Goal: Feedback & Contribution: Contribute content

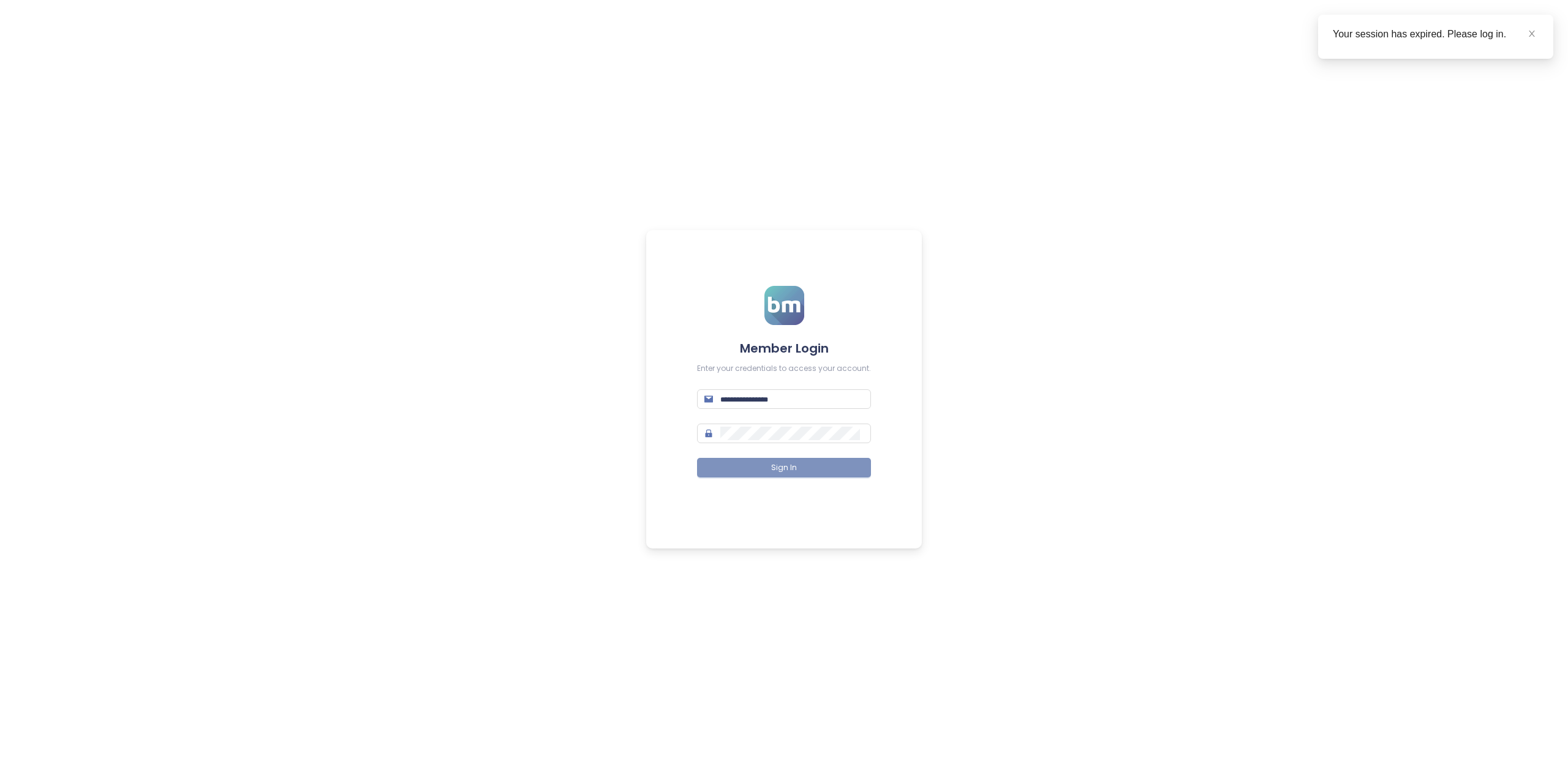
type input "**********"
click at [773, 467] on span "Sign In" at bounding box center [784, 468] width 26 height 11
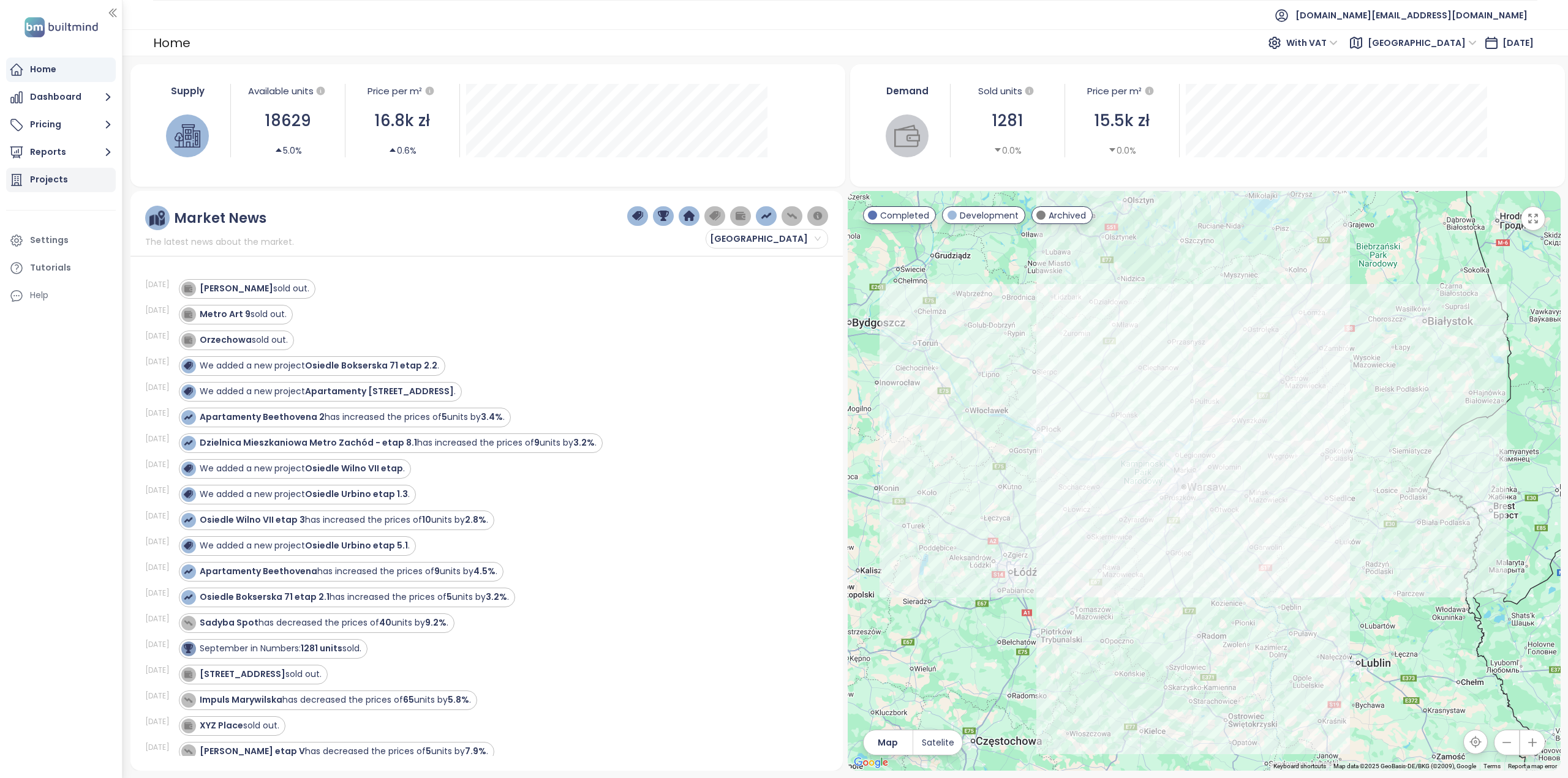
click at [61, 171] on div "Projects" at bounding box center [61, 180] width 109 height 24
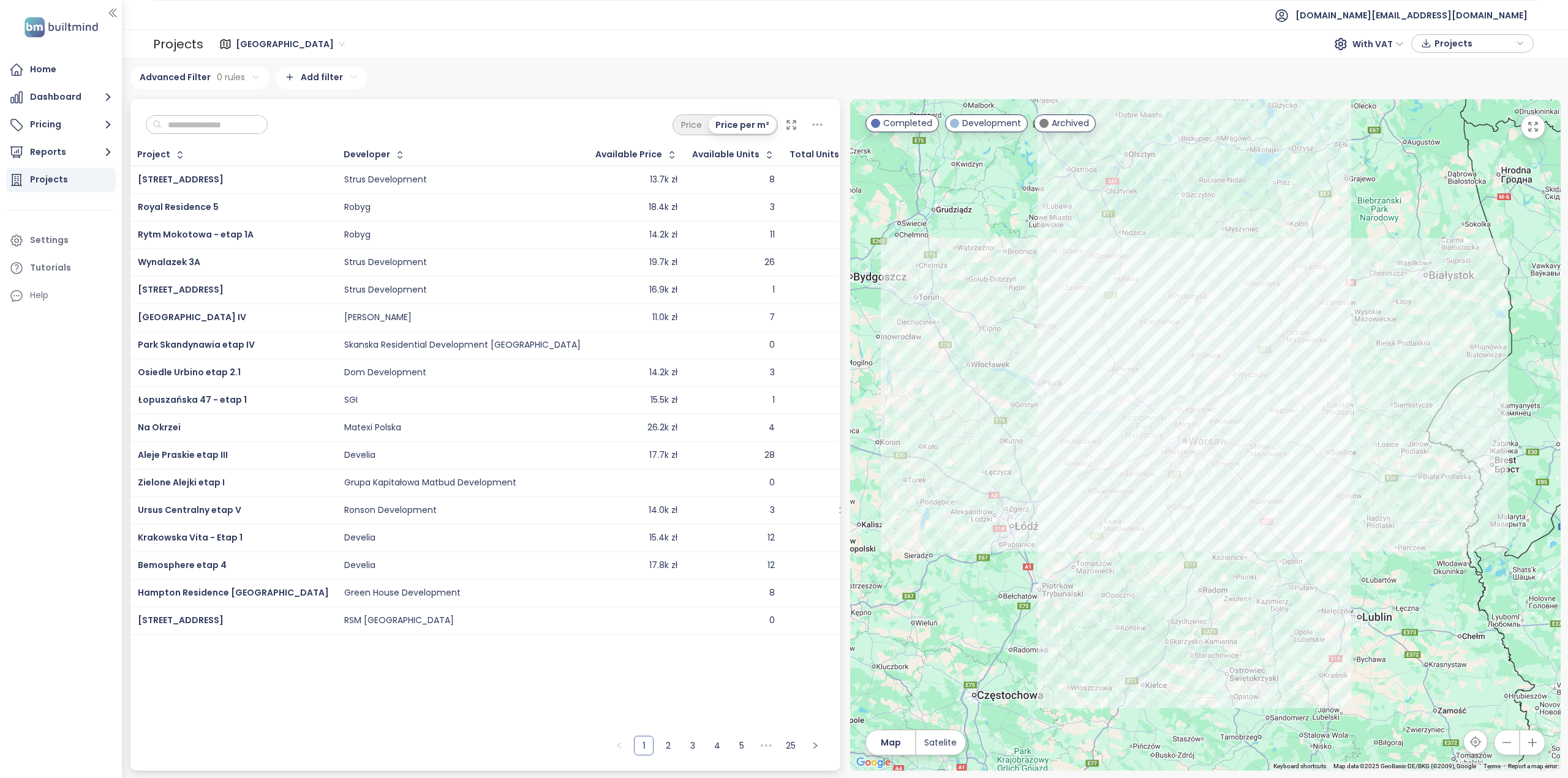
click at [212, 131] on input "text" at bounding box center [211, 125] width 99 height 19
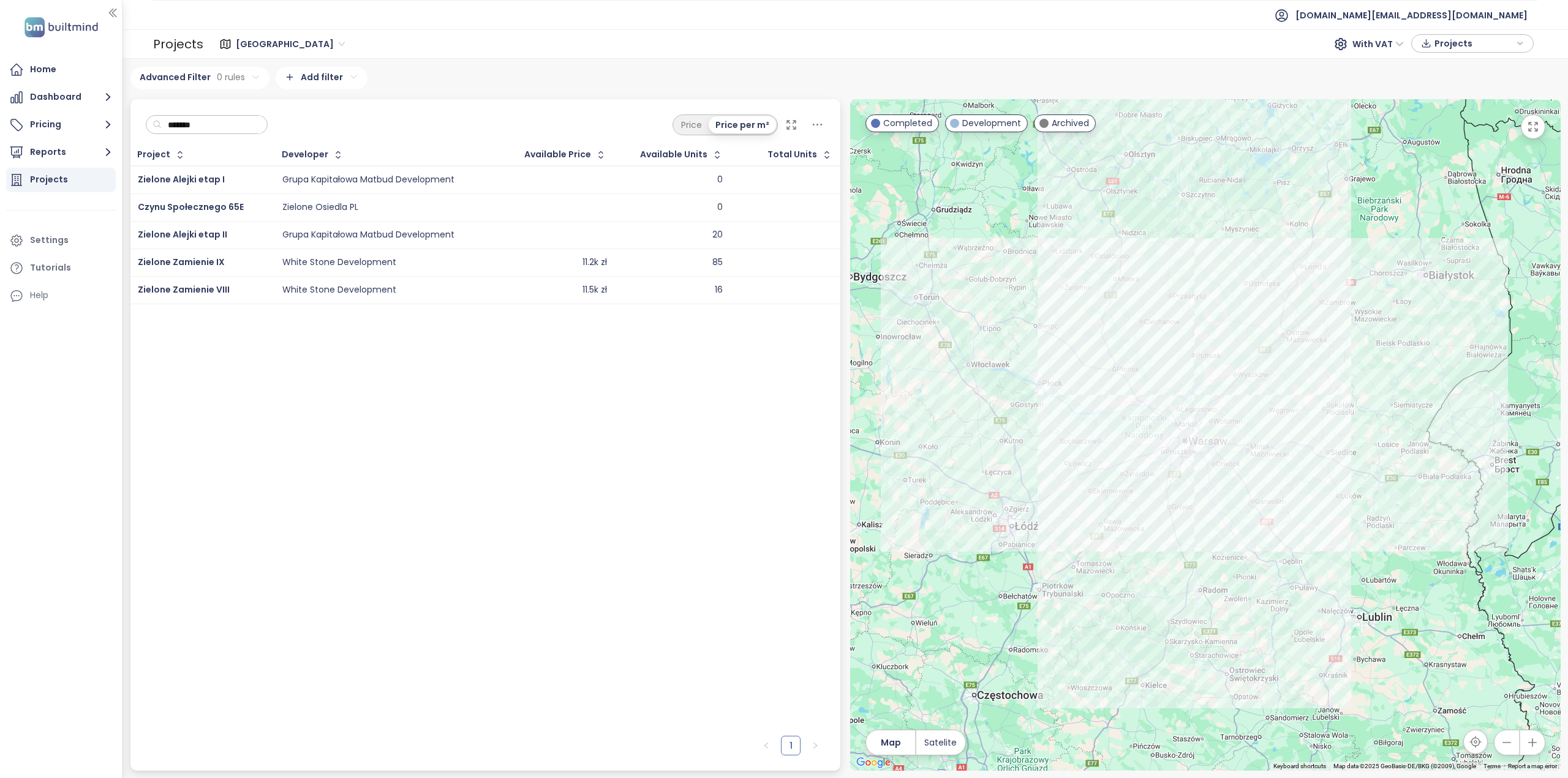
click at [223, 128] on input "*******" at bounding box center [211, 125] width 99 height 19
paste input "********"
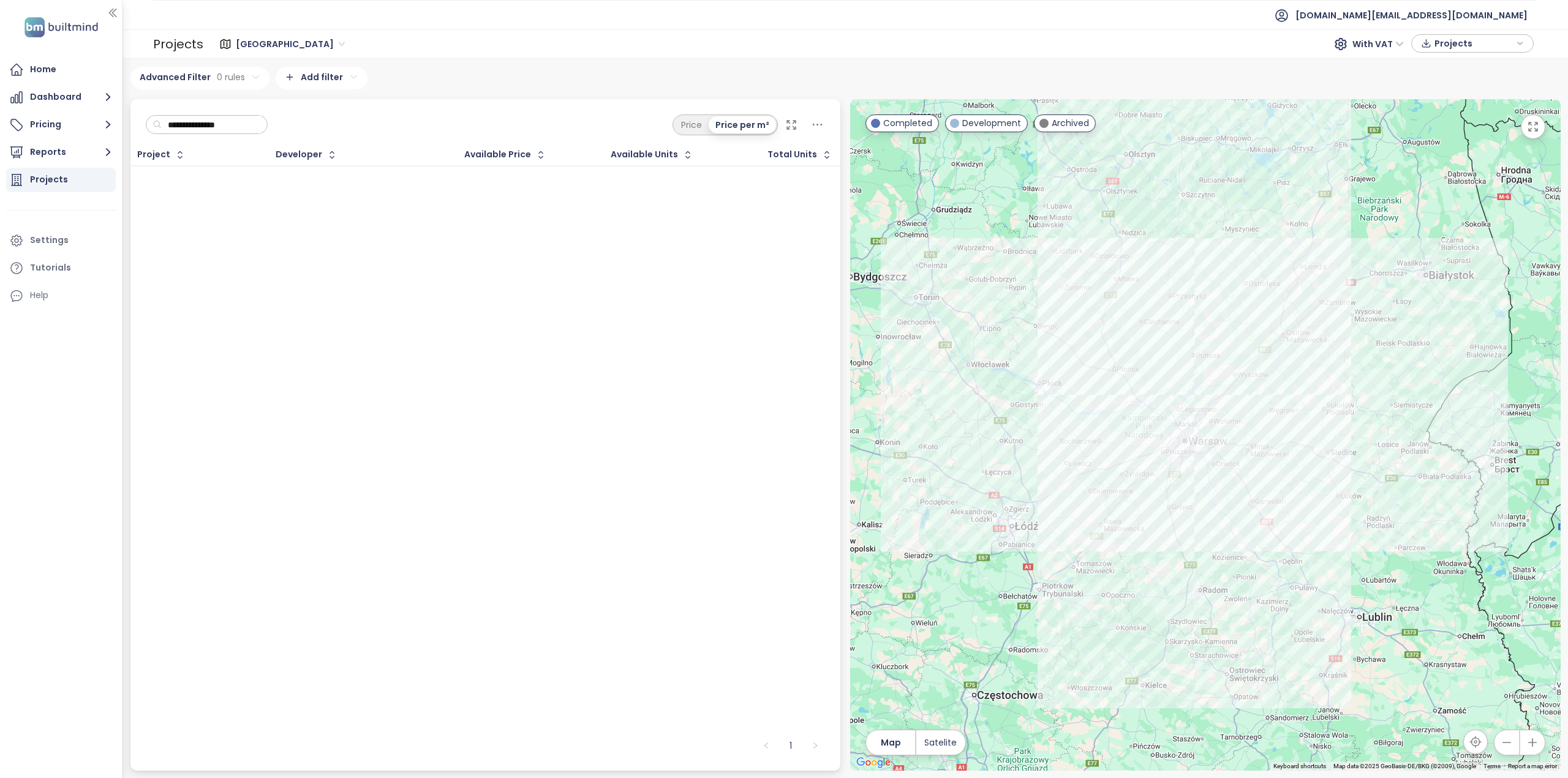
click at [234, 124] on input "**********" at bounding box center [211, 125] width 99 height 19
paste input "****"
type input "**********"
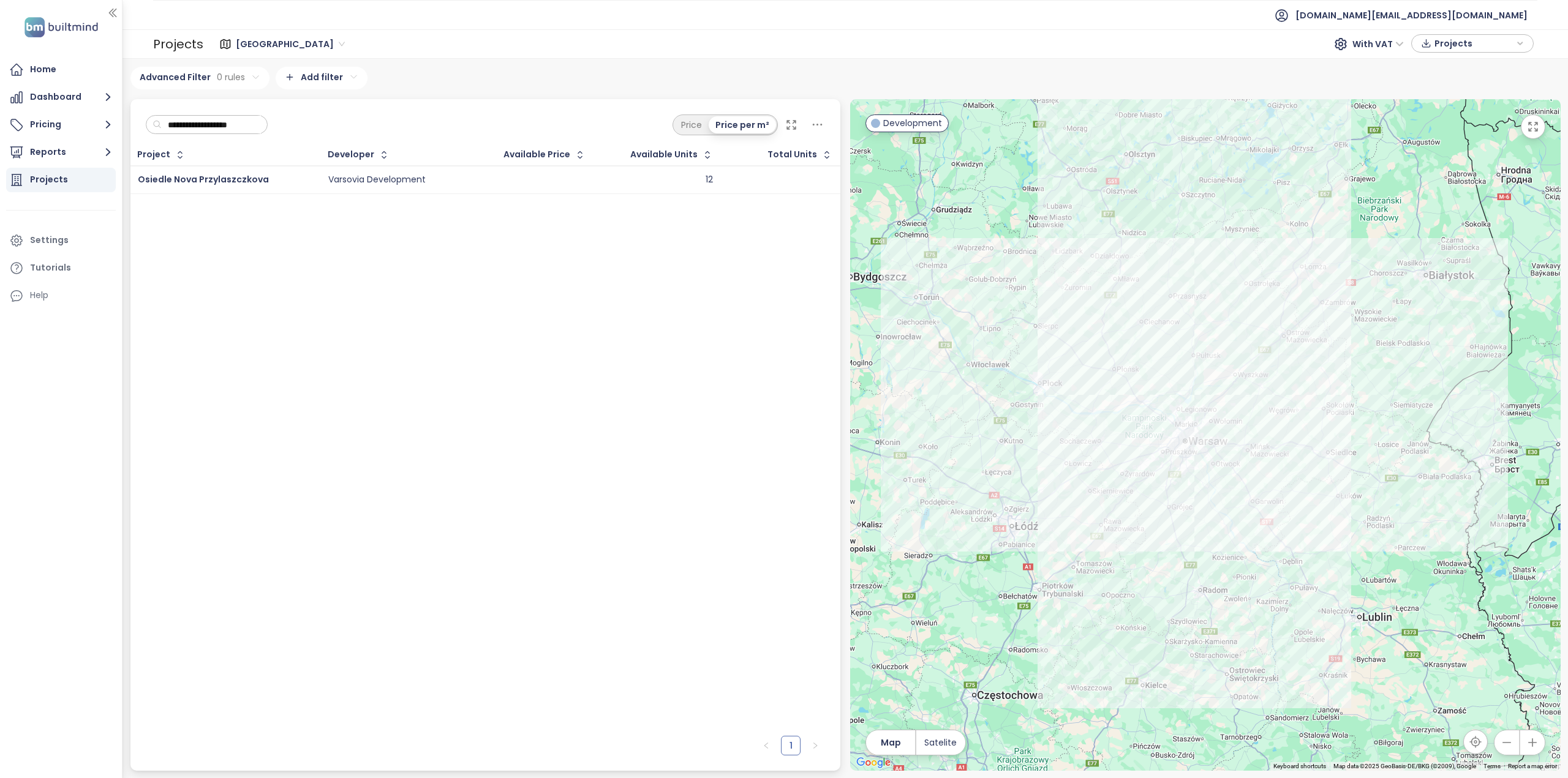
click at [247, 170] on td "Osiedle Nova Przylaszczkova" at bounding box center [226, 179] width 191 height 28
click at [251, 178] on span "Osiedle Nova Przylaszczkova" at bounding box center [203, 179] width 131 height 12
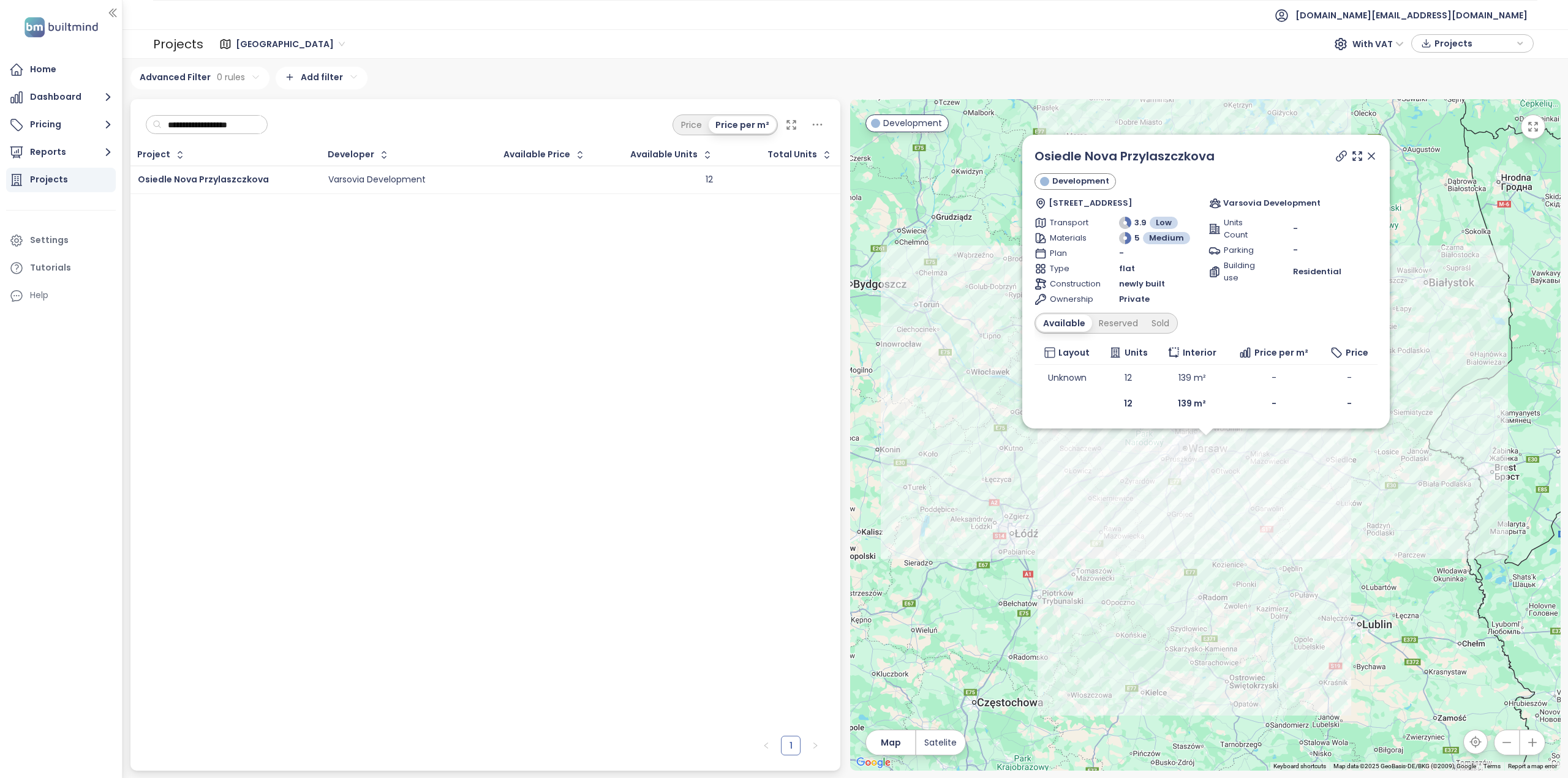
click at [1376, 156] on icon at bounding box center [1371, 156] width 12 height 12
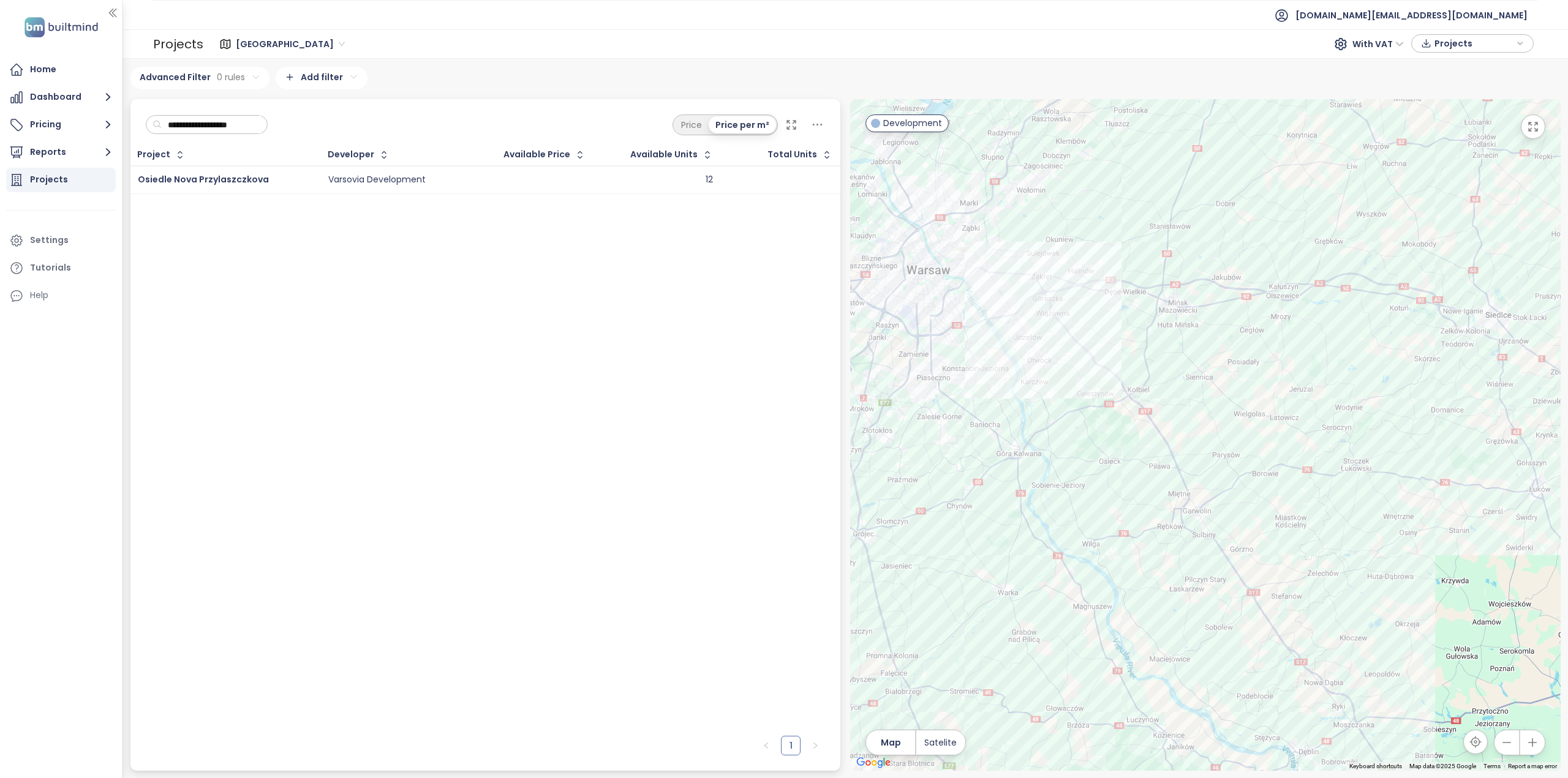
drag, startPoint x: 1018, startPoint y: 359, endPoint x: 1074, endPoint y: 436, distance: 95.2
click at [1062, 437] on div at bounding box center [1206, 435] width 710 height 672
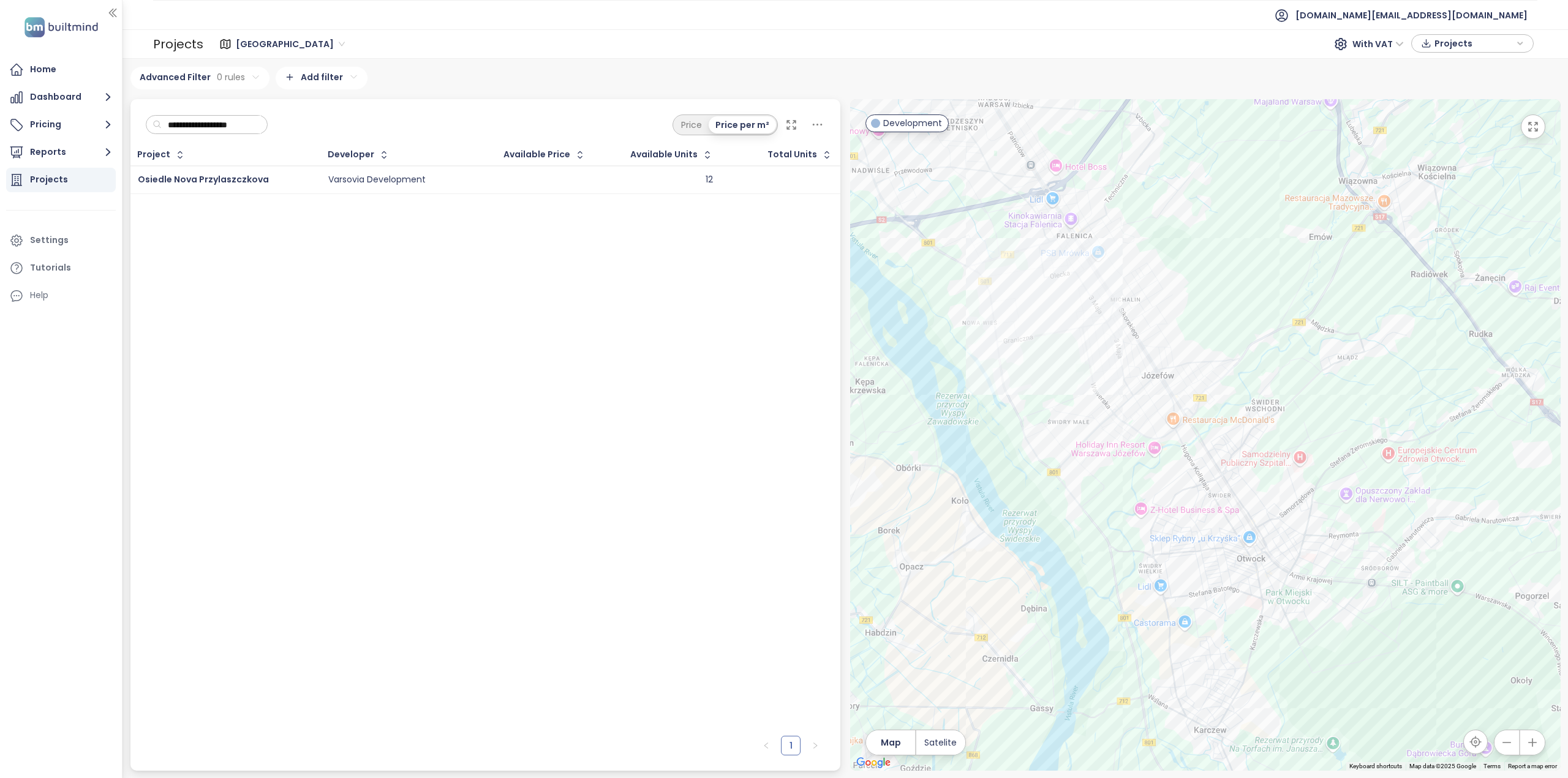
drag, startPoint x: 1086, startPoint y: 397, endPoint x: 1149, endPoint y: 483, distance: 106.6
click at [1149, 483] on div at bounding box center [1206, 435] width 710 height 672
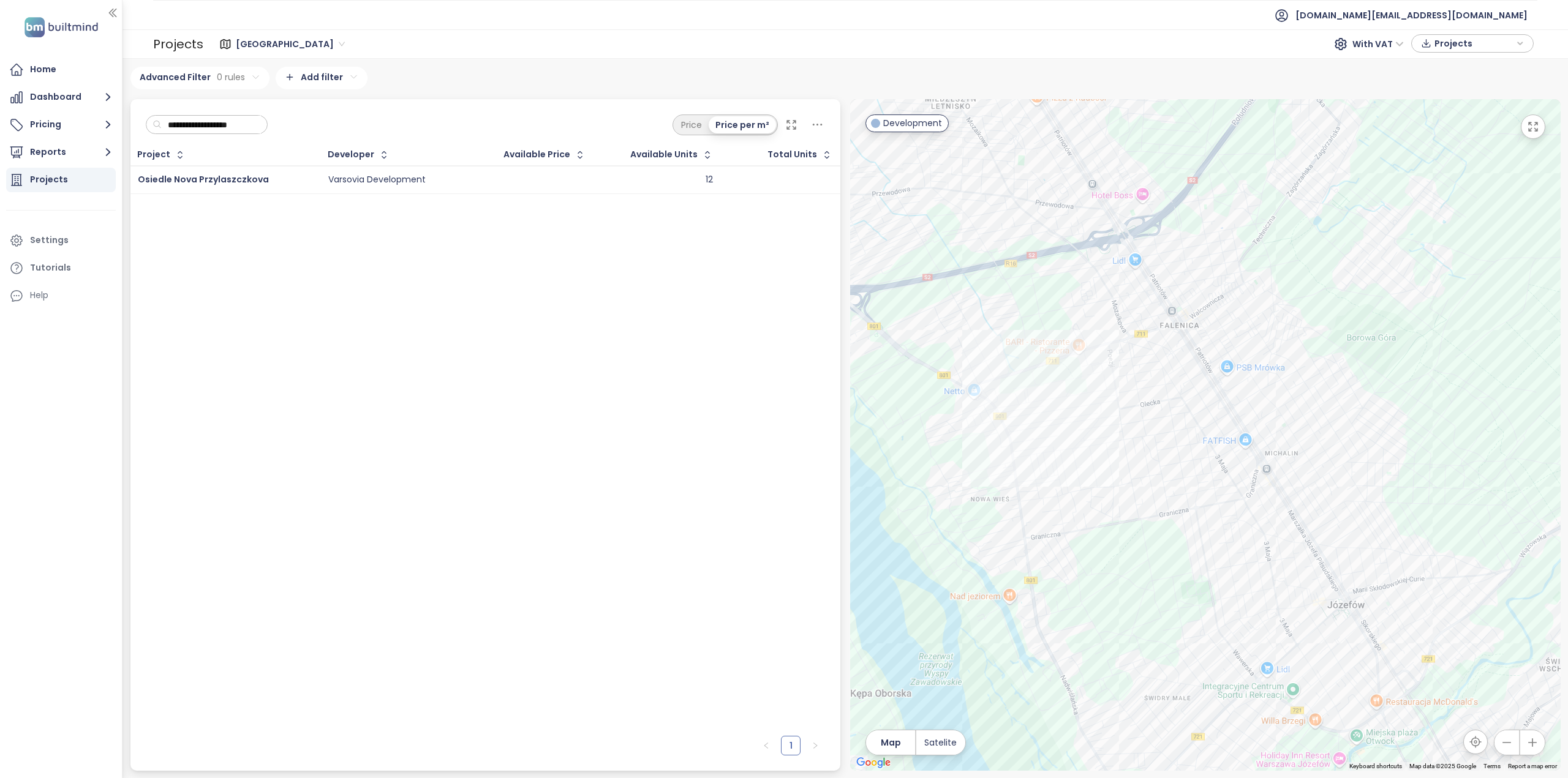
drag, startPoint x: 1086, startPoint y: 392, endPoint x: 1103, endPoint y: 436, distance: 47.2
click at [1103, 436] on div at bounding box center [1206, 435] width 710 height 672
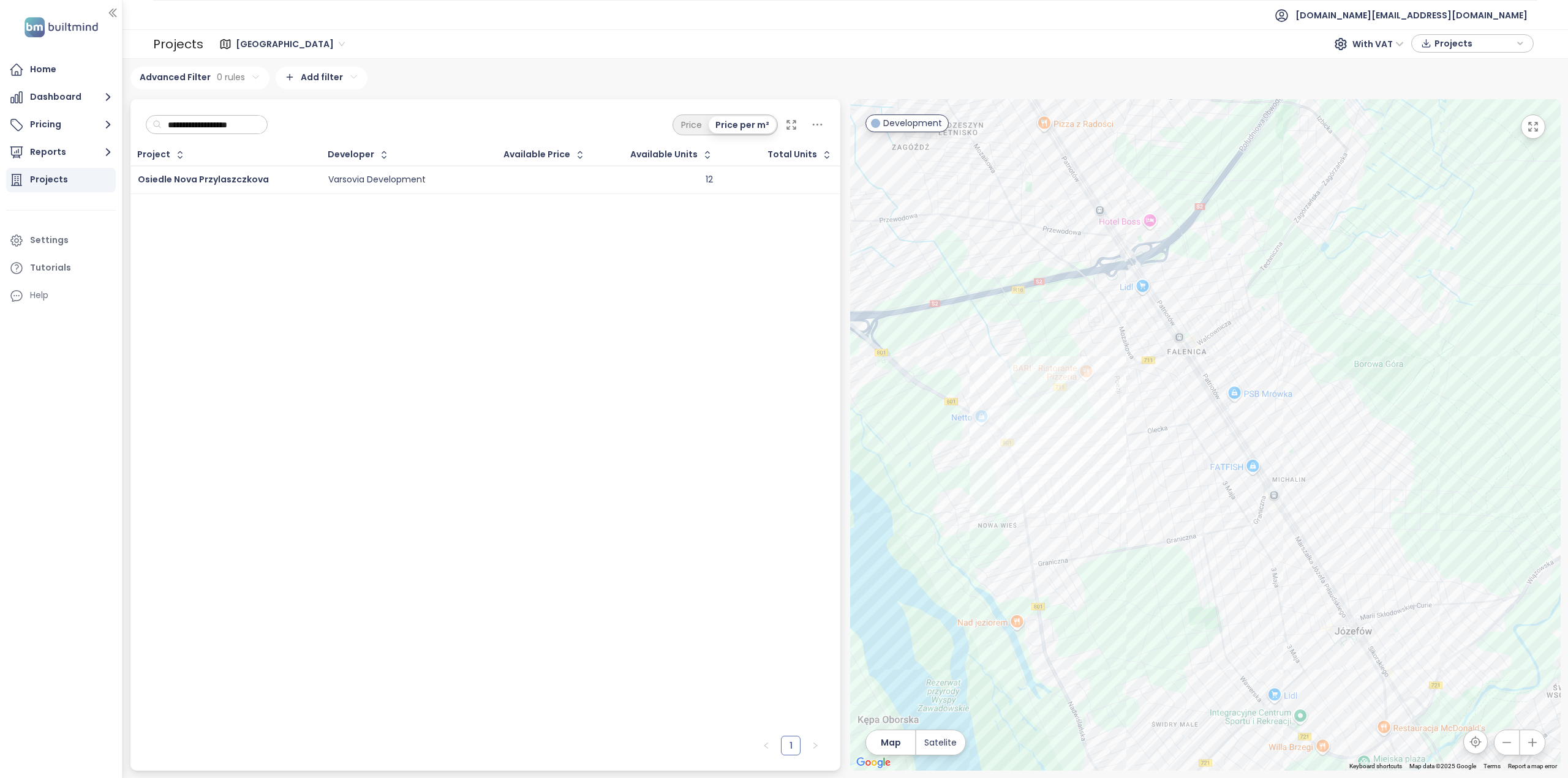
click at [259, 126] on input "**********" at bounding box center [211, 125] width 99 height 19
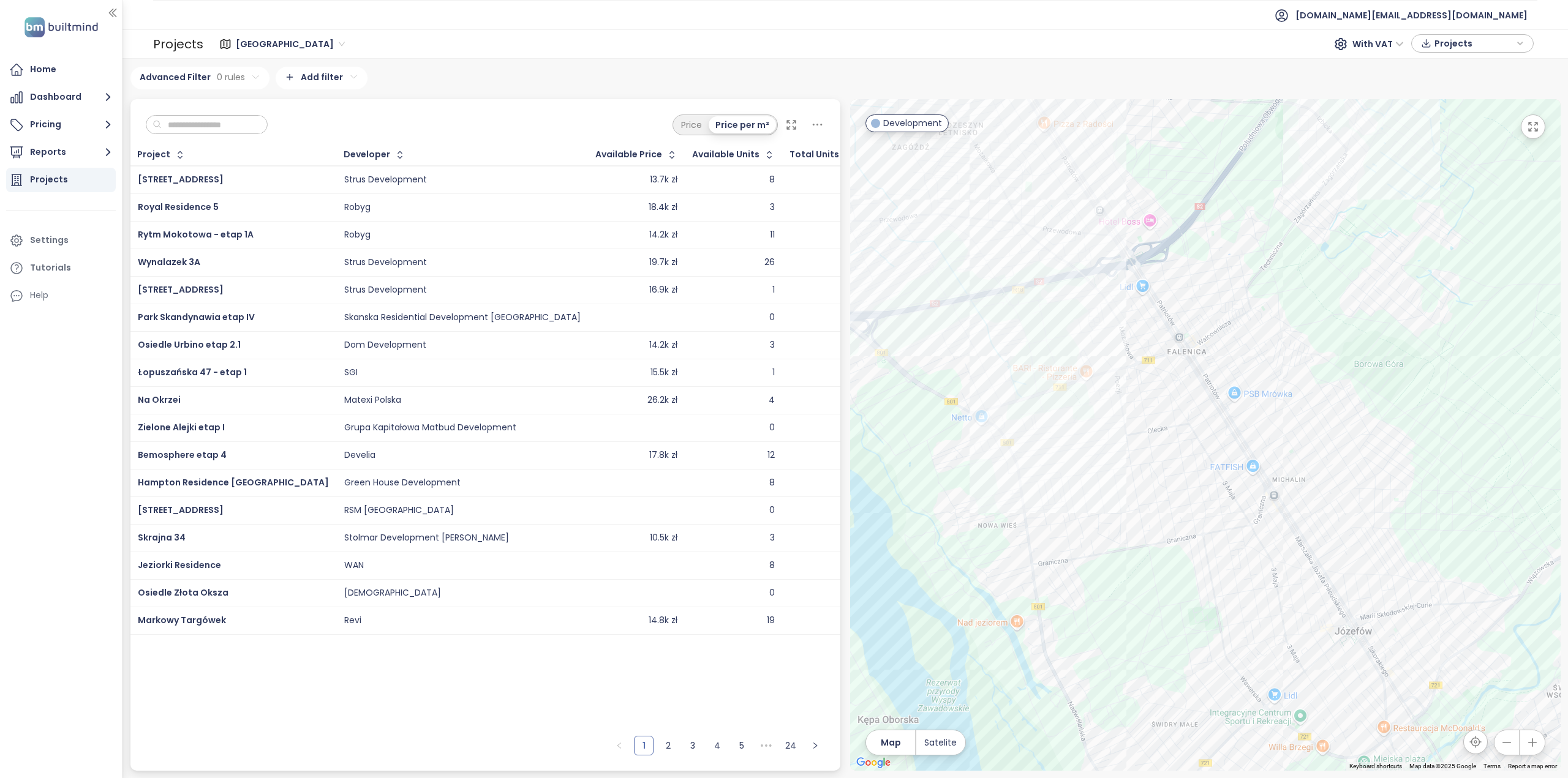
click at [219, 126] on input "text" at bounding box center [211, 125] width 99 height 19
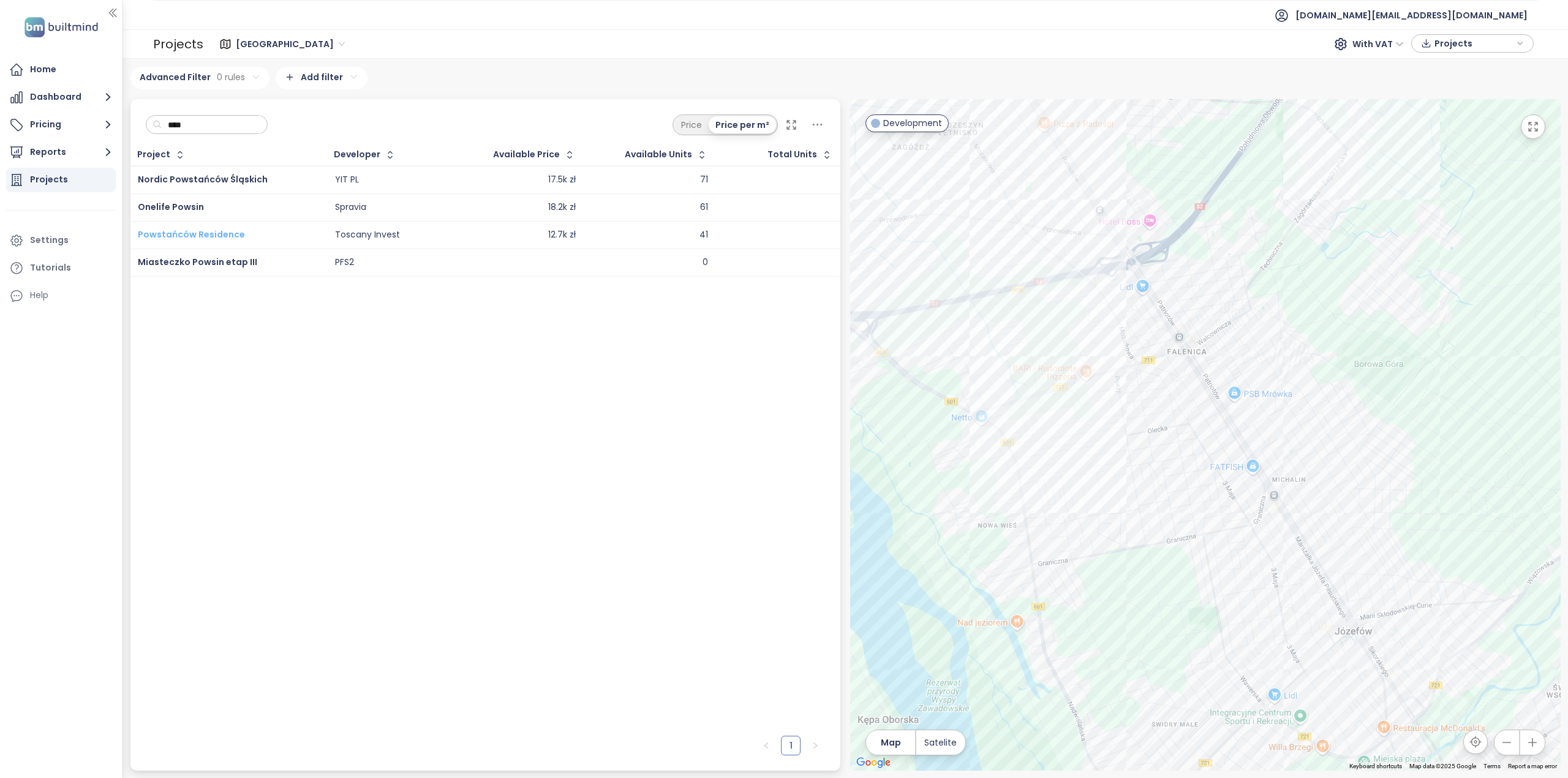
type input "****"
click at [211, 233] on span "Powstańców Residence" at bounding box center [192, 234] width 107 height 12
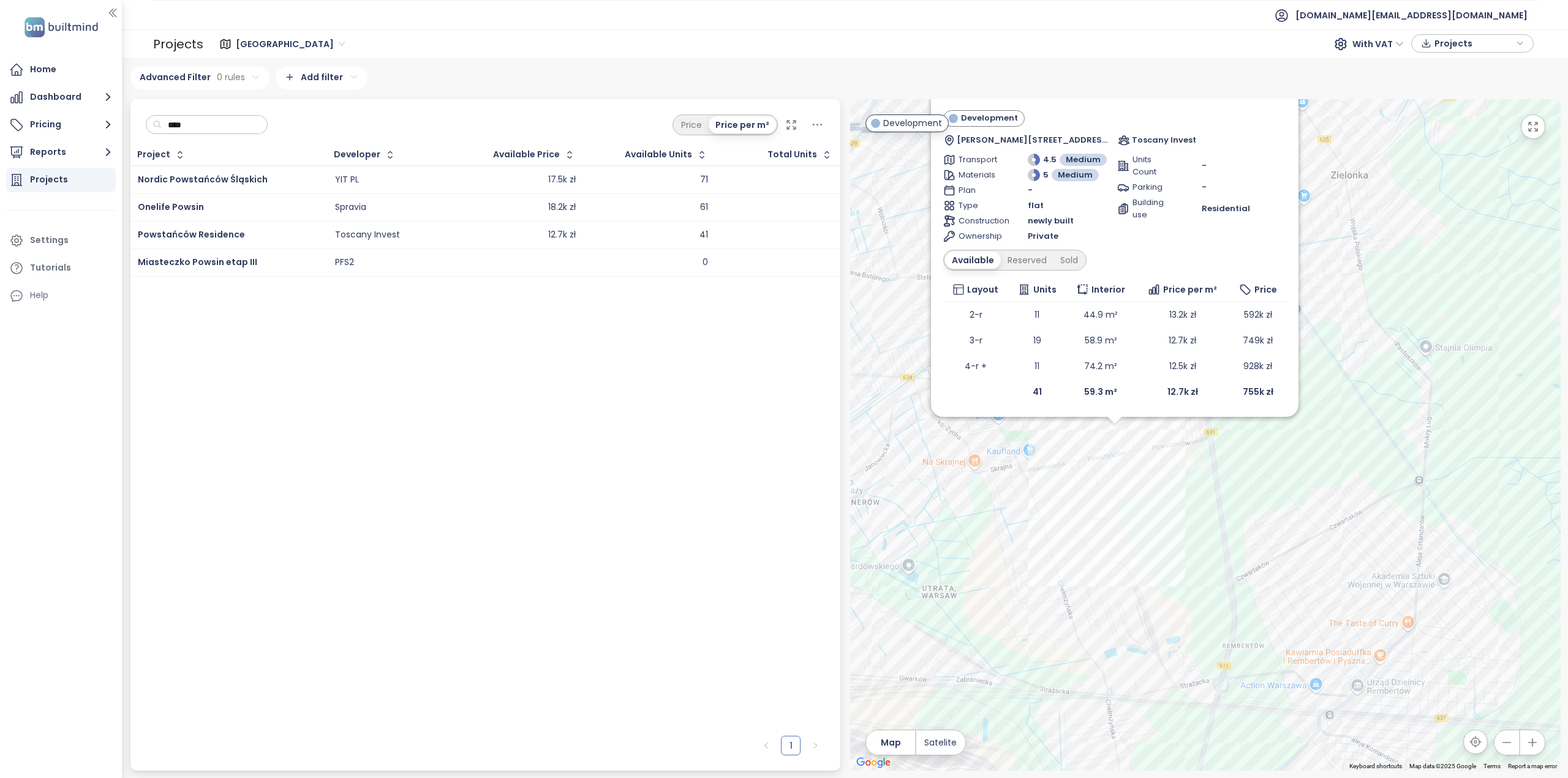
drag, startPoint x: 1031, startPoint y: 539, endPoint x: 1074, endPoint y: 474, distance: 77.9
click at [1075, 475] on div "Powstańców Residence Development Mikołaja Kopernika 38, 05-091 Ząbki, Poland To…" at bounding box center [1206, 435] width 710 height 672
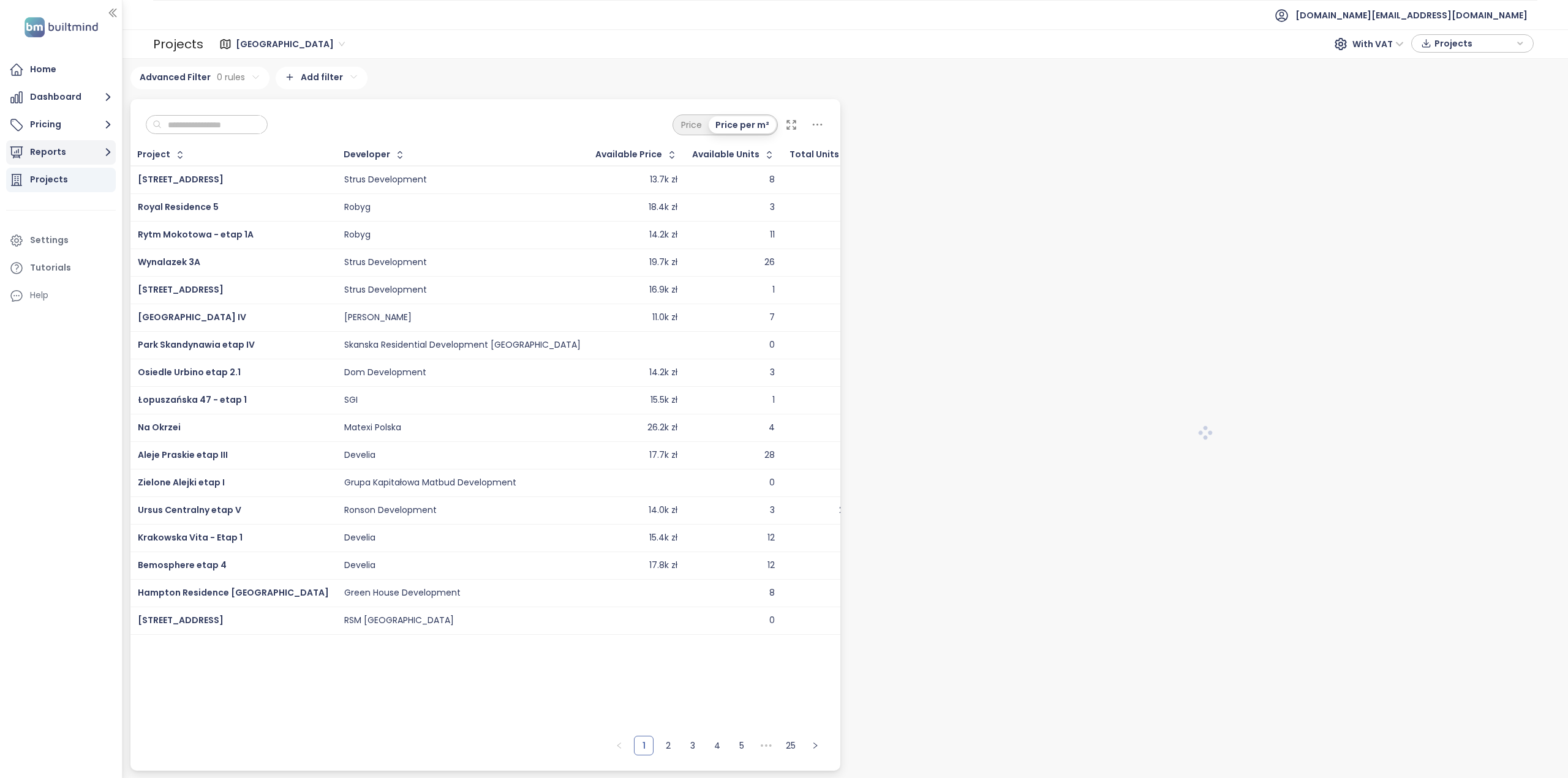
click at [72, 155] on button "Reports" at bounding box center [61, 152] width 109 height 24
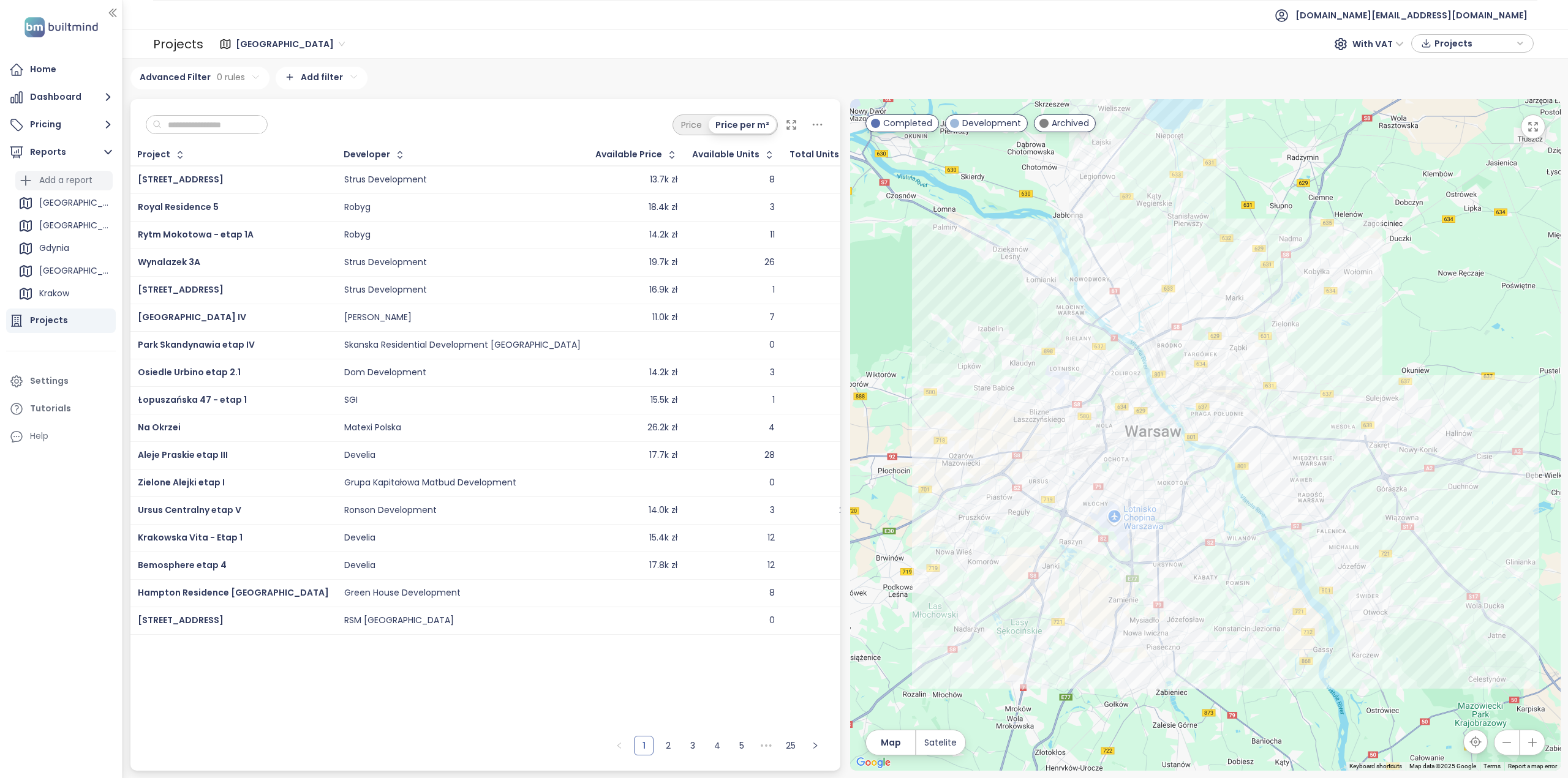
click at [81, 184] on div "Add a report" at bounding box center [66, 180] width 54 height 15
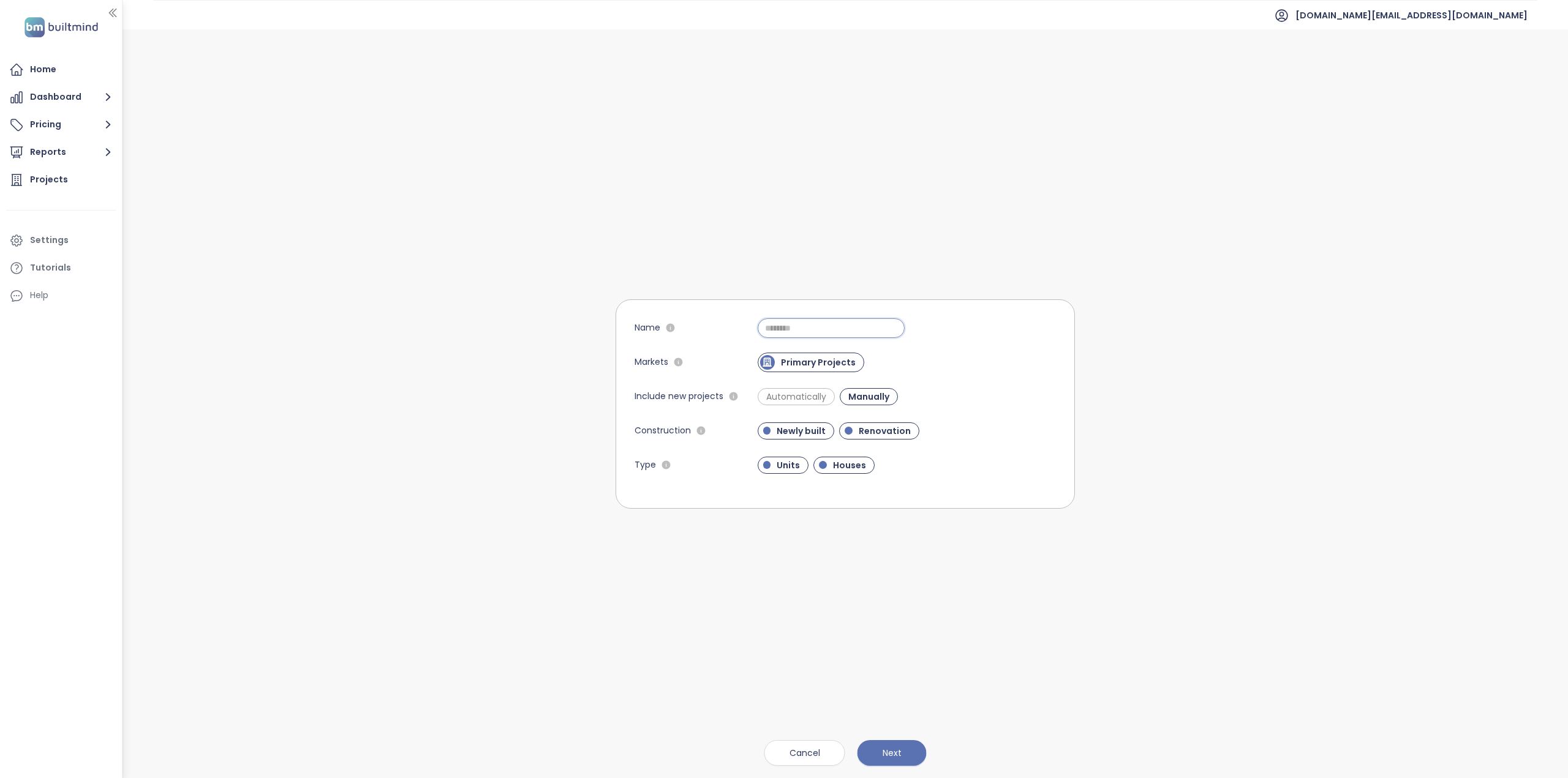
click at [793, 327] on input "Name" at bounding box center [831, 328] width 147 height 19
paste input "**********"
type input "**********"
click at [913, 762] on button "Next" at bounding box center [892, 753] width 69 height 26
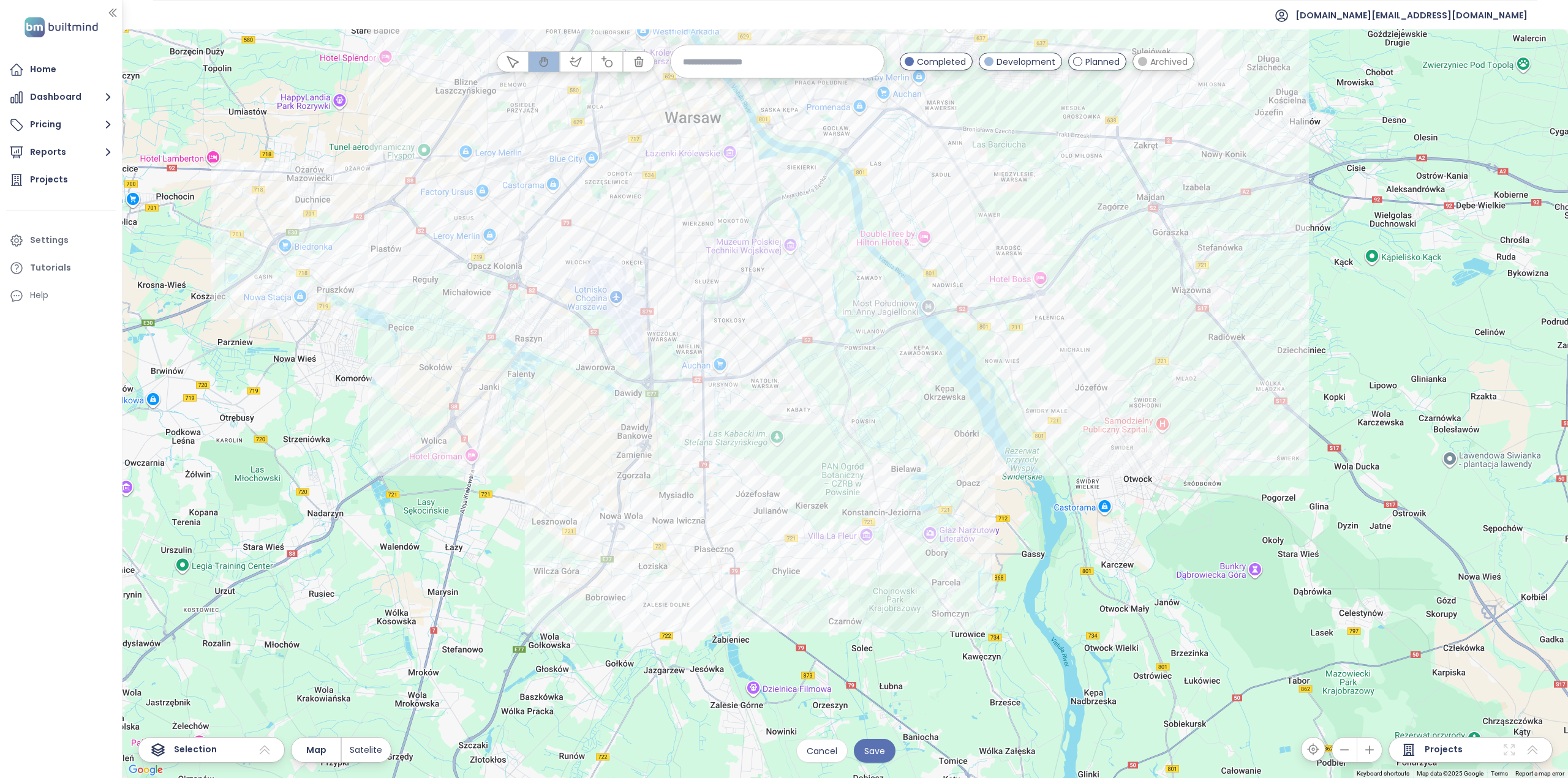
drag, startPoint x: 1001, startPoint y: 318, endPoint x: 970, endPoint y: 386, distance: 74.7
click at [978, 383] on div at bounding box center [845, 404] width 1446 height 749
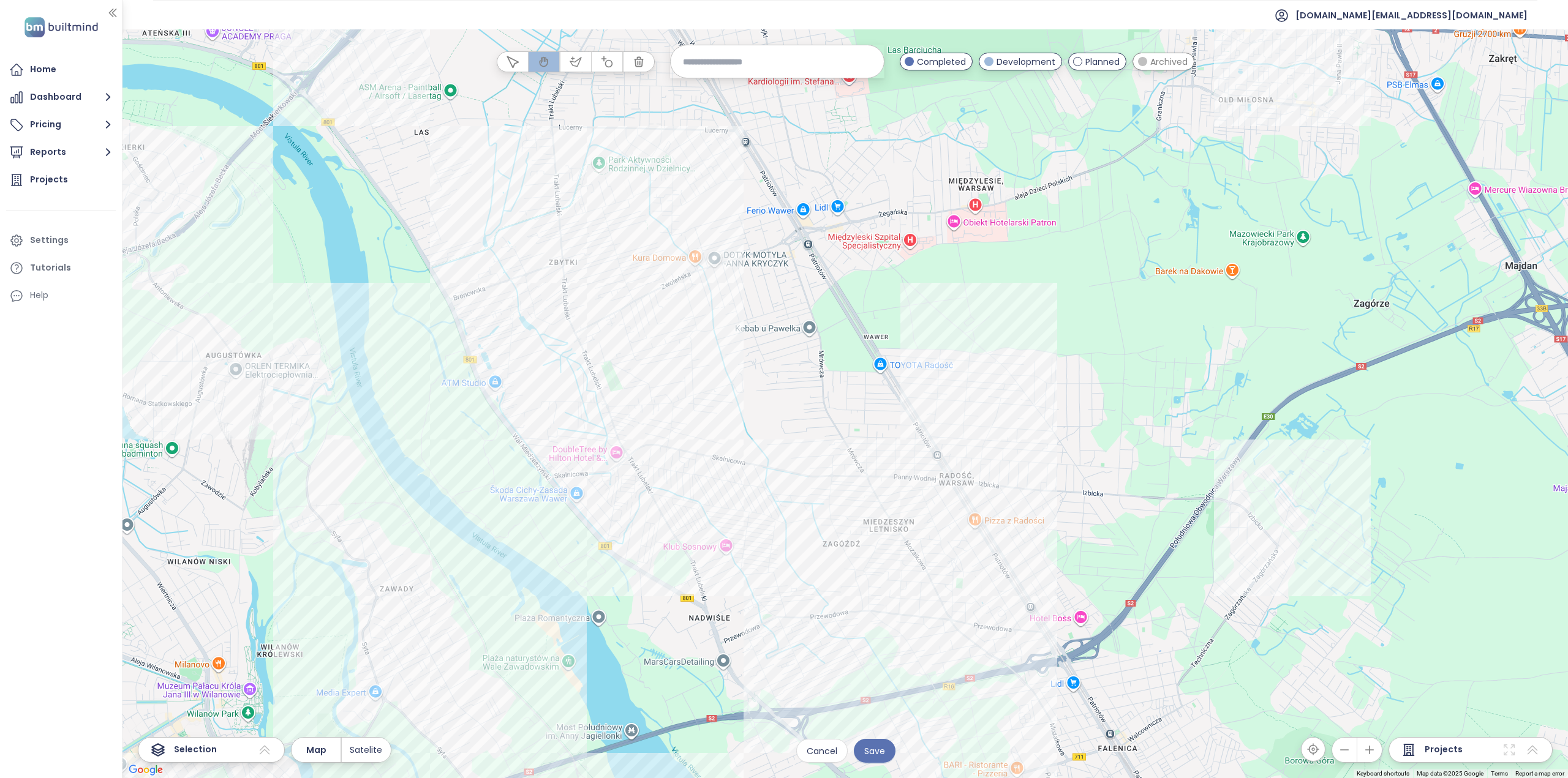
drag, startPoint x: 839, startPoint y: 400, endPoint x: 838, endPoint y: 512, distance: 112.0
click at [838, 512] on div at bounding box center [845, 404] width 1446 height 749
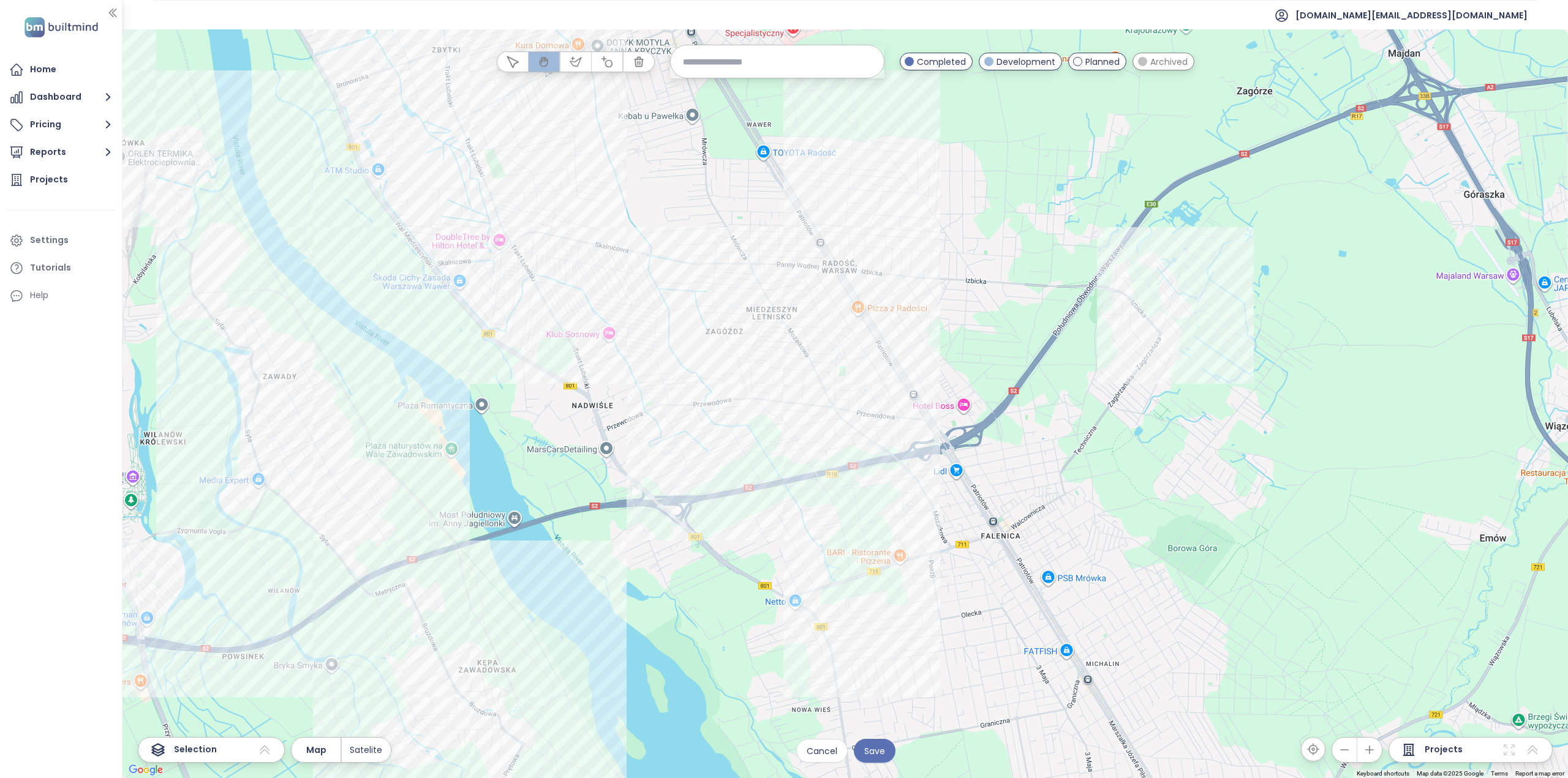
drag, startPoint x: 928, startPoint y: 480, endPoint x: 810, endPoint y: 266, distance: 244.4
click at [810, 266] on div at bounding box center [845, 404] width 1446 height 749
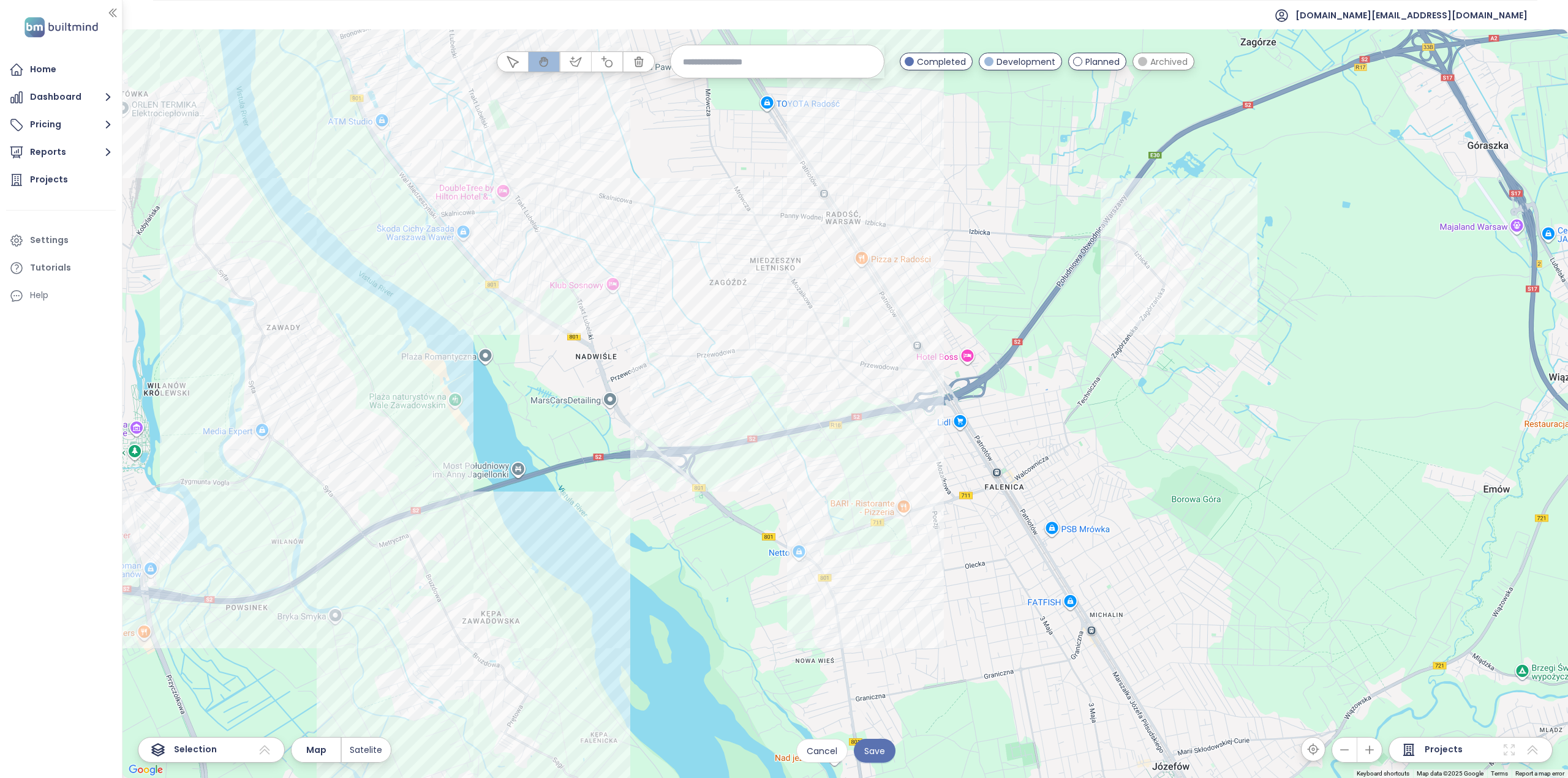
drag, startPoint x: 926, startPoint y: 734, endPoint x: 899, endPoint y: 544, distance: 191.9
click at [902, 579] on div at bounding box center [845, 404] width 1446 height 749
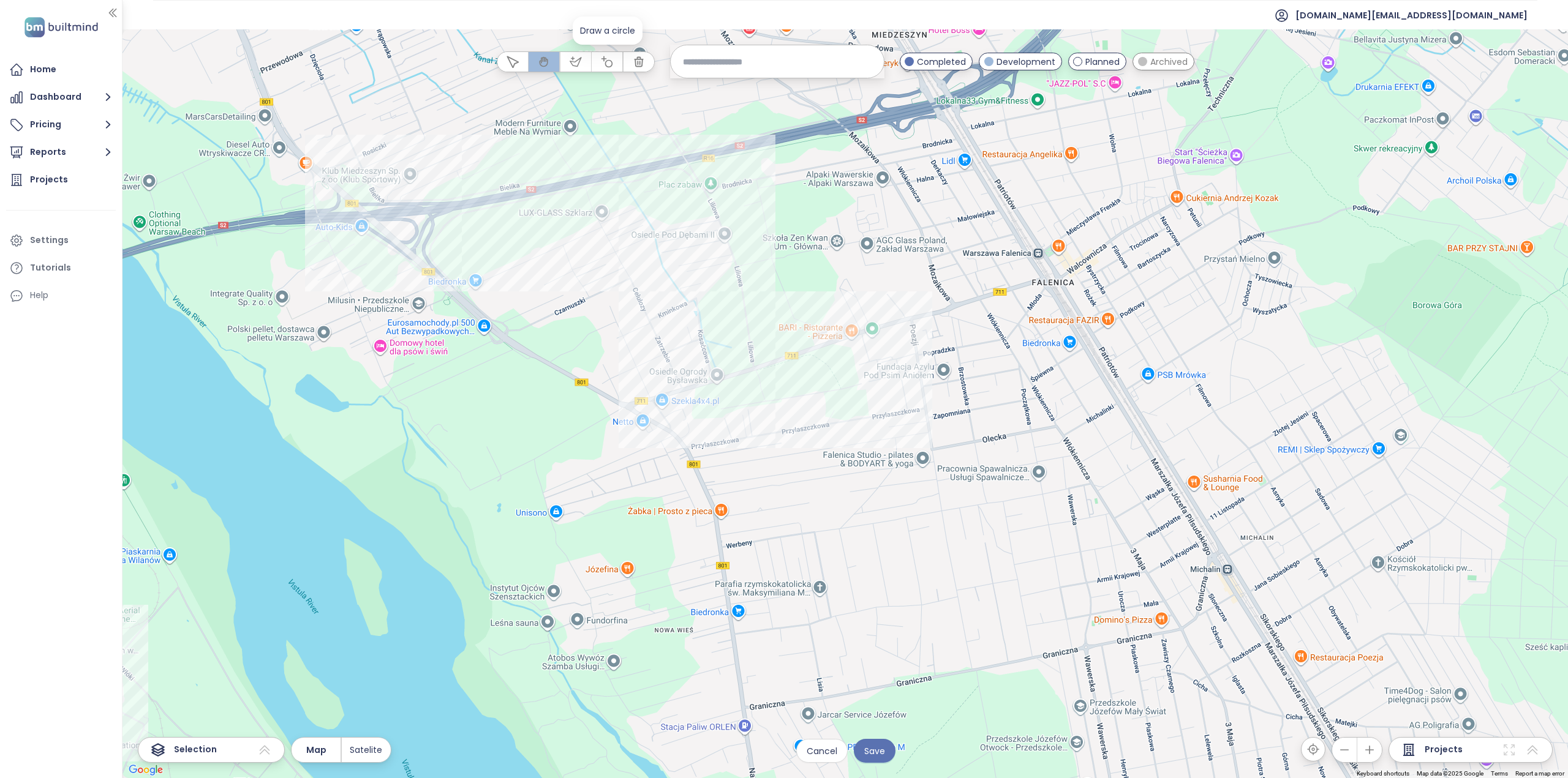
click at [612, 63] on icon "button" at bounding box center [607, 61] width 11 height 11
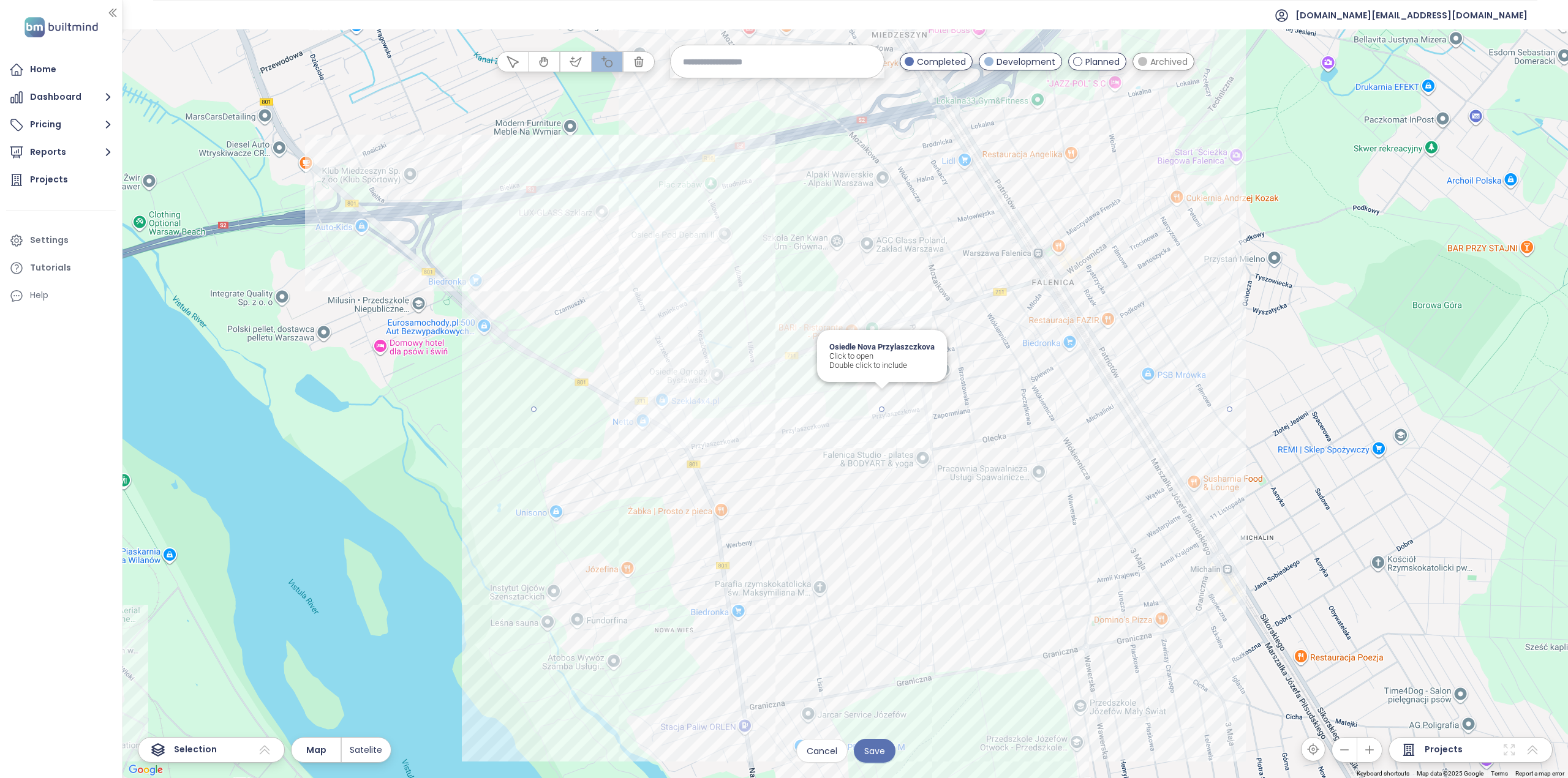
drag, startPoint x: 883, startPoint y: 412, endPoint x: 567, endPoint y: 263, distance: 349.4
click at [567, 263] on div at bounding box center [845, 404] width 1446 height 749
click at [870, 754] on span "Save" at bounding box center [874, 751] width 21 height 14
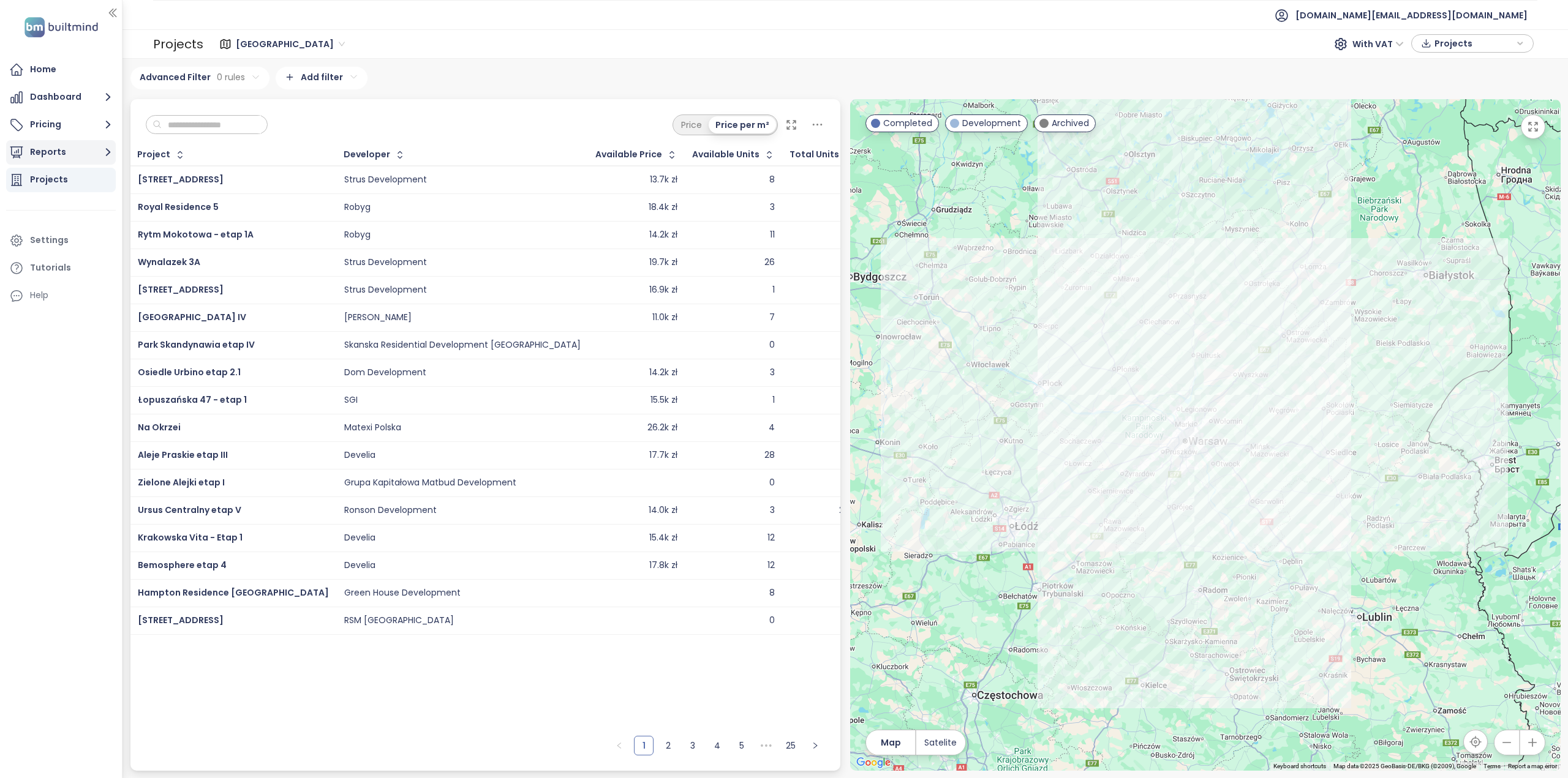
click at [81, 154] on button "Reports" at bounding box center [61, 152] width 109 height 24
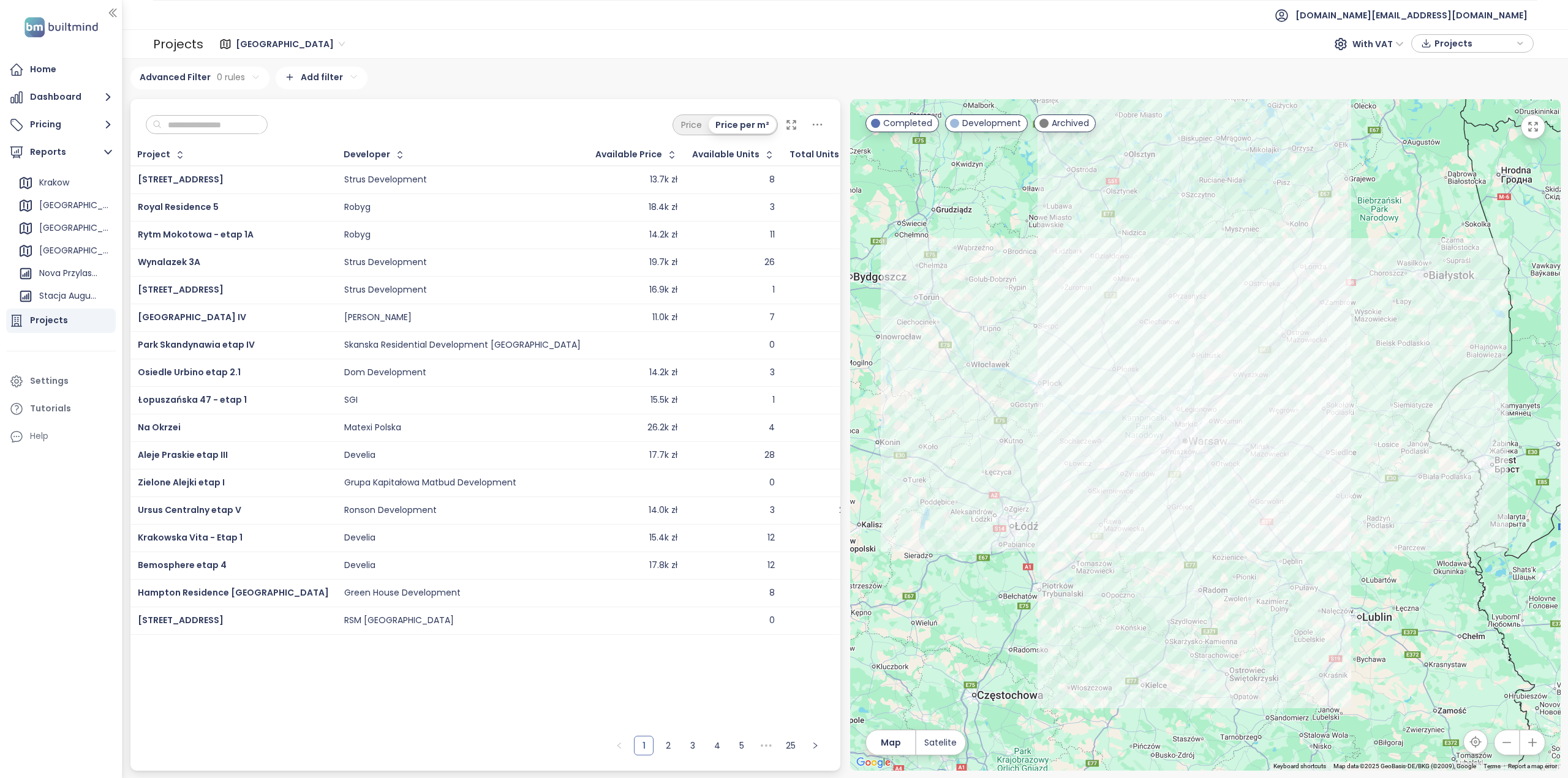
scroll to position [111, 0]
click at [69, 269] on div "Nova Przylaszczkova" at bounding box center [68, 272] width 58 height 15
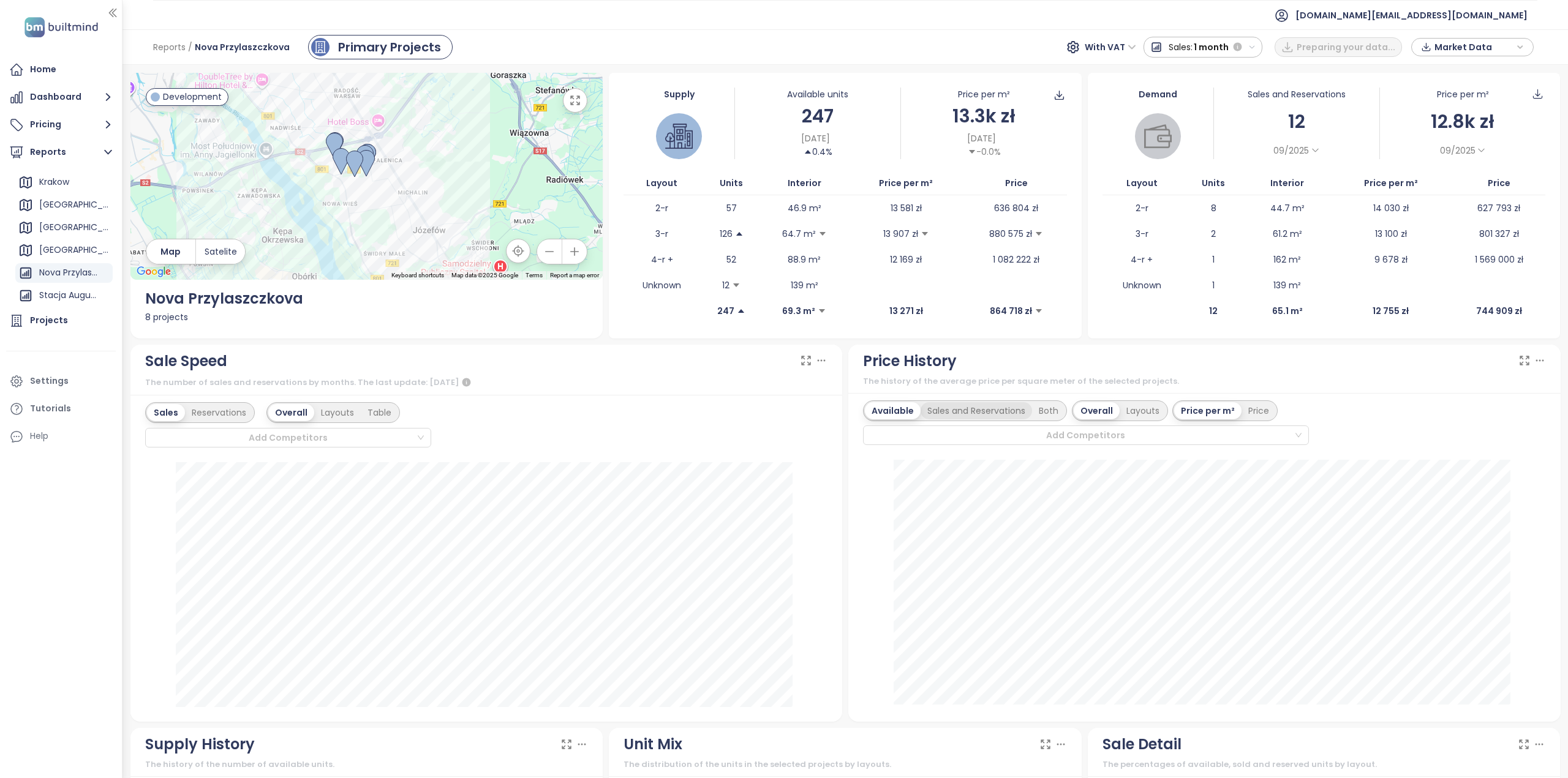
click at [998, 414] on div "Sales and Reservations" at bounding box center [976, 411] width 111 height 17
click at [898, 405] on div "Available" at bounding box center [890, 411] width 51 height 17
click at [1043, 431] on div at bounding box center [1081, 435] width 427 height 15
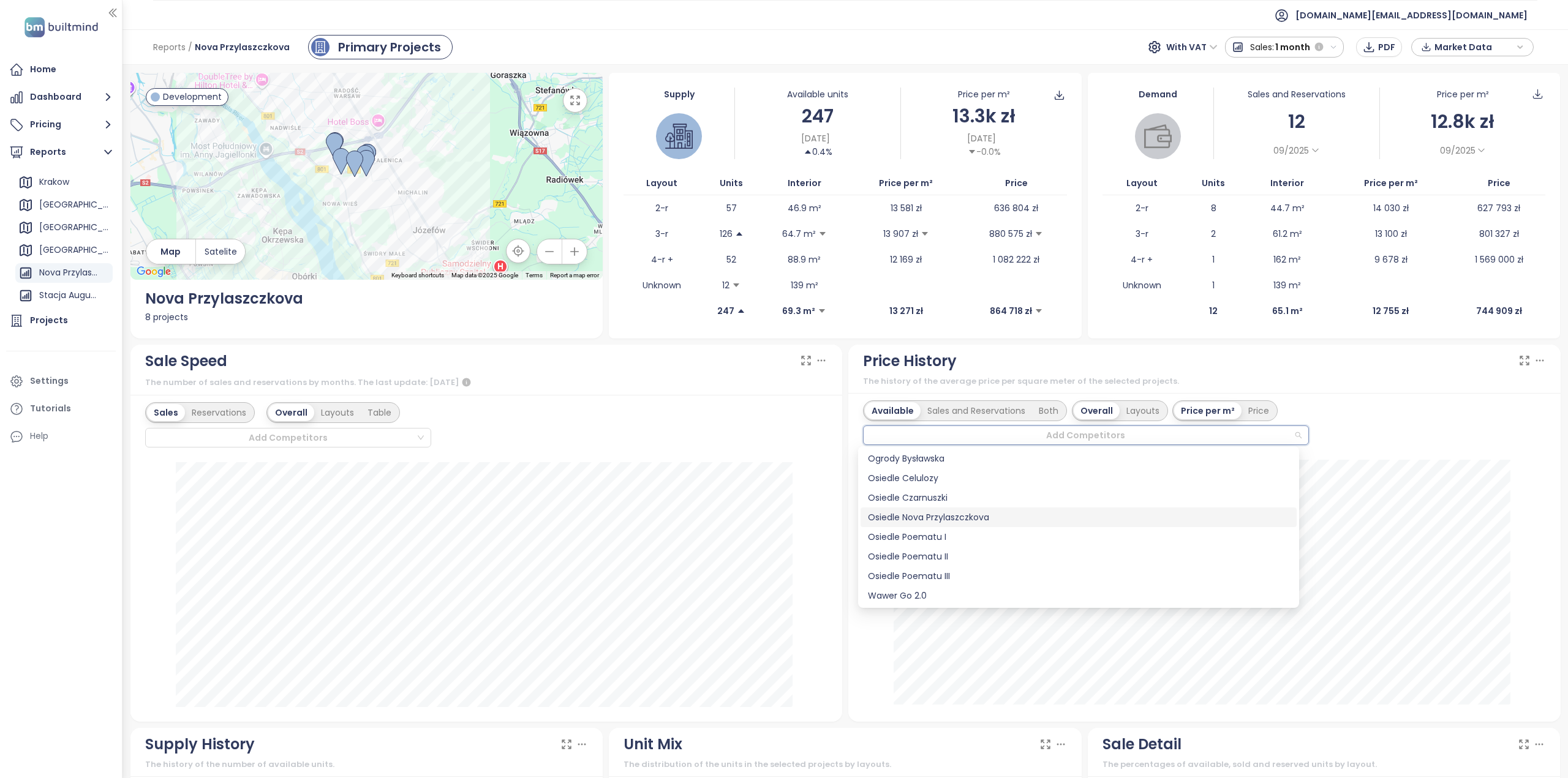
click at [936, 520] on div "Osiedle Nova Przylaszczkova" at bounding box center [1078, 517] width 422 height 14
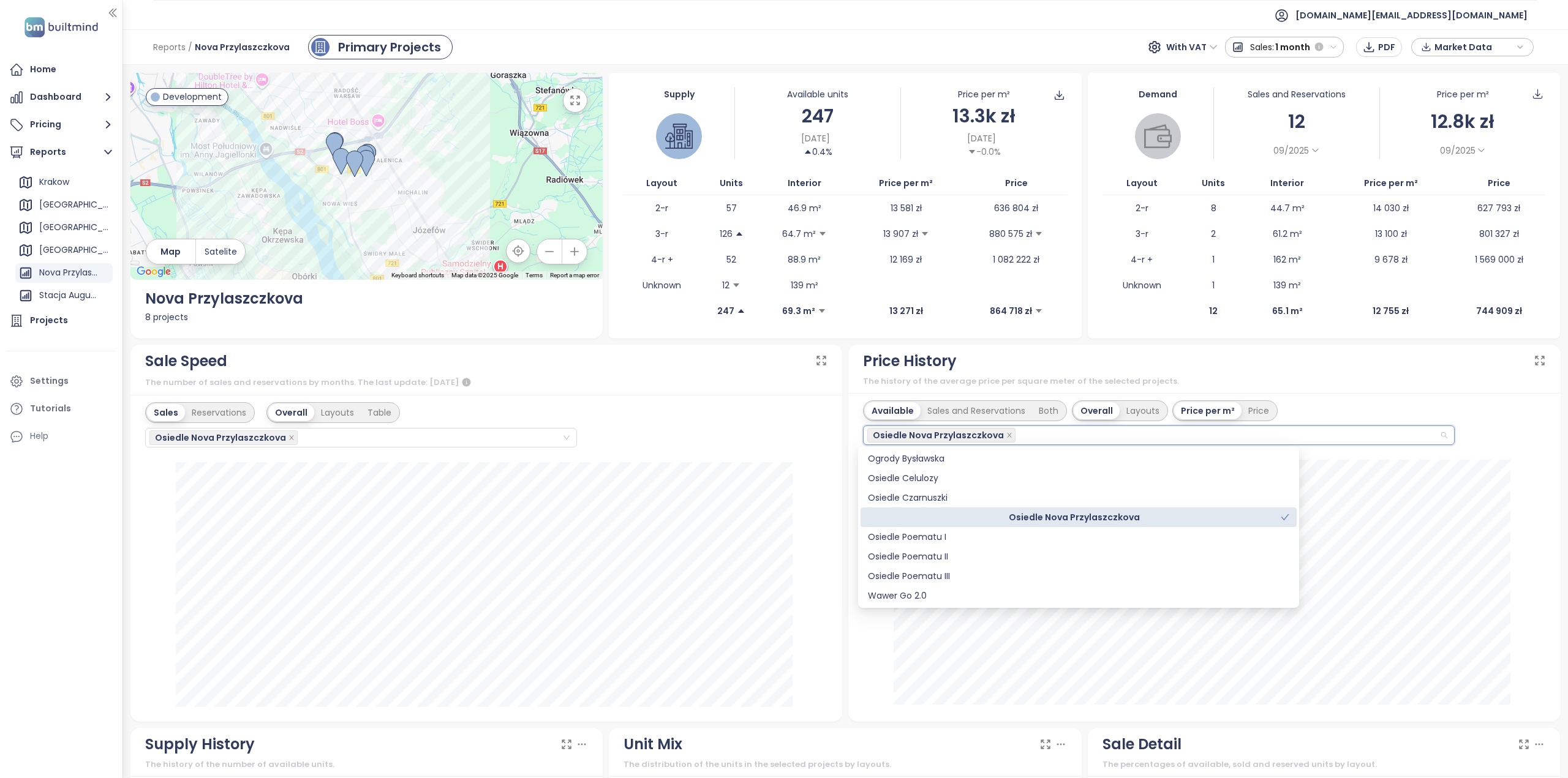
click at [1011, 514] on div "Osiedle Nova Przylaszczkova" at bounding box center [1074, 517] width 413 height 14
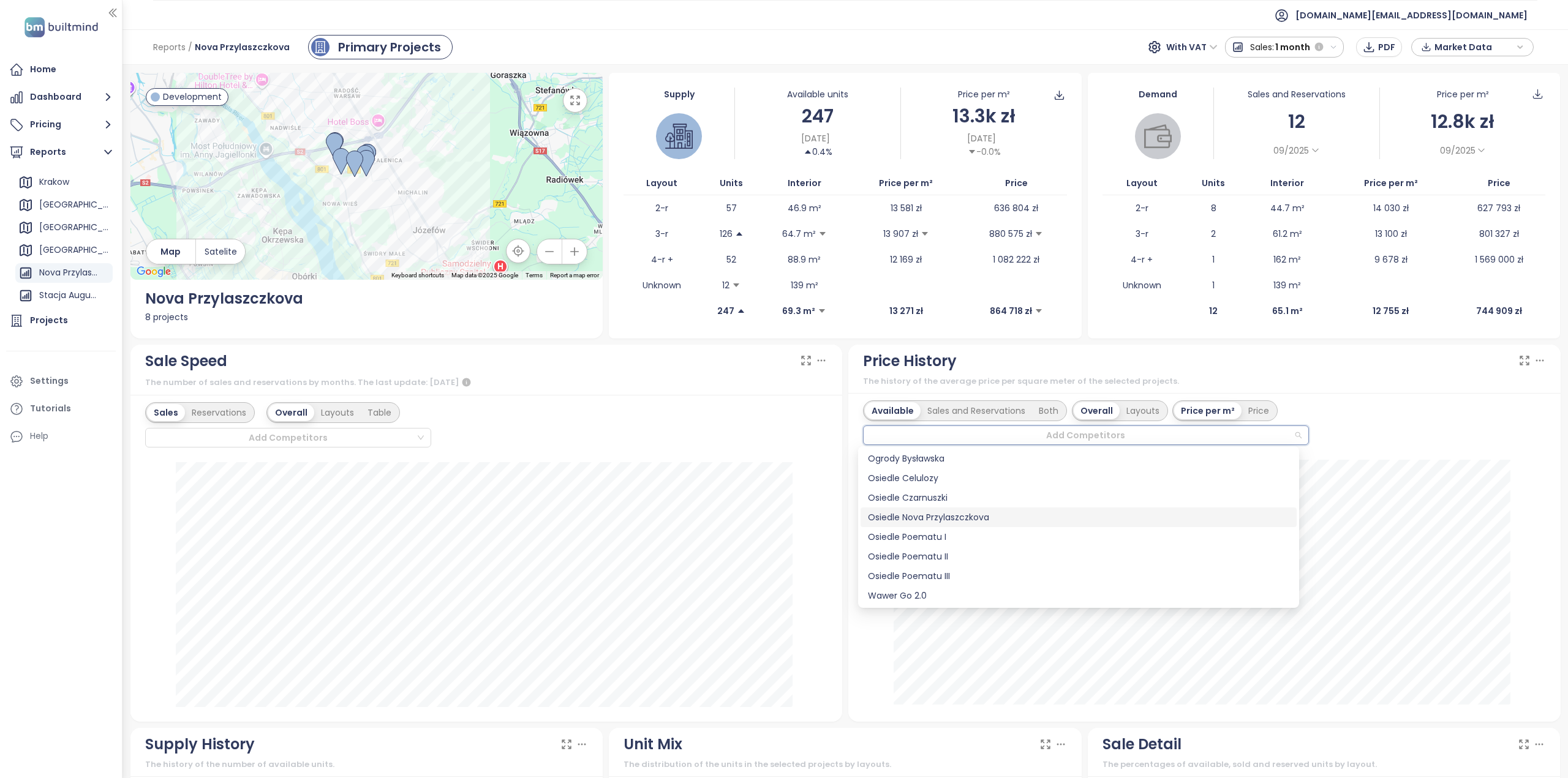
click at [990, 519] on div "Osiedle Nova Przylaszczkova" at bounding box center [1078, 517] width 422 height 14
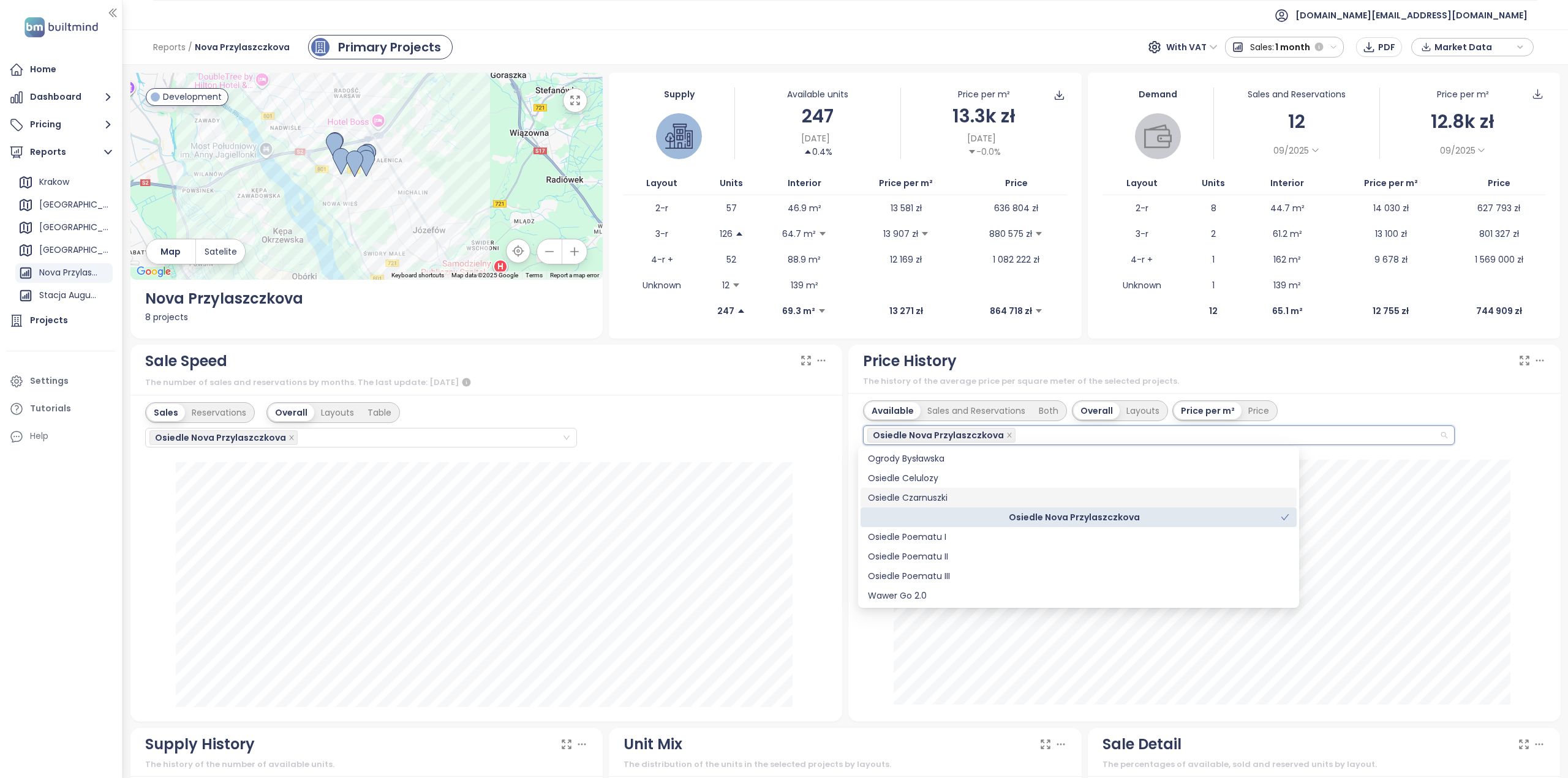
click at [970, 499] on div "Osiedle Czarnuszki" at bounding box center [1078, 497] width 422 height 14
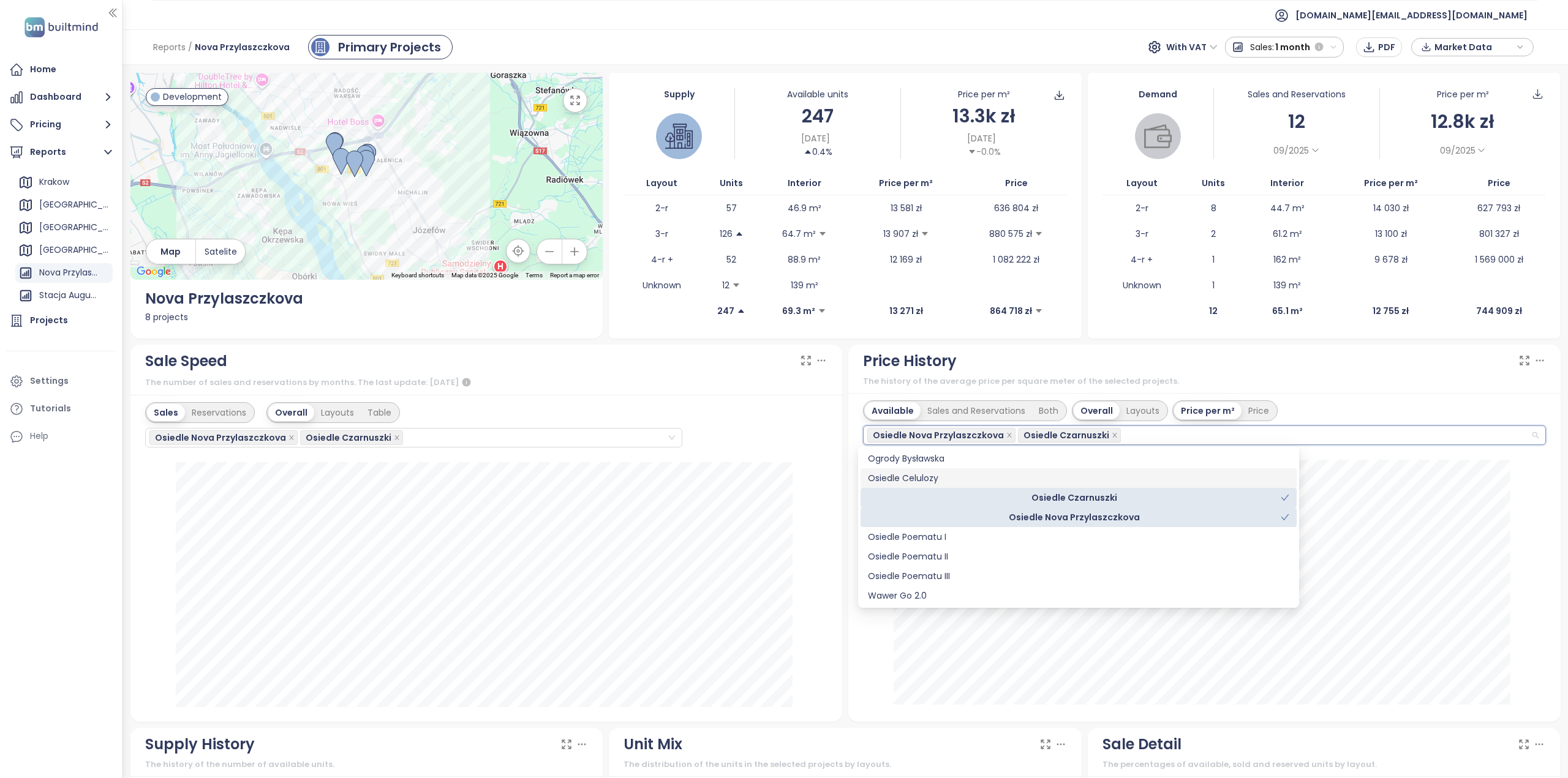
click at [953, 474] on div "Osiedle Celulozy" at bounding box center [1078, 478] width 422 height 14
click at [947, 458] on div "Ogrody Bysławska" at bounding box center [1078, 459] width 422 height 14
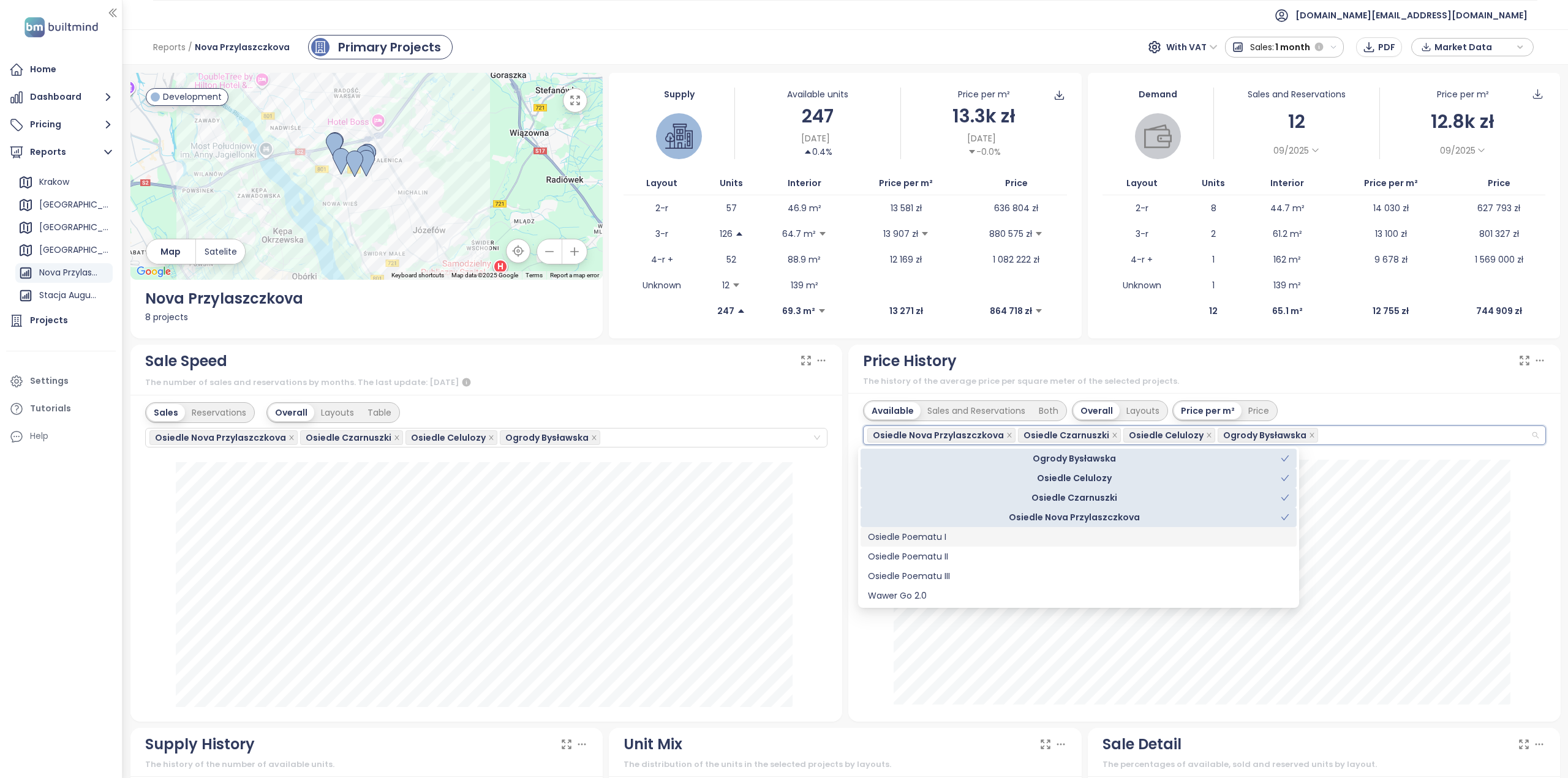
click at [948, 537] on div "Osiedle Poematu I" at bounding box center [1078, 537] width 422 height 14
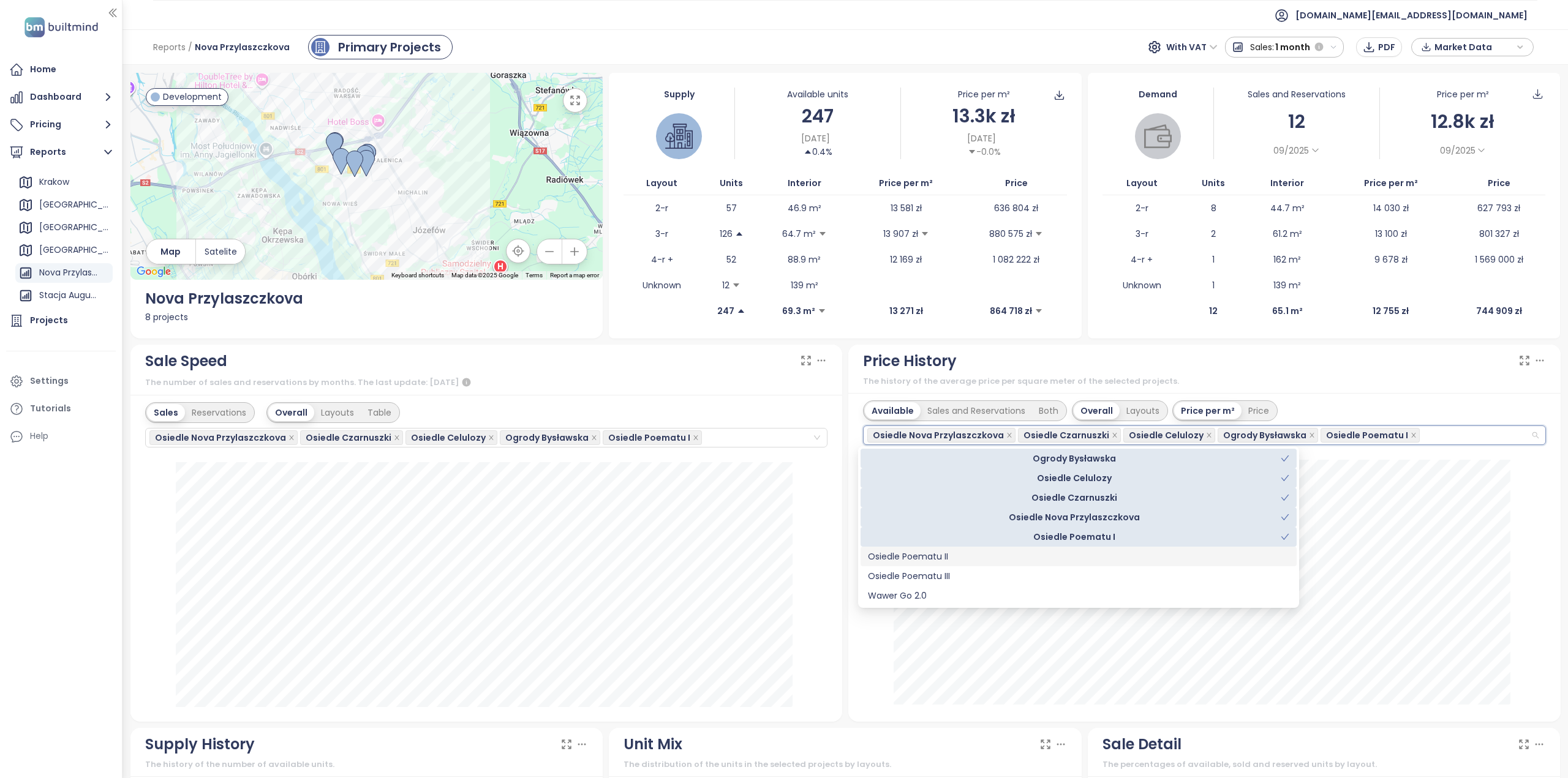
click at [947, 554] on div "Osiedle Poematu II" at bounding box center [1078, 557] width 422 height 14
click at [948, 573] on div "Osiedle Poematu III" at bounding box center [1078, 576] width 422 height 14
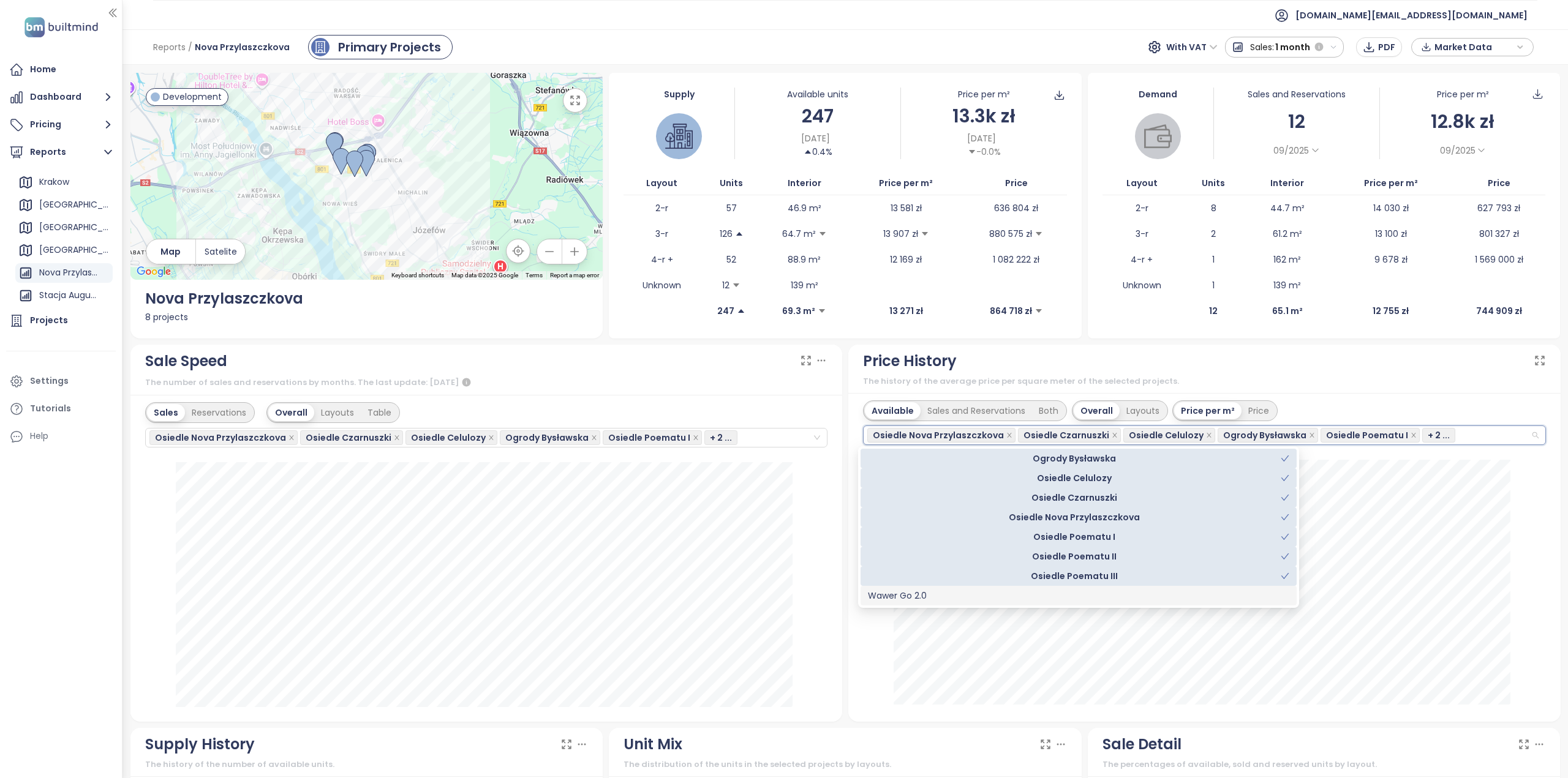
click at [941, 598] on div "Wawer Go 2.0" at bounding box center [1078, 595] width 422 height 14
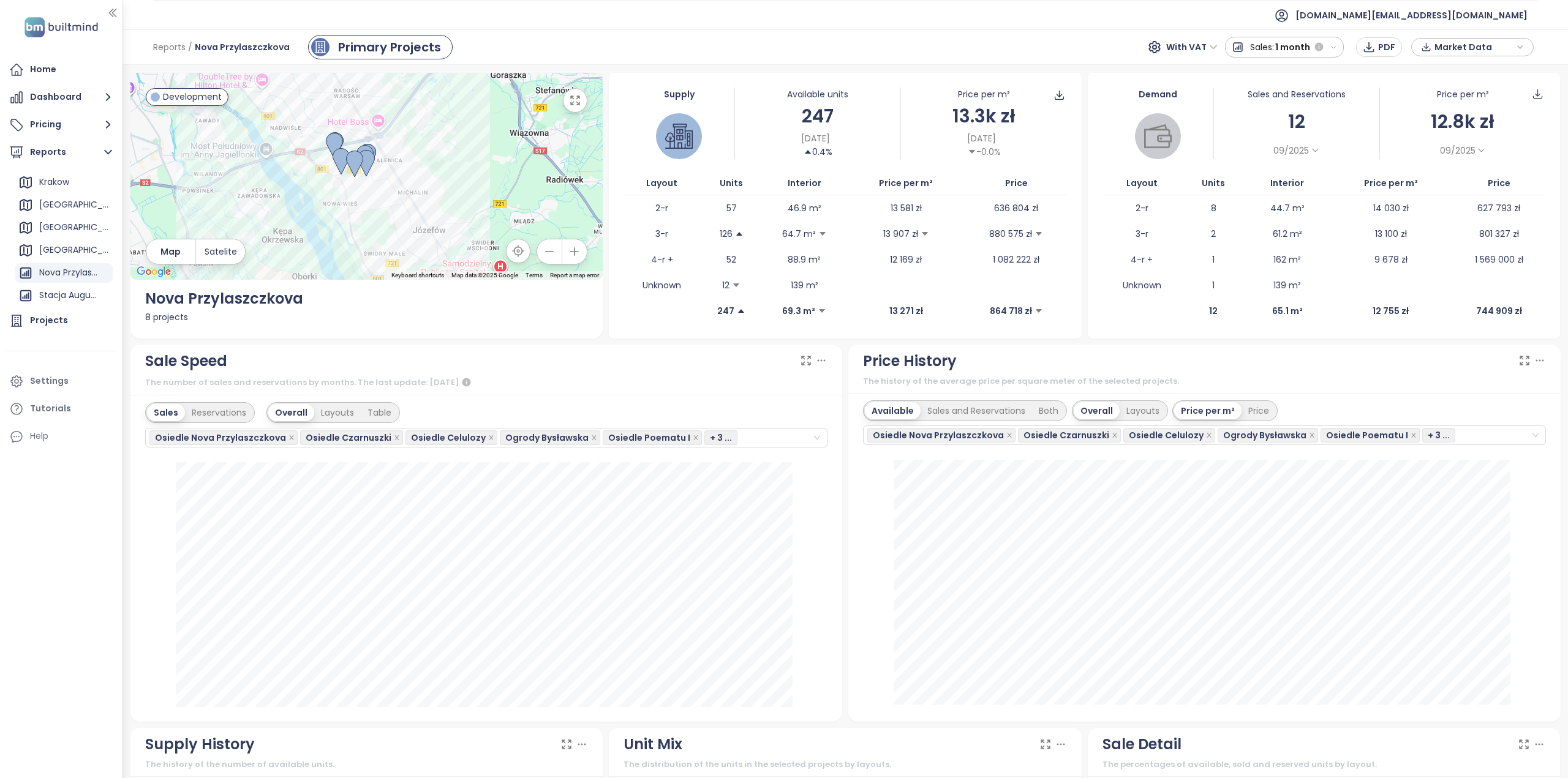
click at [1314, 363] on div "Price History" at bounding box center [1205, 361] width 683 height 24
click at [1389, 49] on span "PDF" at bounding box center [1386, 47] width 17 height 14
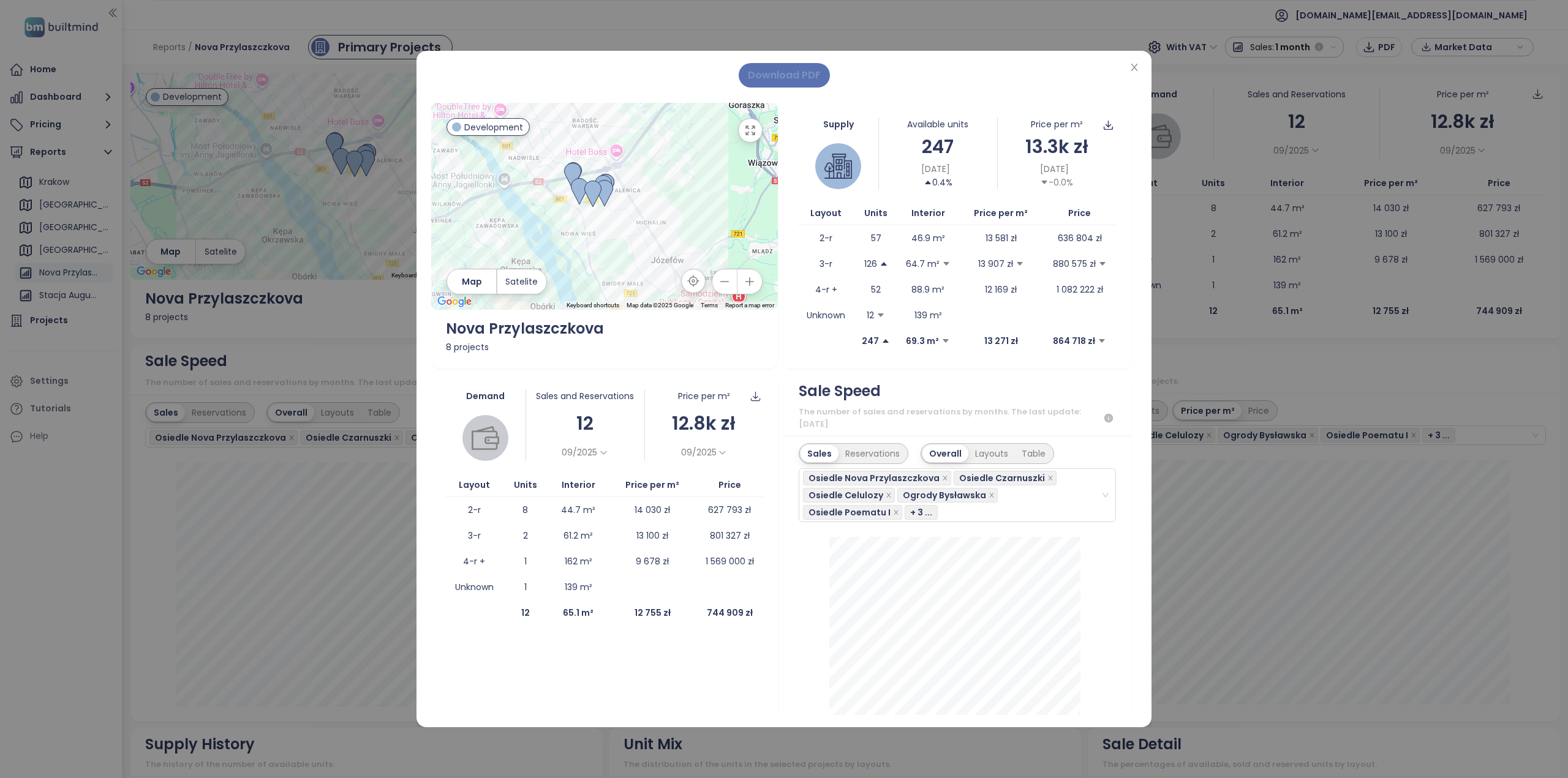
click at [794, 72] on span "Download PDF" at bounding box center [784, 74] width 73 height 15
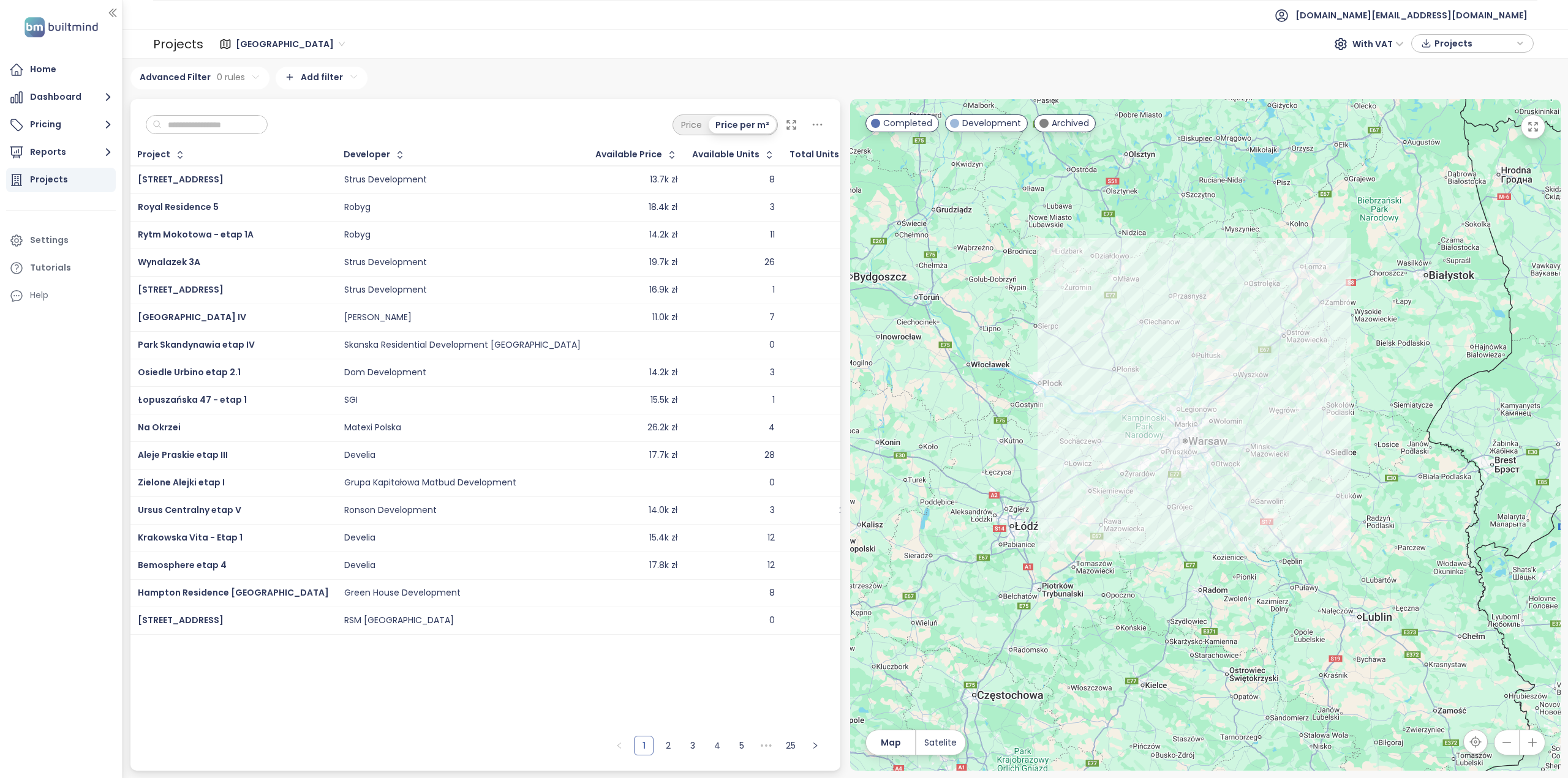
click at [202, 120] on input "text" at bounding box center [211, 125] width 99 height 19
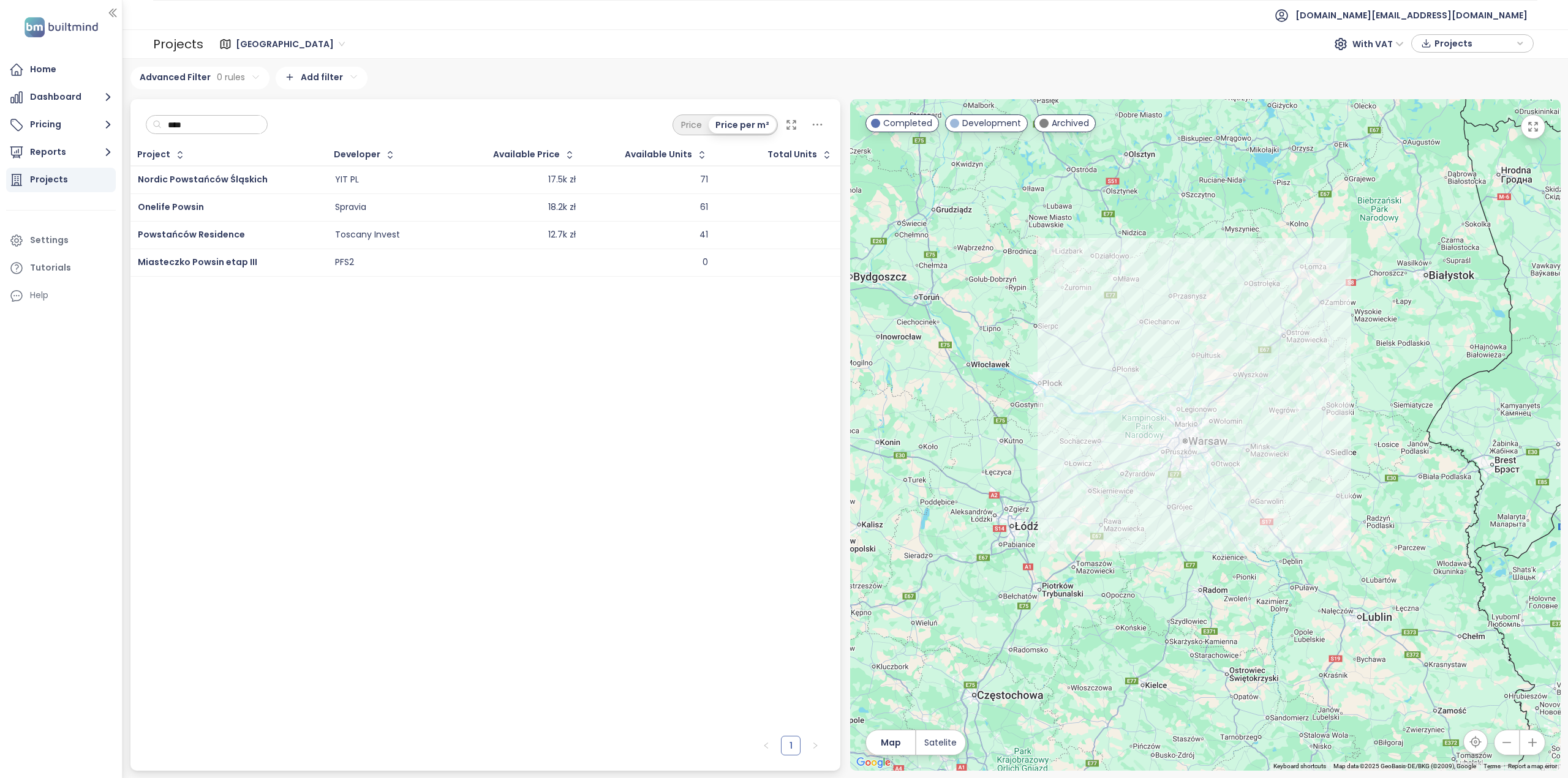
type input "****"
click at [285, 232] on div "Powstańców Residence" at bounding box center [229, 235] width 182 height 15
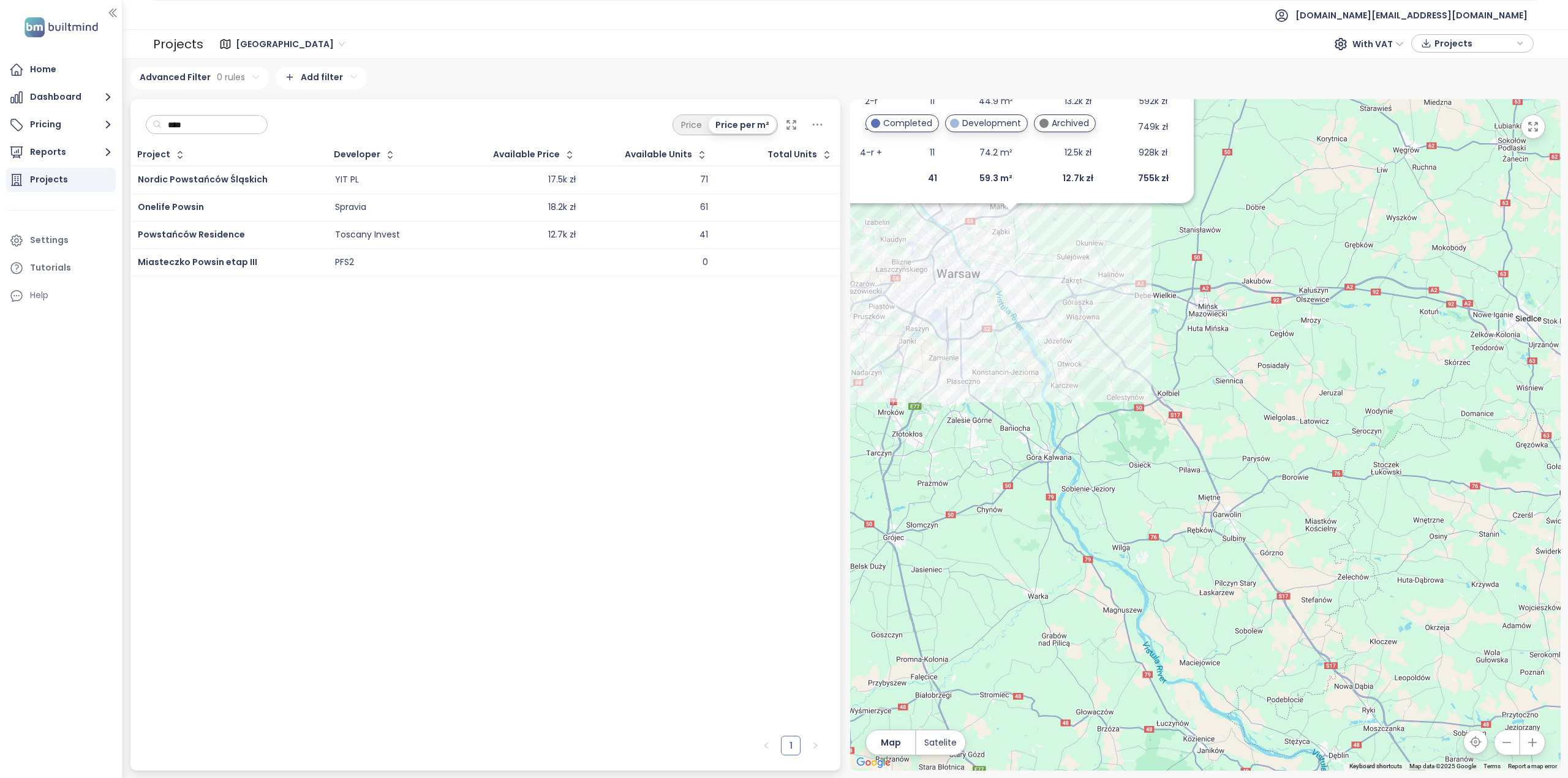
drag, startPoint x: 1078, startPoint y: 381, endPoint x: 1095, endPoint y: 433, distance: 54.7
click at [1095, 433] on div "Powstańców Residence Development Mikołaja Kopernika 38, 05-091 Ząbki, Poland To…" at bounding box center [1206, 435] width 710 height 672
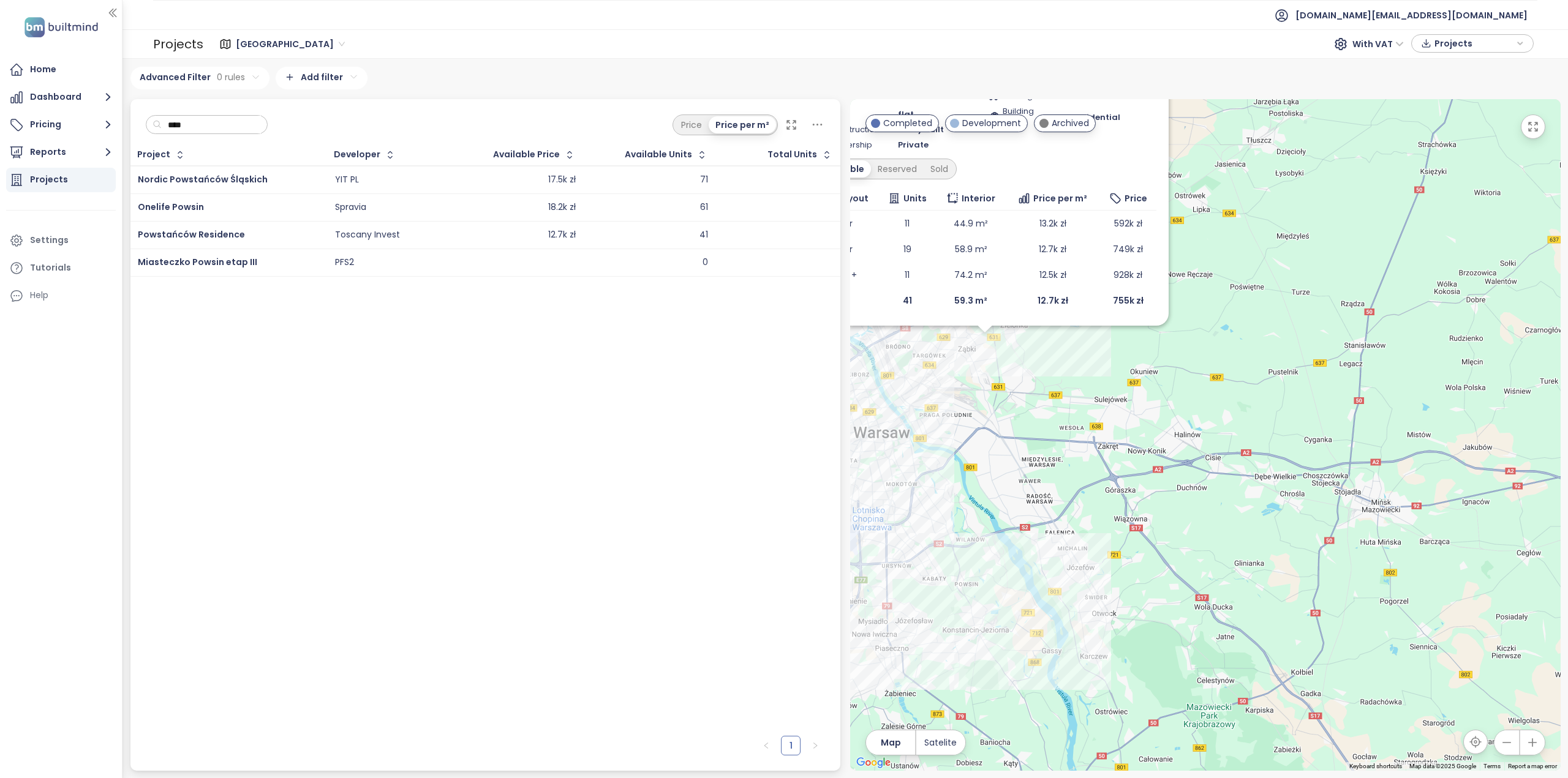
drag, startPoint x: 1036, startPoint y: 400, endPoint x: 1135, endPoint y: 483, distance: 129.2
click at [1135, 483] on div "Powstańców Residence Development Mikołaja Kopernika 38, 05-091 Ząbki, Poland To…" at bounding box center [1206, 435] width 710 height 672
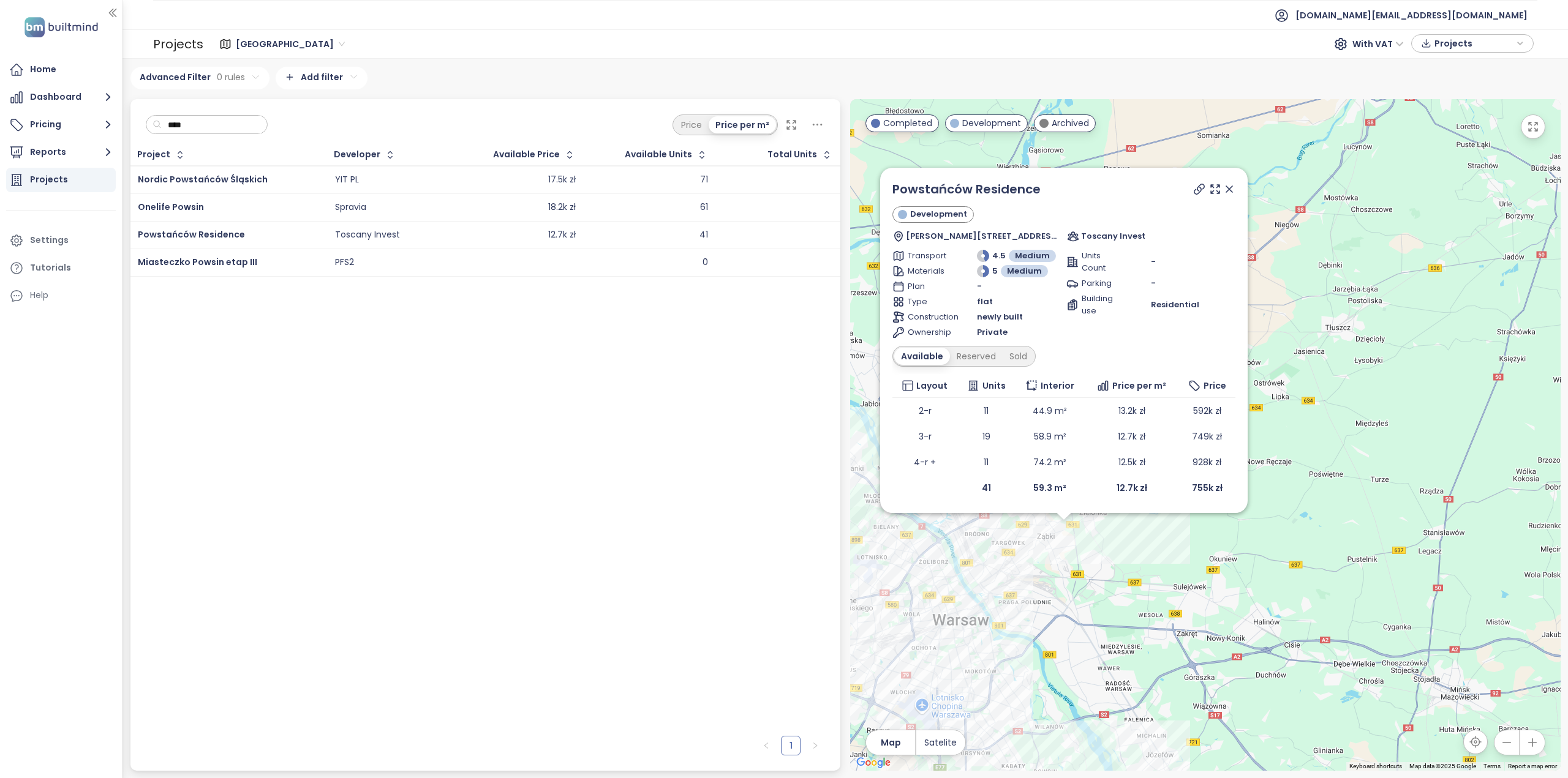
drag, startPoint x: 1089, startPoint y: 522, endPoint x: 1143, endPoint y: 684, distance: 170.8
click at [1149, 692] on div "Powstańców Residence Development Mikołaja Kopernika 38, 05-091 Ząbki, Poland To…" at bounding box center [1206, 435] width 710 height 672
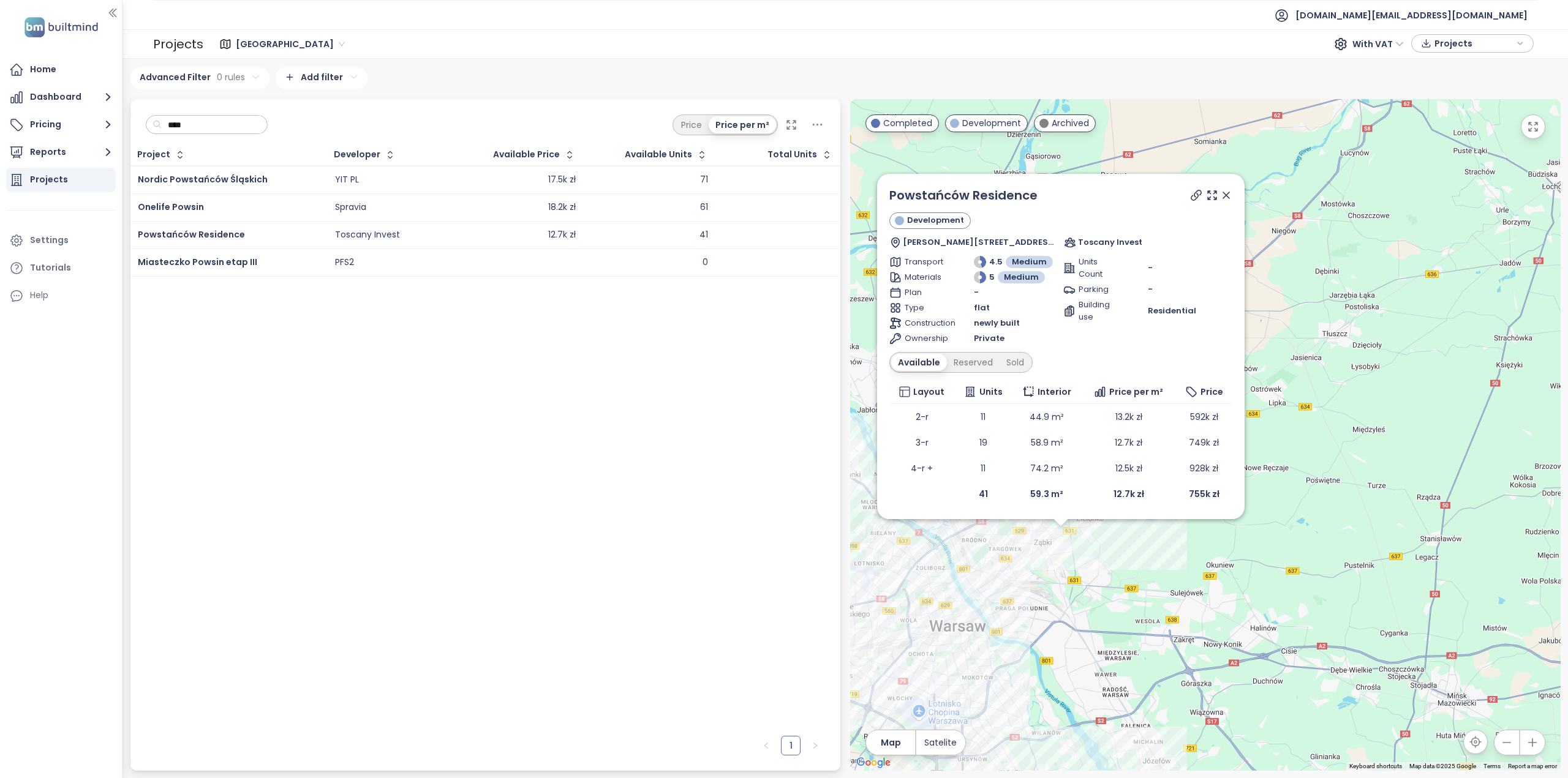
click at [237, 121] on input "****" at bounding box center [211, 125] width 99 height 19
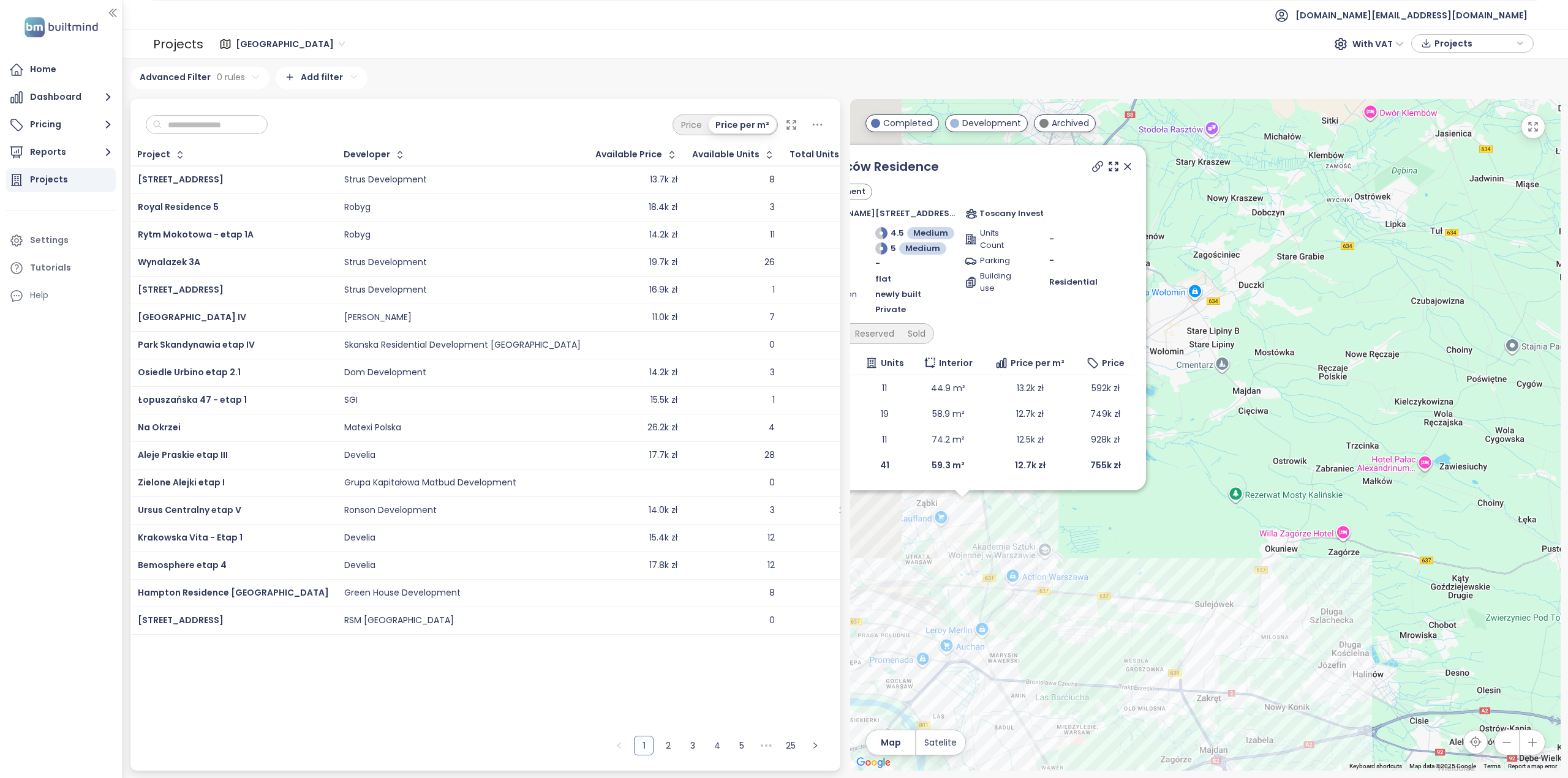
drag, startPoint x: 1012, startPoint y: 505, endPoint x: 1146, endPoint y: 527, distance: 135.8
click at [1146, 527] on div "Powstańców Residence Development Mikołaja Kopernika 38, 05-091 Ząbki, Poland To…" at bounding box center [1206, 435] width 710 height 672
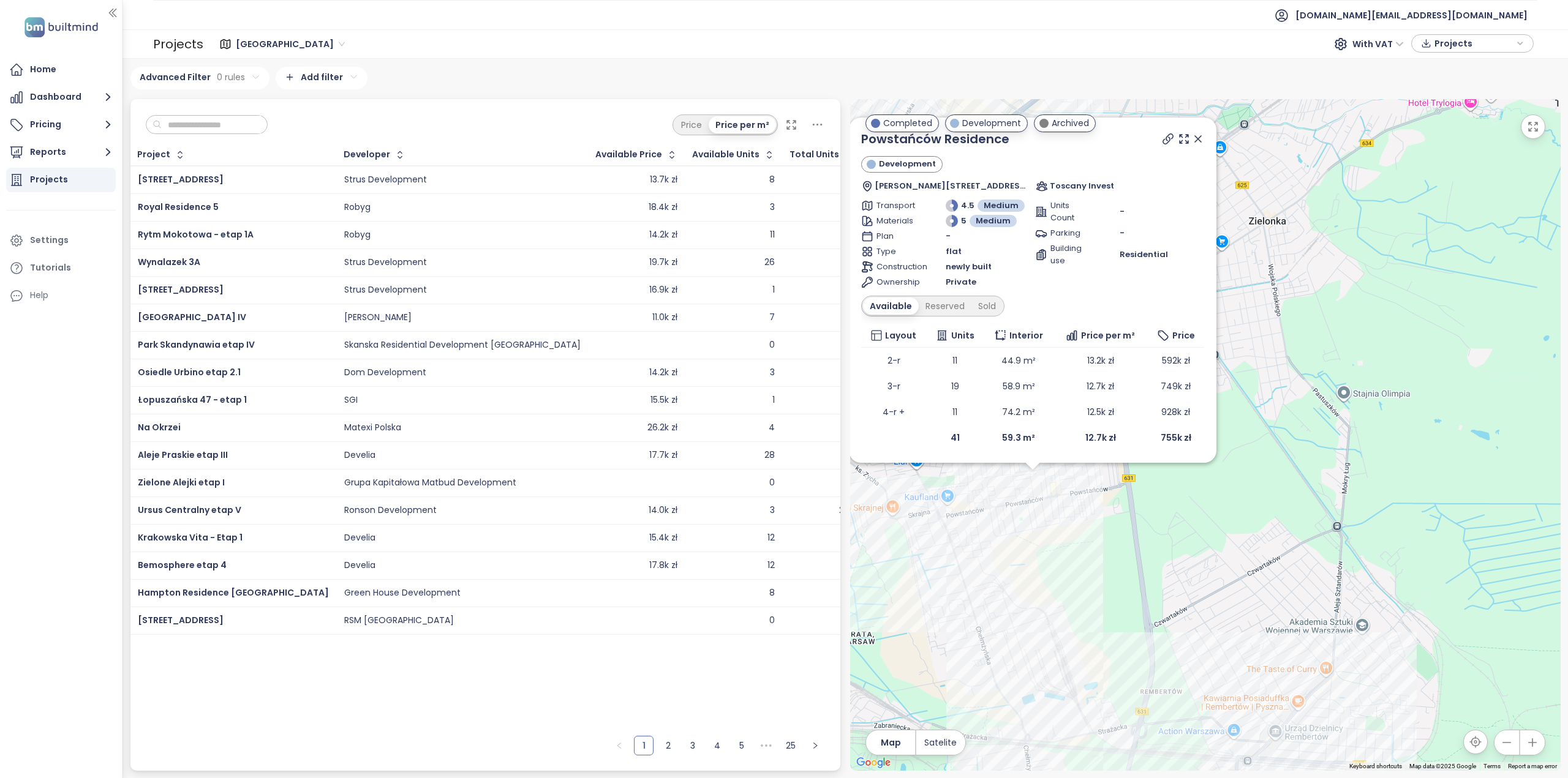
drag, startPoint x: 1126, startPoint y: 563, endPoint x: 1176, endPoint y: 476, distance: 100.3
click at [1176, 482] on div "Powstańców Residence Development Mikołaja Kopernika 38, 05-091 Ząbki, Poland To…" at bounding box center [1206, 435] width 710 height 672
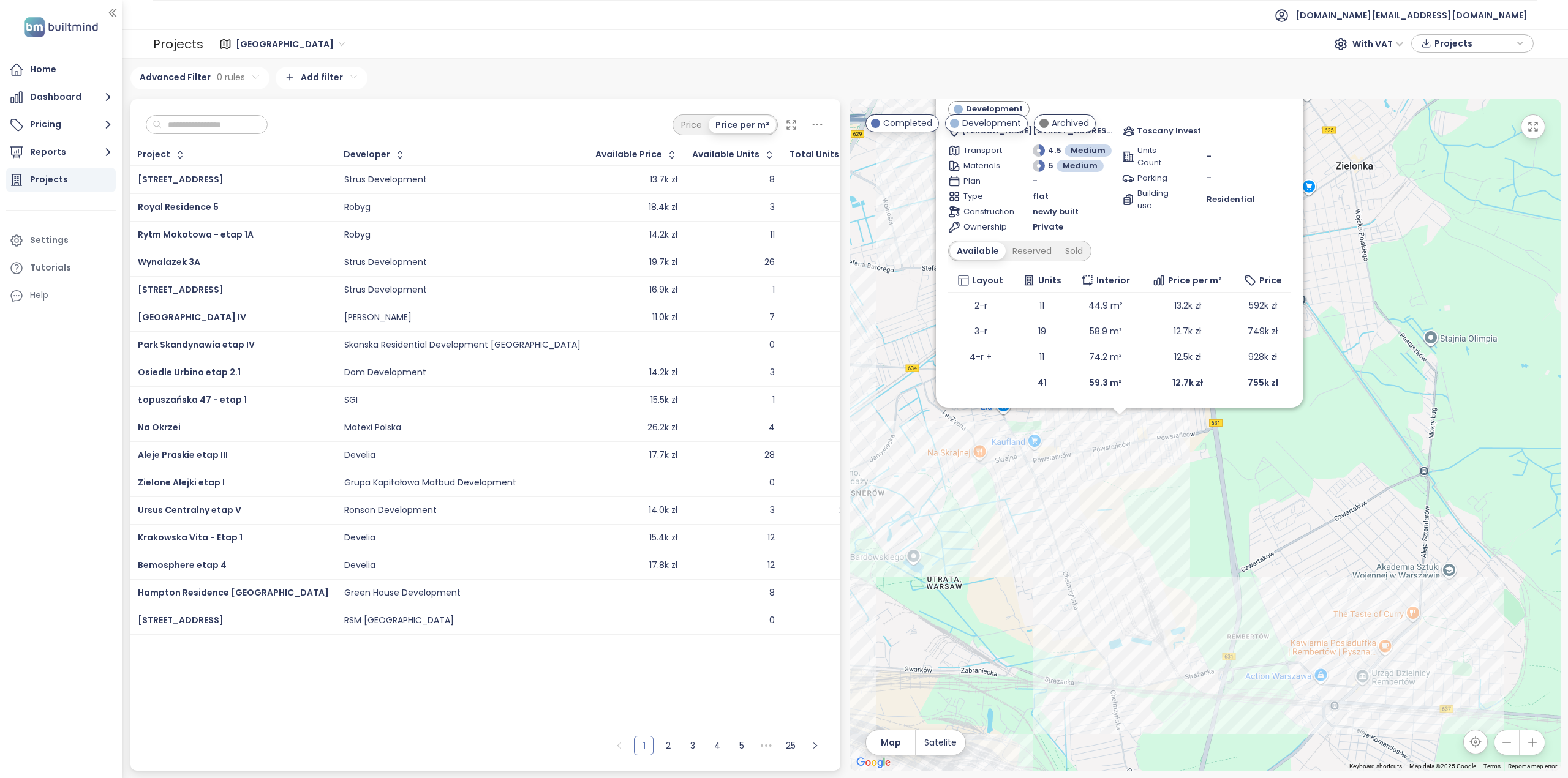
drag, startPoint x: 1146, startPoint y: 479, endPoint x: 1209, endPoint y: 471, distance: 63.5
click at [1216, 448] on div "Powstańców Residence Development Mikołaja Kopernika 38, 05-091 Ząbki, Poland To…" at bounding box center [1206, 435] width 710 height 672
click at [1209, 471] on div "Powstańców Residence Development Mikołaja Kopernika 38, 05-091 Ząbki, Poland To…" at bounding box center [1206, 435] width 710 height 672
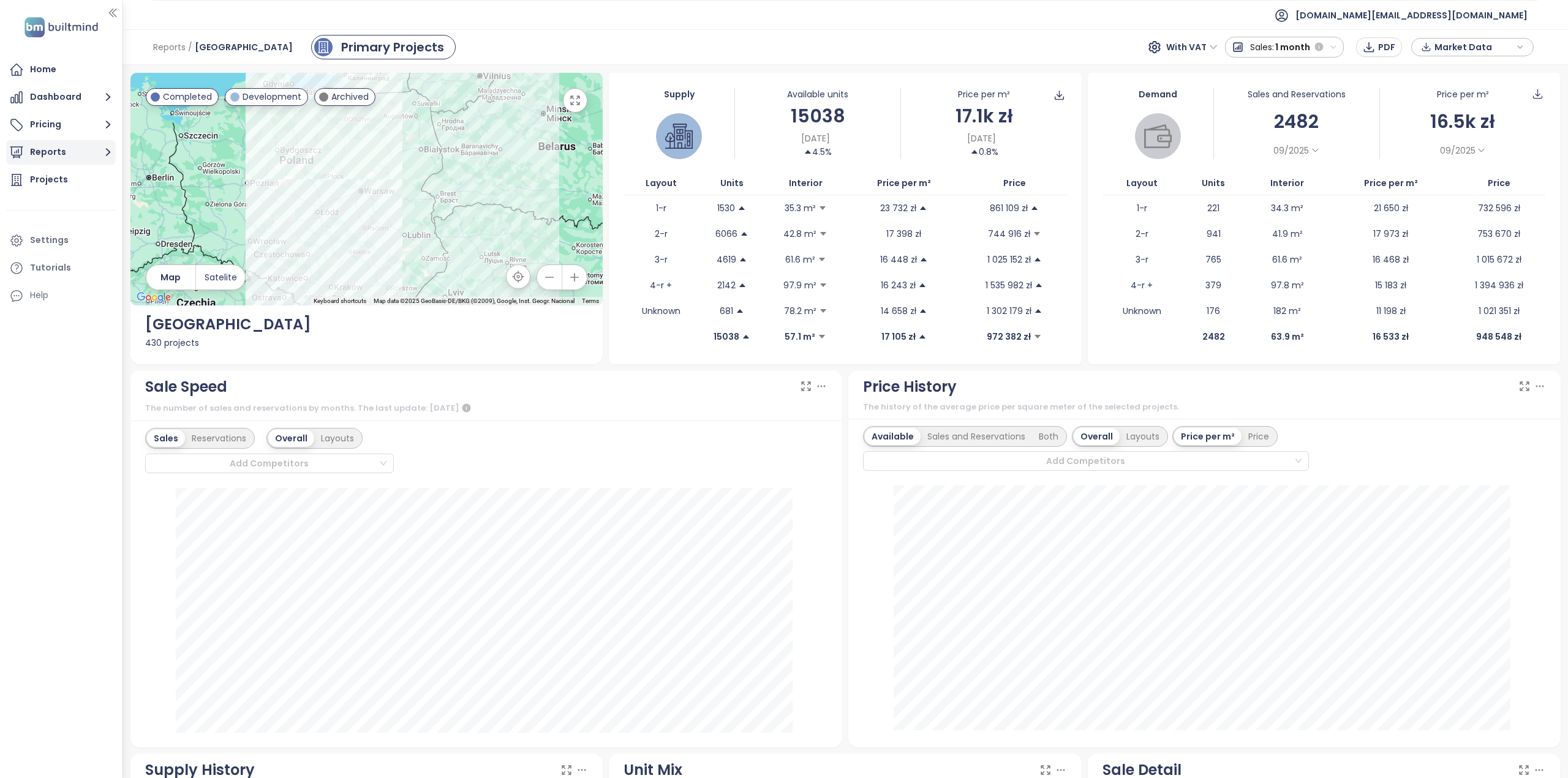
click at [76, 161] on button "Reports" at bounding box center [61, 152] width 109 height 24
click at [84, 183] on div "Add a report" at bounding box center [66, 180] width 54 height 15
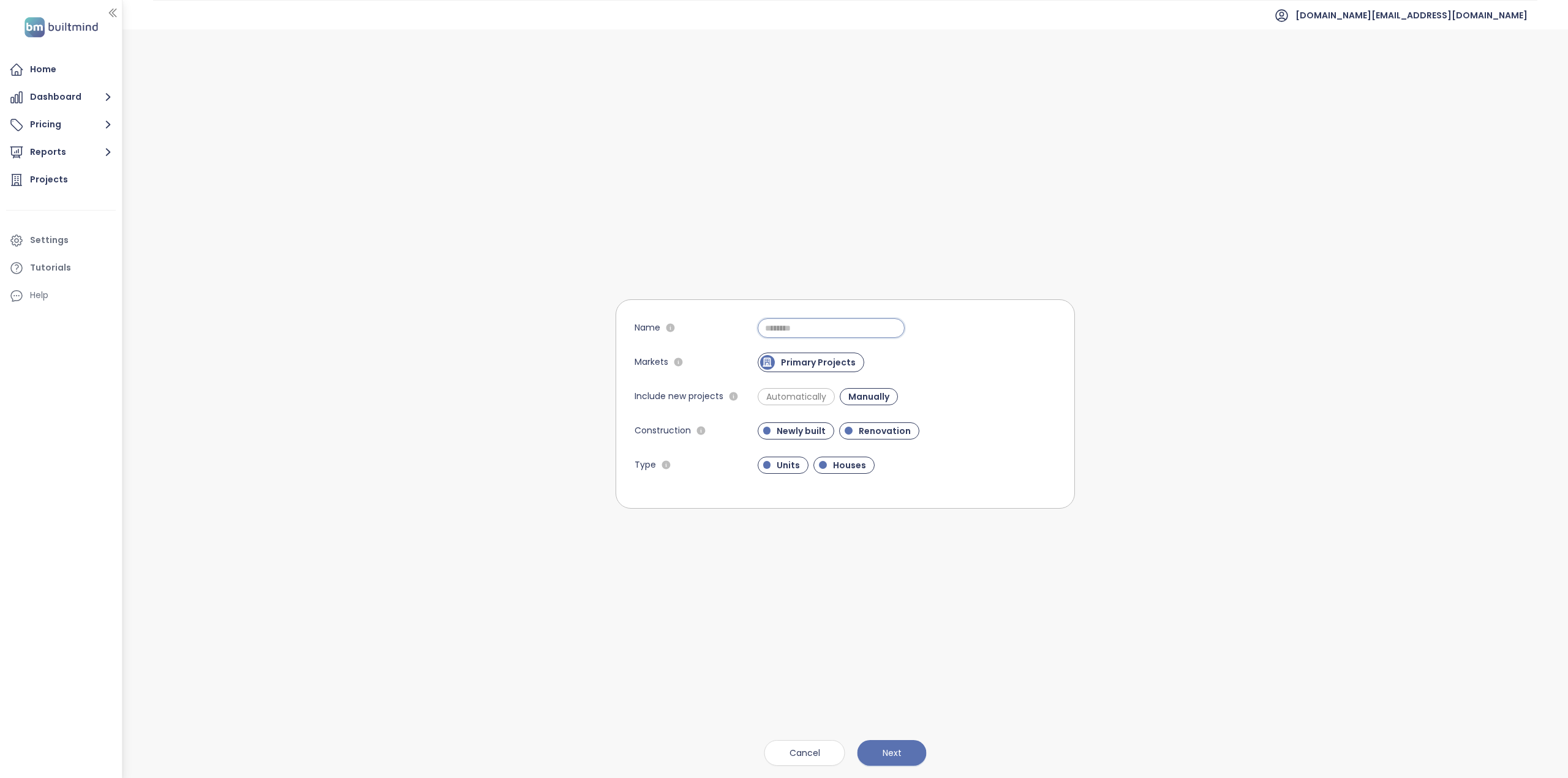
click at [860, 330] on input "Name" at bounding box center [831, 328] width 147 height 19
paste input "**********"
type input "**********"
click at [805, 399] on span "Automatically" at bounding box center [796, 397] width 72 height 12
click at [905, 756] on button "Next" at bounding box center [892, 753] width 69 height 26
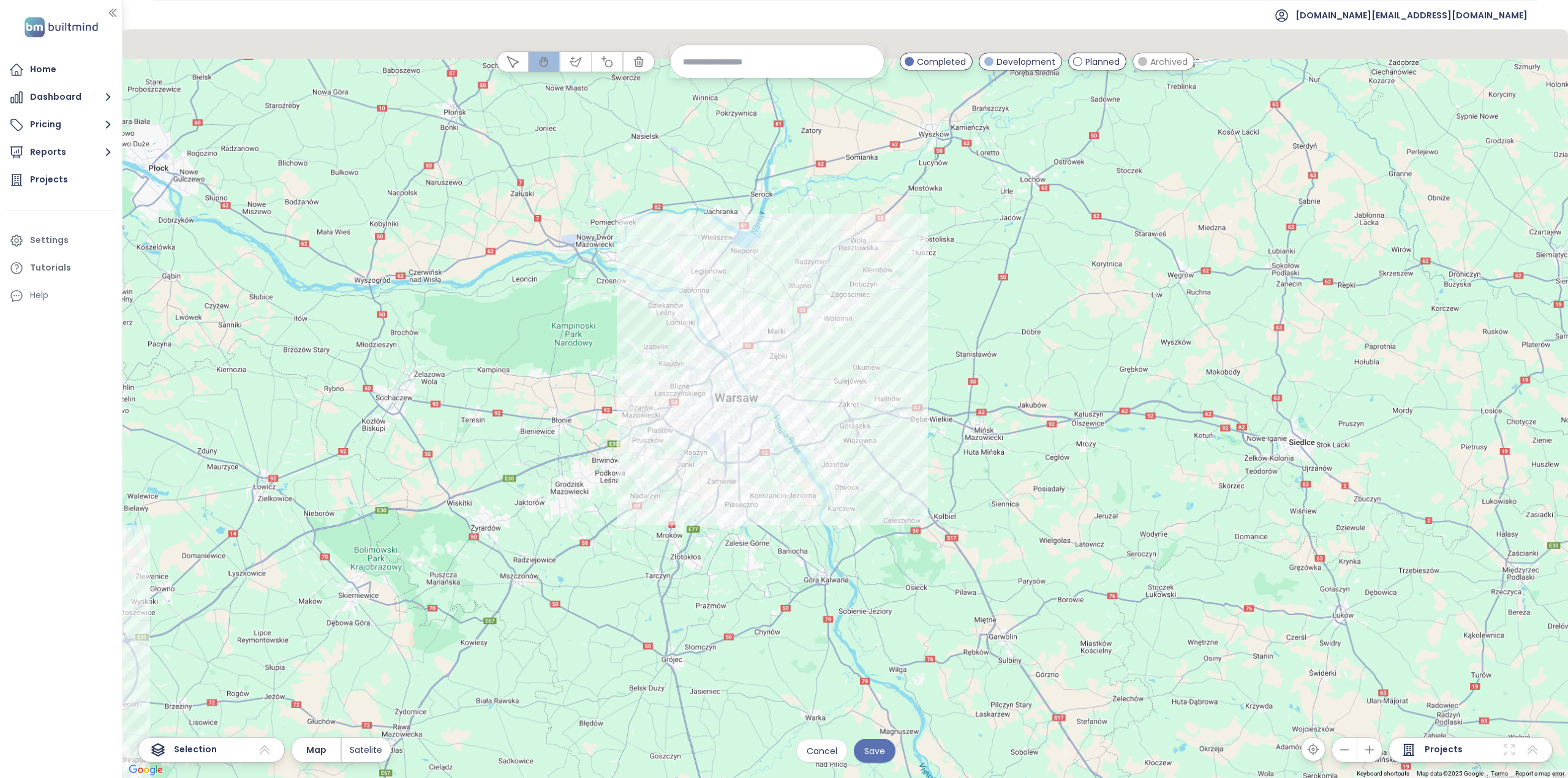
drag, startPoint x: 818, startPoint y: 229, endPoint x: 958, endPoint y: 486, distance: 292.7
click at [952, 497] on div at bounding box center [845, 404] width 1446 height 749
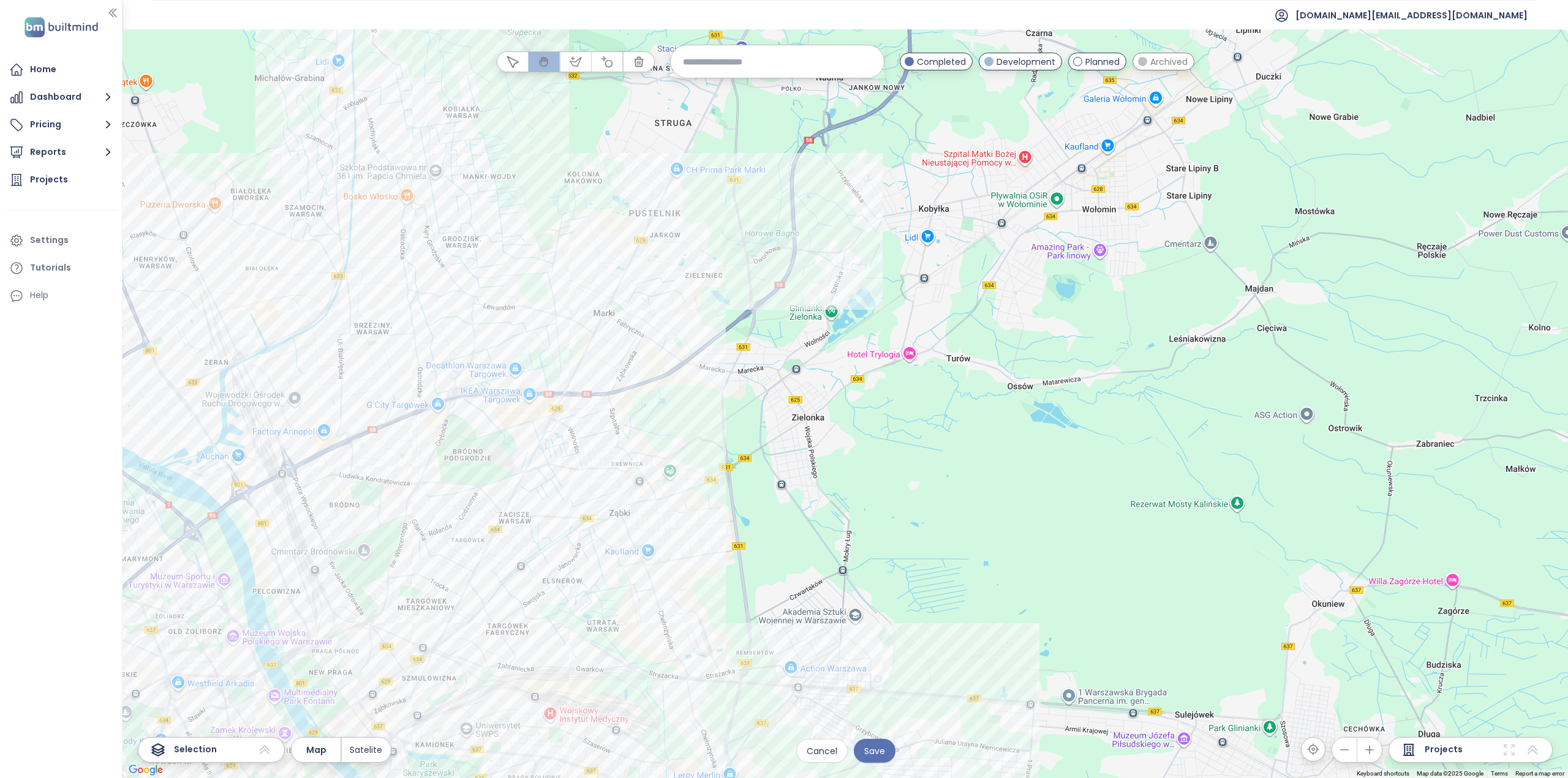
drag, startPoint x: 921, startPoint y: 402, endPoint x: 1113, endPoint y: 242, distance: 249.9
click at [1112, 242] on div at bounding box center [845, 404] width 1446 height 749
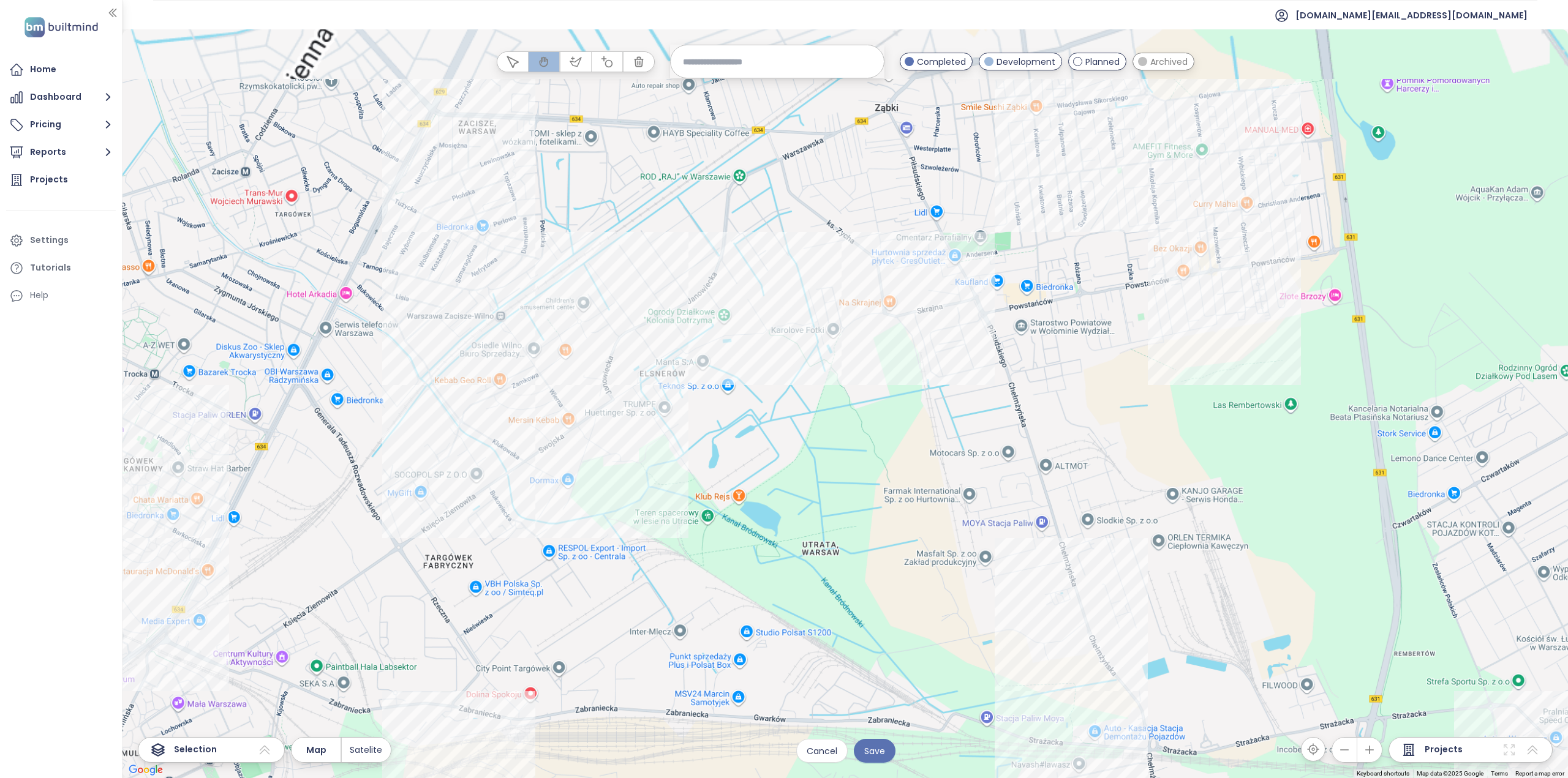
drag, startPoint x: 877, startPoint y: 346, endPoint x: 885, endPoint y: 603, distance: 257.1
click at [885, 603] on div at bounding box center [845, 404] width 1446 height 749
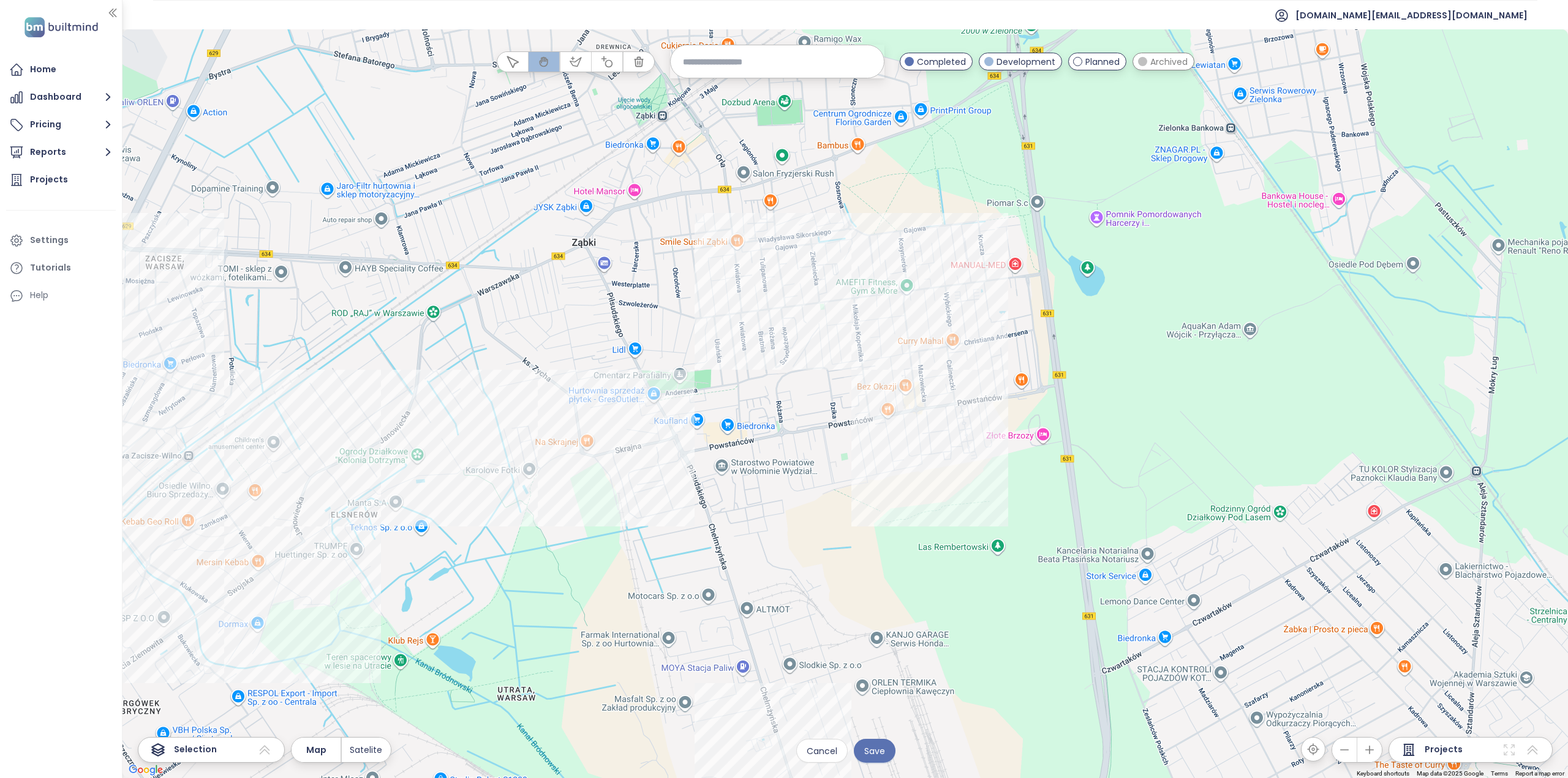
drag, startPoint x: 1111, startPoint y: 475, endPoint x: 805, endPoint y: 512, distance: 308.2
click at [805, 512] on div at bounding box center [845, 404] width 1446 height 749
click at [575, 62] on icon "button" at bounding box center [575, 61] width 11 height 9
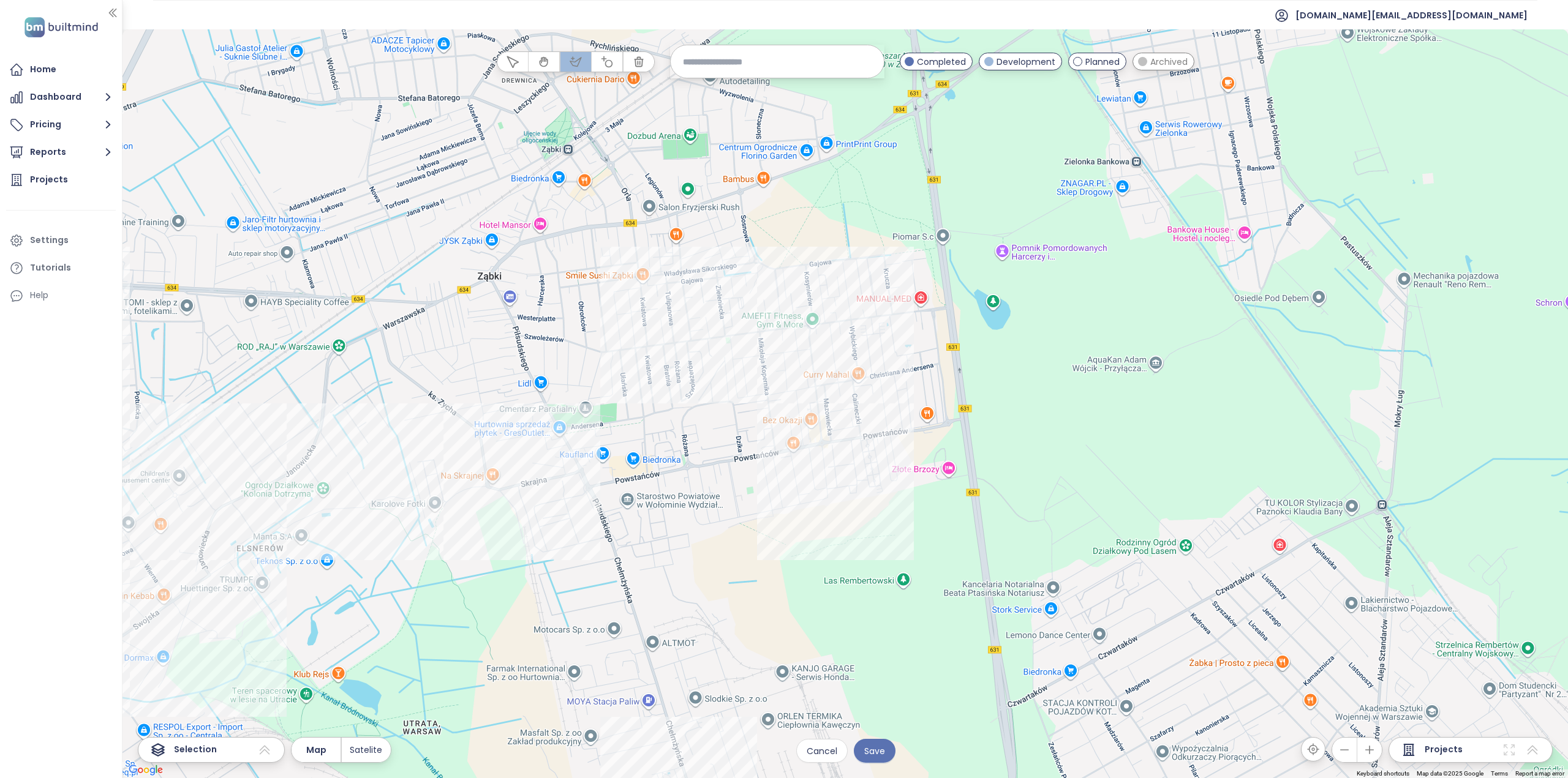
drag, startPoint x: 855, startPoint y: 219, endPoint x: 758, endPoint y: 254, distance: 103.1
click at [760, 251] on div at bounding box center [845, 404] width 1446 height 749
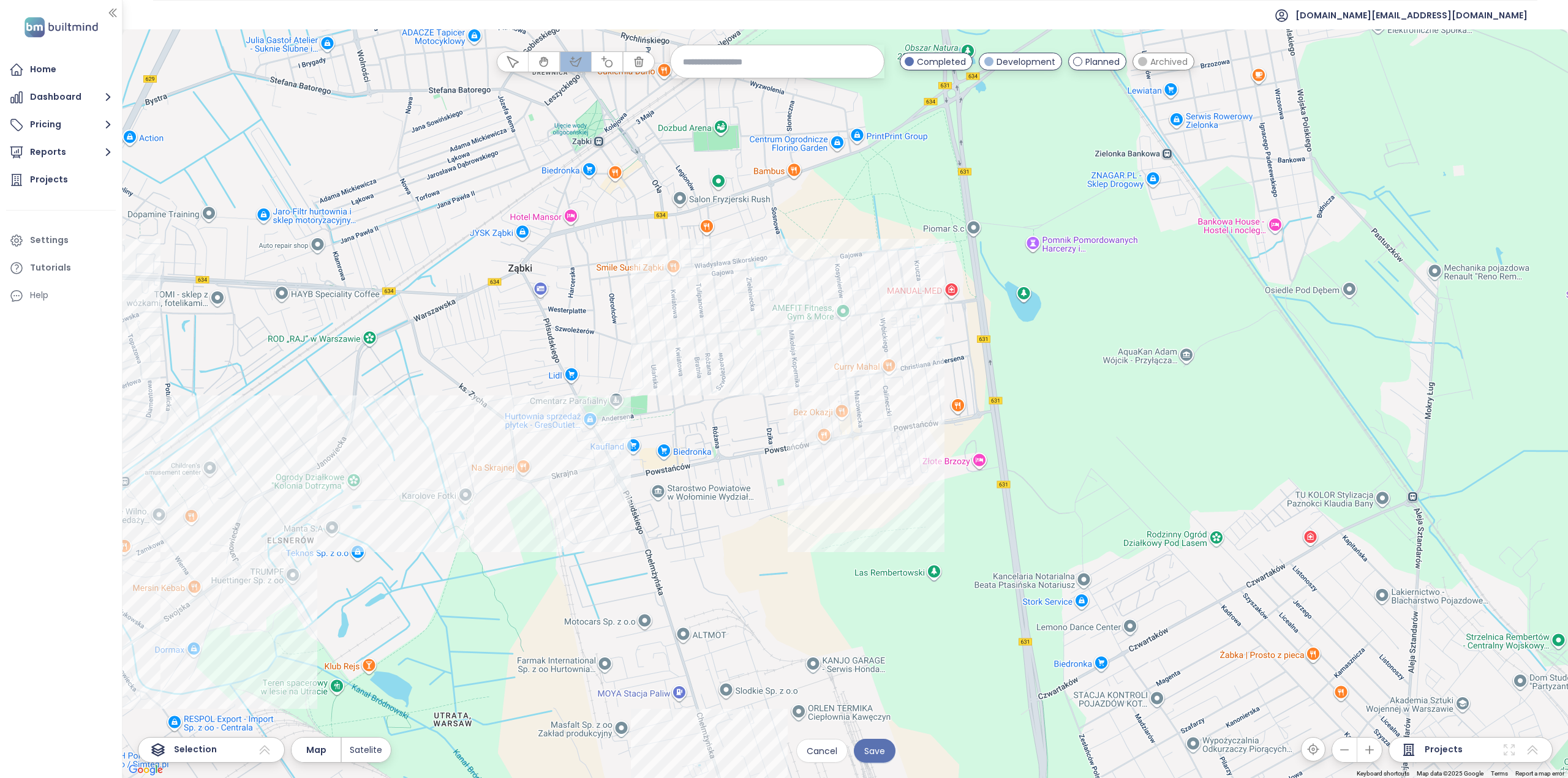
drag, startPoint x: 767, startPoint y: 484, endPoint x: 799, endPoint y: 476, distance: 33.0
click at [799, 476] on div at bounding box center [845, 404] width 1446 height 749
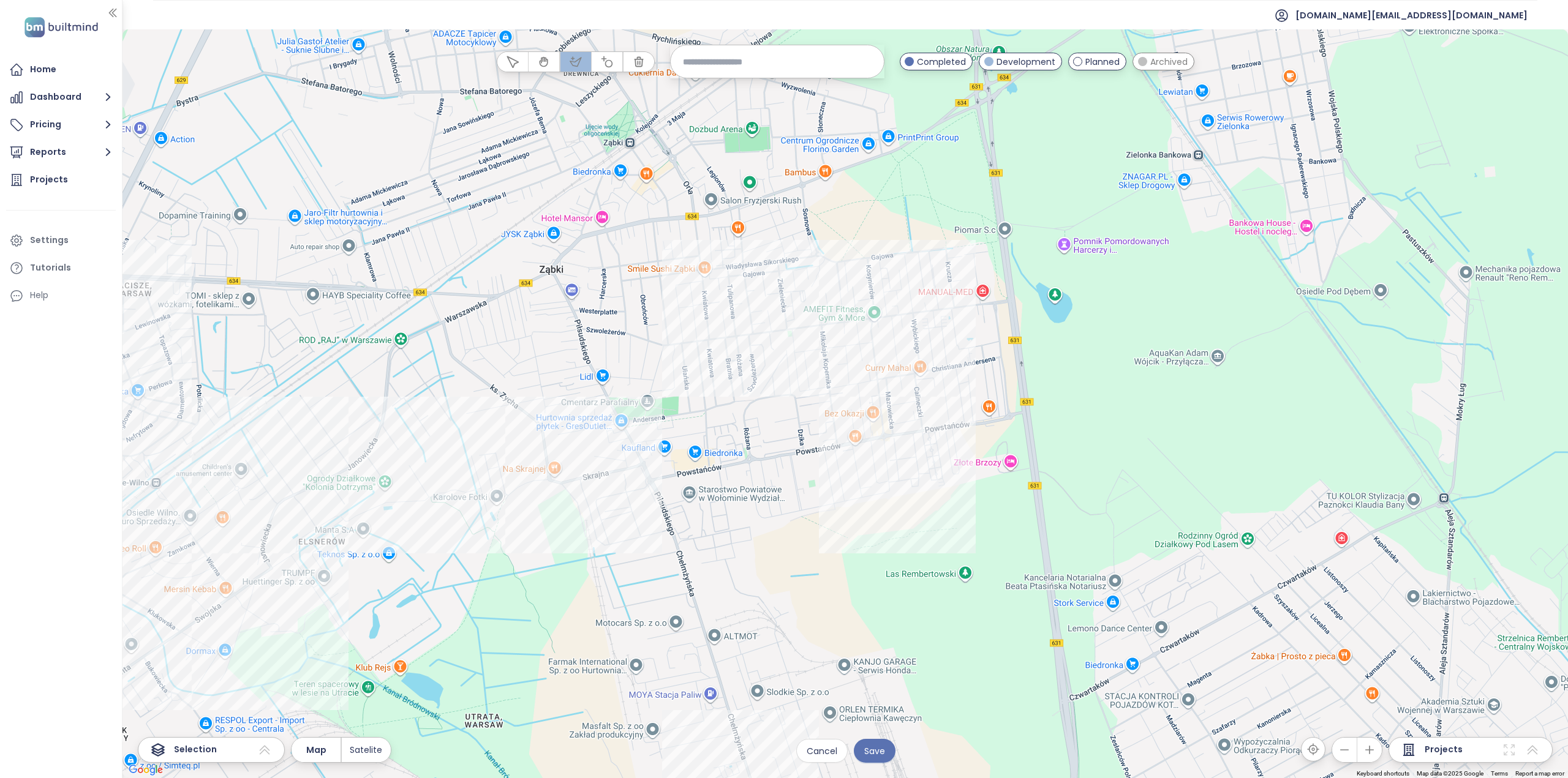
drag, startPoint x: 834, startPoint y: 490, endPoint x: 844, endPoint y: 487, distance: 10.4
click at [838, 488] on div at bounding box center [845, 404] width 1446 height 749
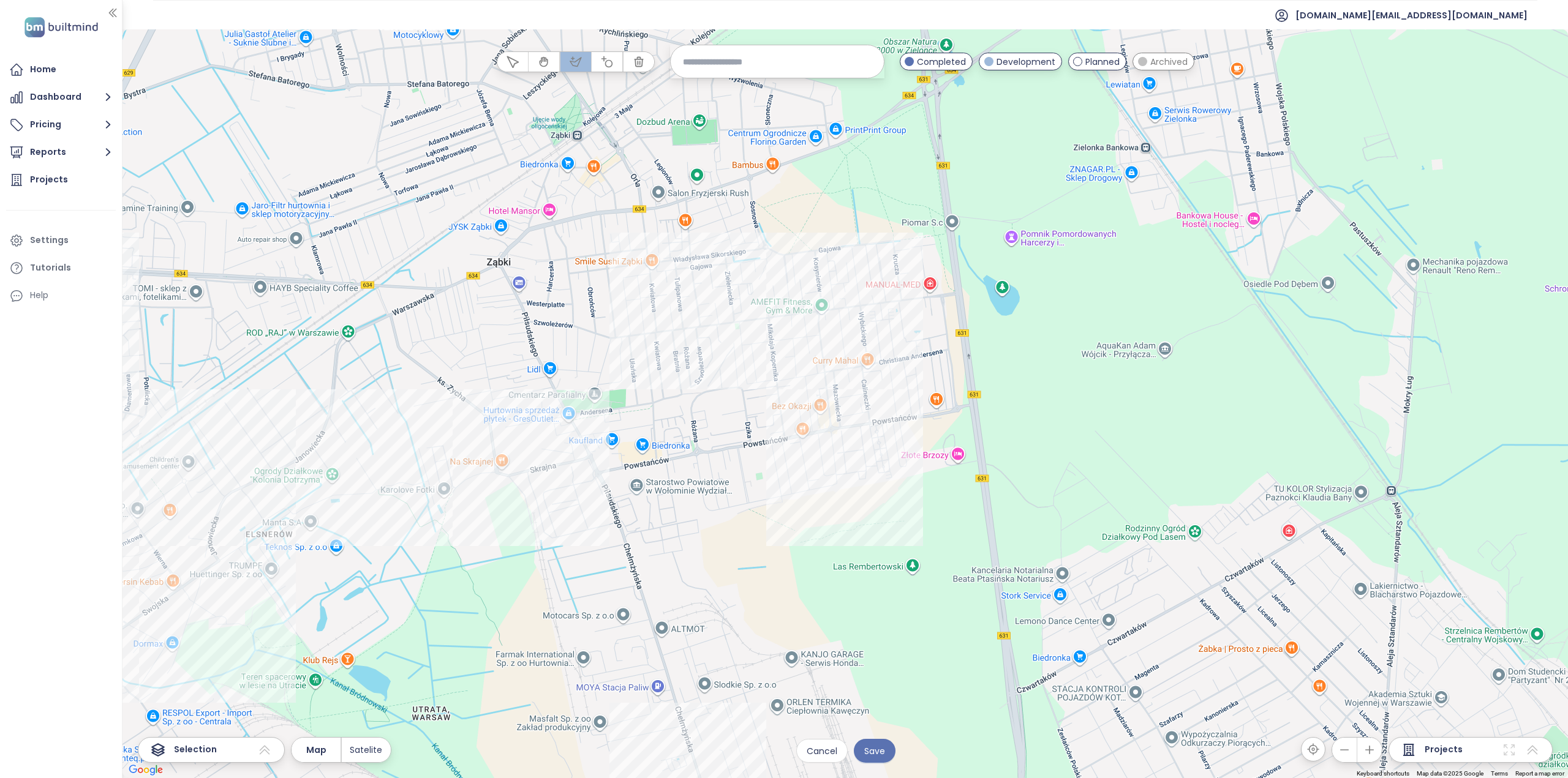
drag, startPoint x: 853, startPoint y: 489, endPoint x: 804, endPoint y: 476, distance: 50.7
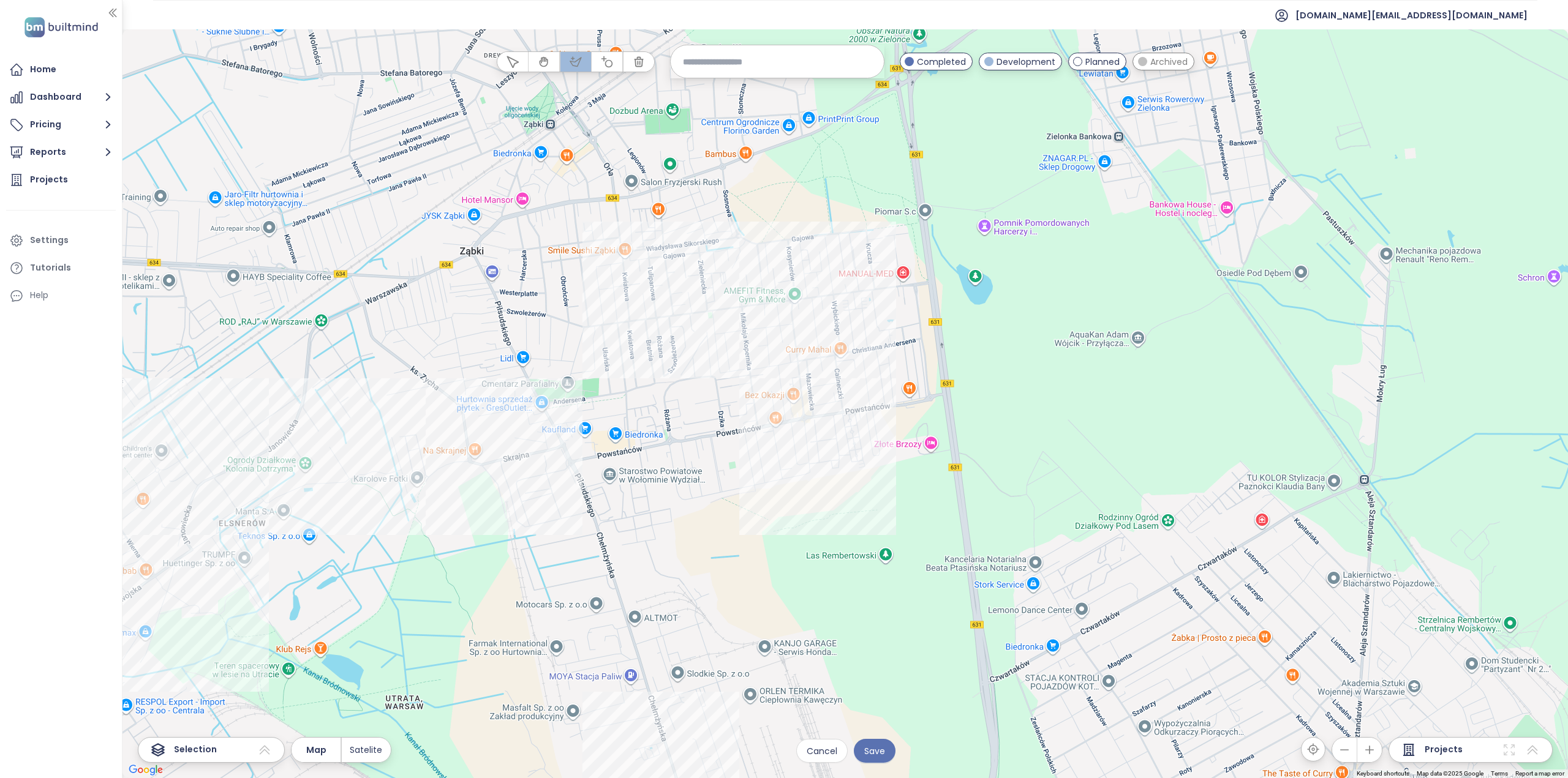
drag, startPoint x: 756, startPoint y: 351, endPoint x: 726, endPoint y: 346, distance: 30.4
click at [726, 346] on div at bounding box center [845, 404] width 1446 height 749
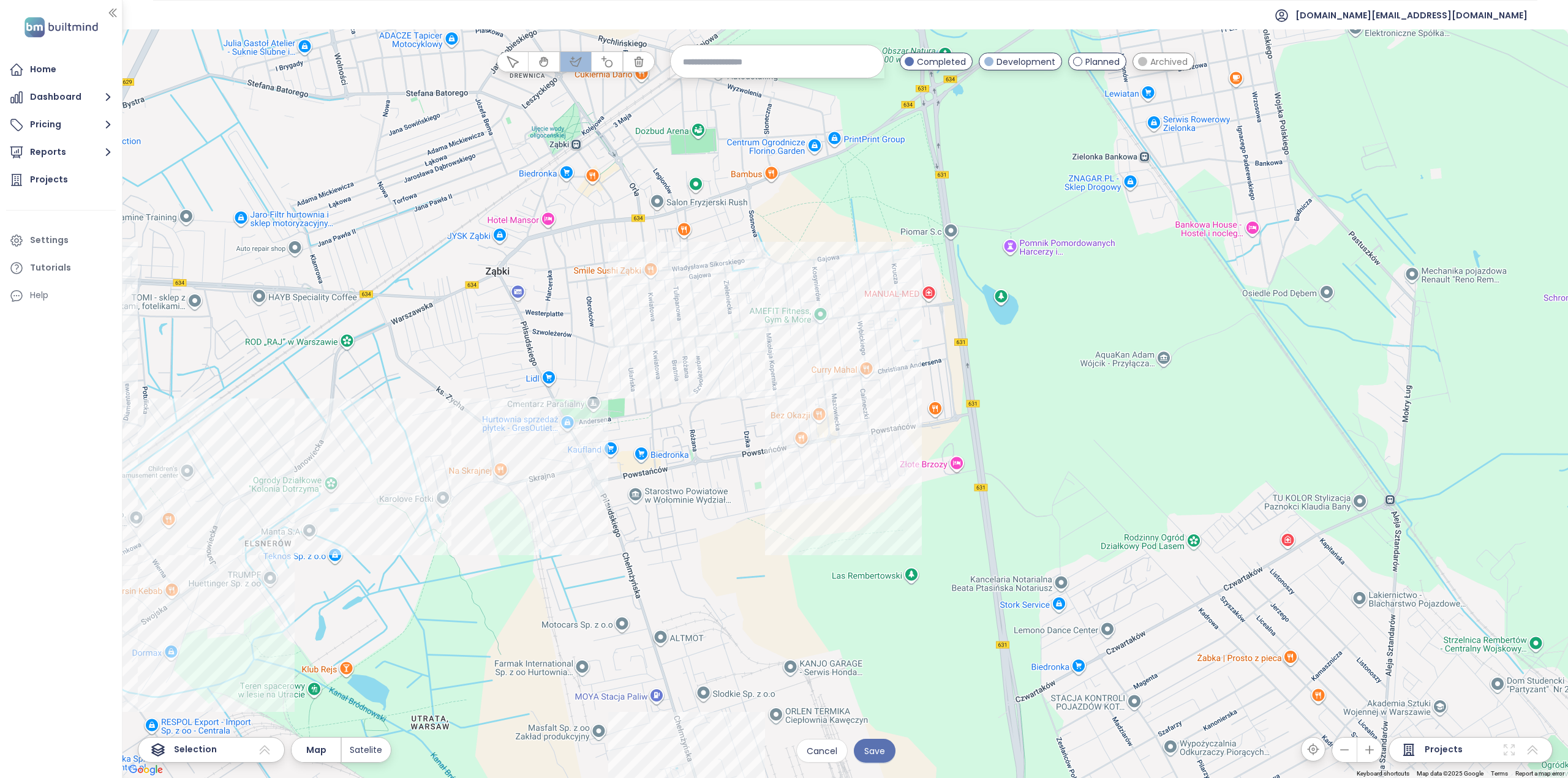
drag, startPoint x: 730, startPoint y: 433, endPoint x: 742, endPoint y: 397, distance: 37.9
click at [742, 397] on div at bounding box center [845, 404] width 1446 height 749
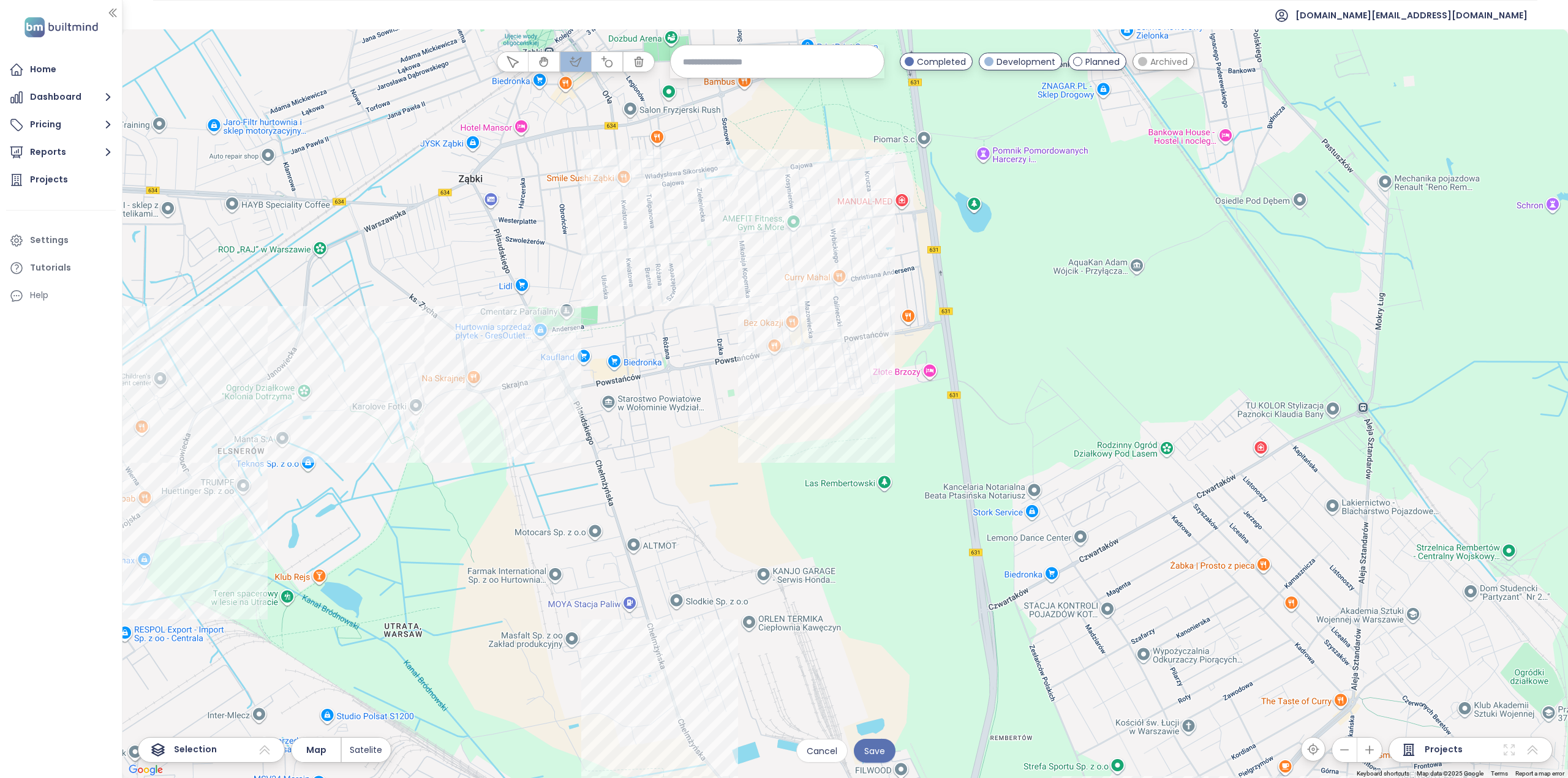
click at [755, 348] on div at bounding box center [845, 404] width 1446 height 749
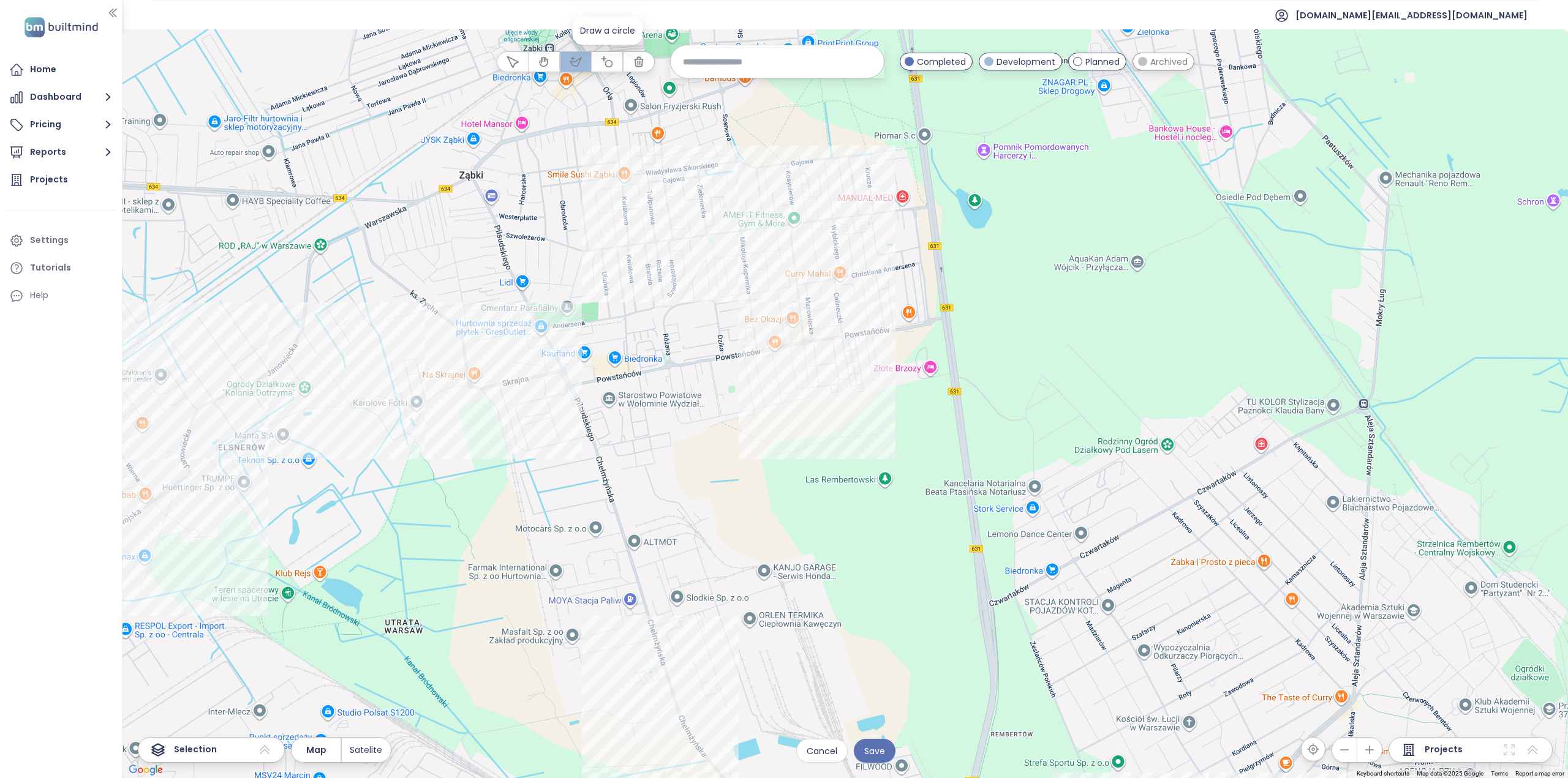
drag, startPoint x: 606, startPoint y: 59, endPoint x: 637, endPoint y: 84, distance: 39.8
click at [606, 59] on icon "button" at bounding box center [607, 61] width 12 height 12
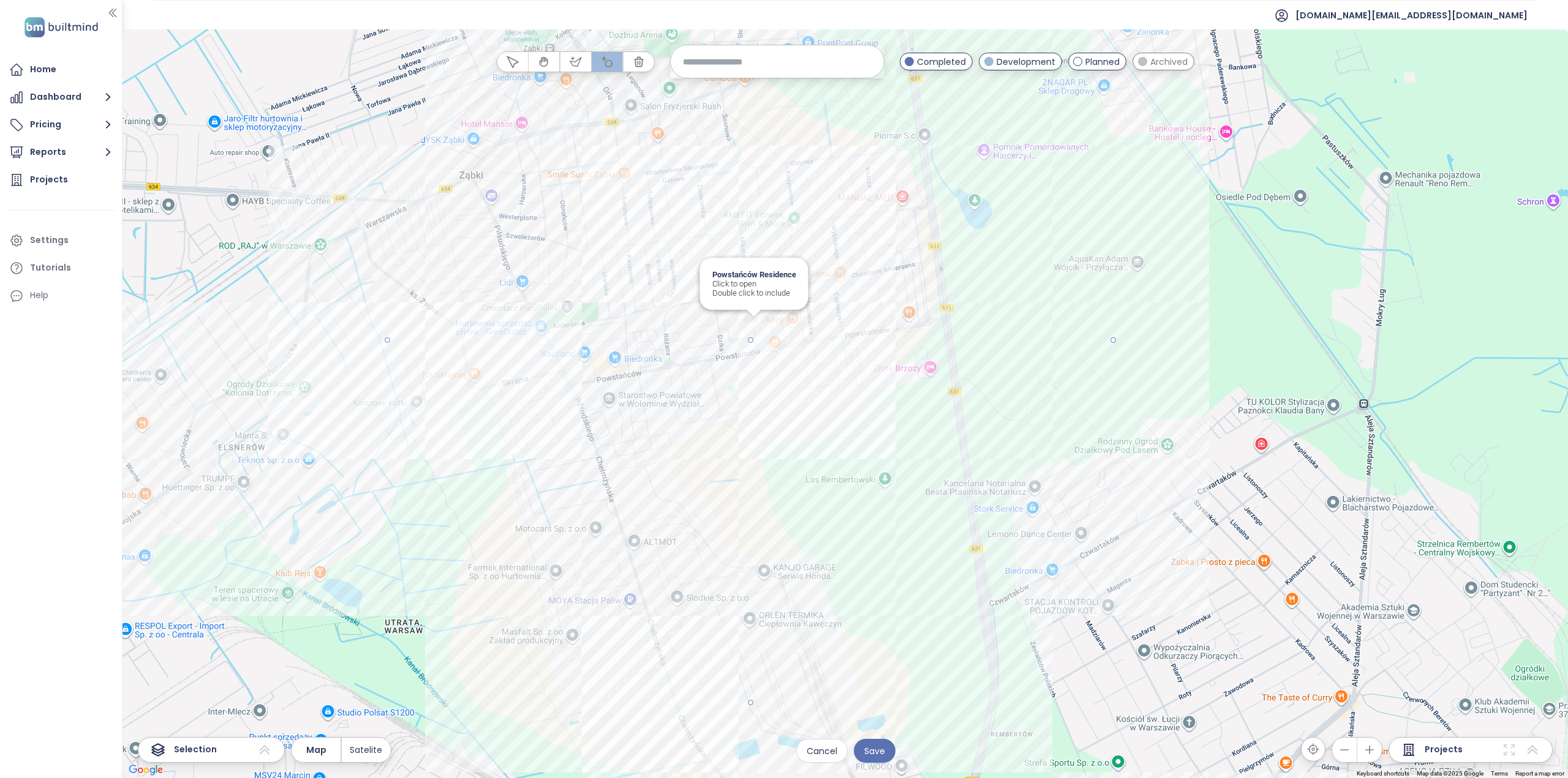
drag, startPoint x: 751, startPoint y: 342, endPoint x: 452, endPoint y: 135, distance: 363.7
click at [452, 135] on div at bounding box center [845, 404] width 1446 height 749
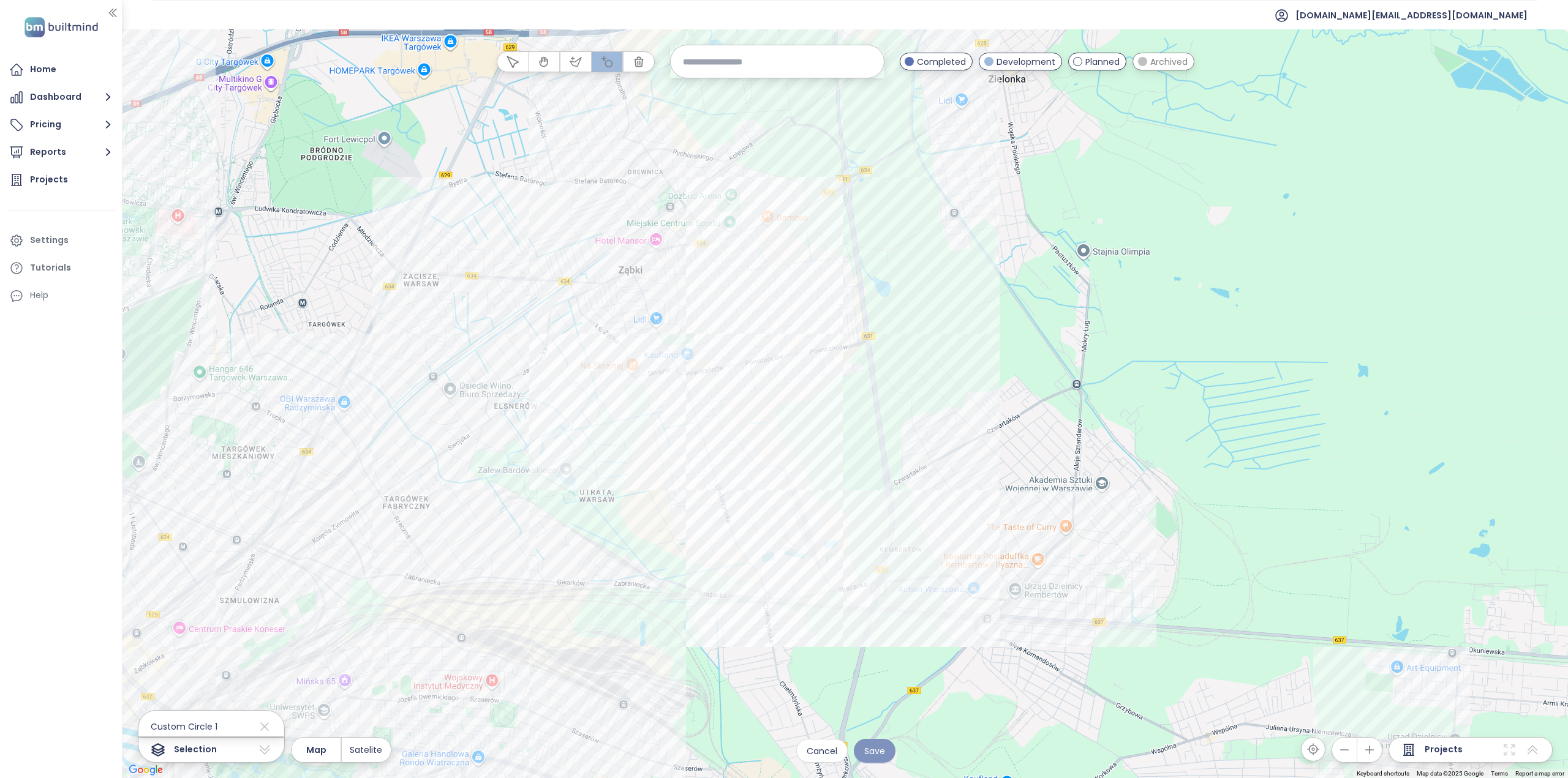
click at [884, 756] on span "Save" at bounding box center [874, 751] width 21 height 14
